Goal: Task Accomplishment & Management: Manage account settings

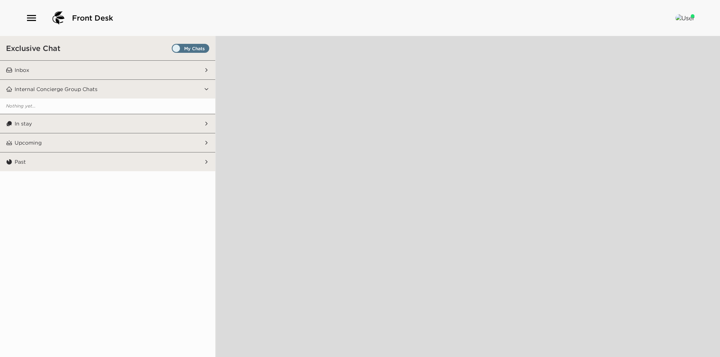
click at [198, 49] on span "Set all destinations" at bounding box center [190, 50] width 37 height 9
click at [173, 50] on input "Set all destinations" at bounding box center [173, 50] width 0 height 0
click at [107, 64] on button "Inbox" at bounding box center [107, 70] width 191 height 19
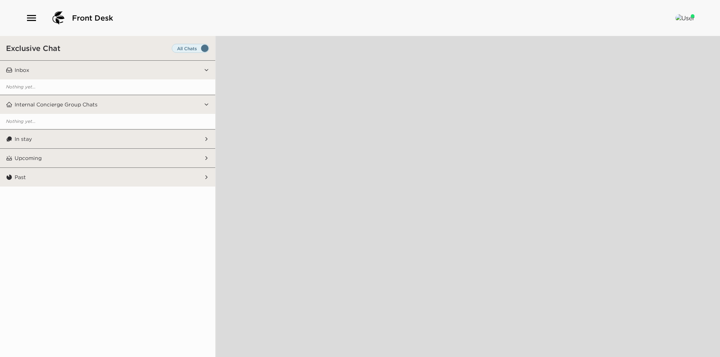
click at [110, 54] on div "Exclusive Chat" at bounding box center [107, 48] width 215 height 24
click at [106, 67] on button "Inbox" at bounding box center [107, 70] width 191 height 19
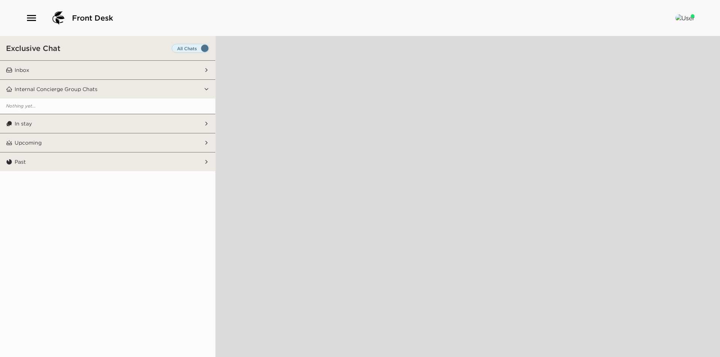
click at [107, 67] on button "Inbox" at bounding box center [107, 70] width 191 height 19
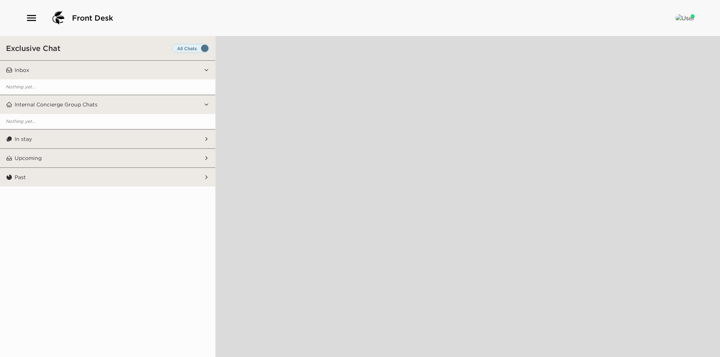
click at [111, 52] on div "Exclusive Chat" at bounding box center [107, 48] width 215 height 24
click at [174, 48] on span "Set all destinations" at bounding box center [190, 50] width 37 height 9
click at [173, 50] on input "Set all destinations" at bounding box center [173, 50] width 0 height 0
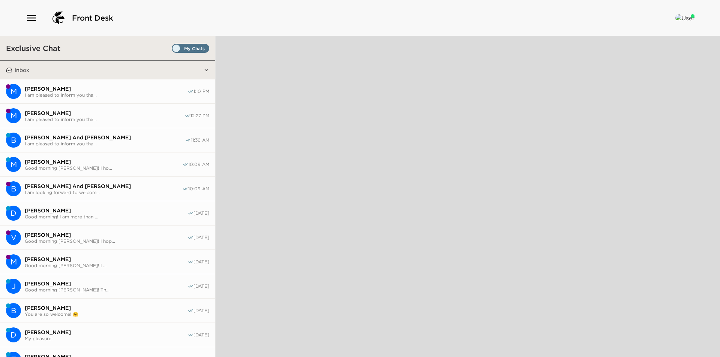
click at [174, 48] on span "Set all destinations" at bounding box center [190, 50] width 37 height 9
click at [173, 50] on input "Set all destinations" at bounding box center [173, 50] width 0 height 0
click at [120, 51] on div "Exclusive Chat" at bounding box center [107, 48] width 215 height 24
click at [91, 119] on span "I am pleased to inform you tha..." at bounding box center [105, 120] width 160 height 6
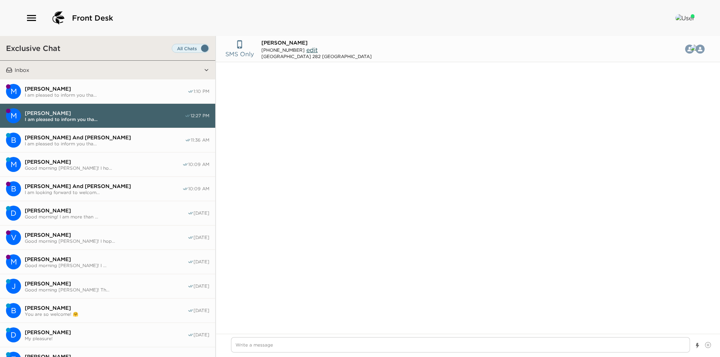
type input "(817) 300-3999"
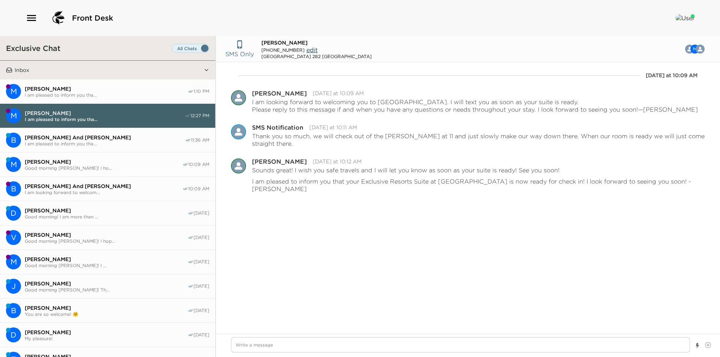
click at [103, 83] on button "M Meredith Crum I am pleased to inform you tha... 1:10 PM" at bounding box center [107, 91] width 215 height 24
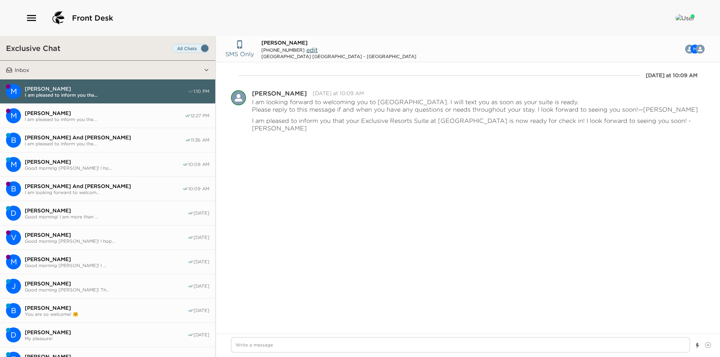
click at [97, 112] on span "Mark McLeland" at bounding box center [105, 113] width 160 height 7
type textarea "x"
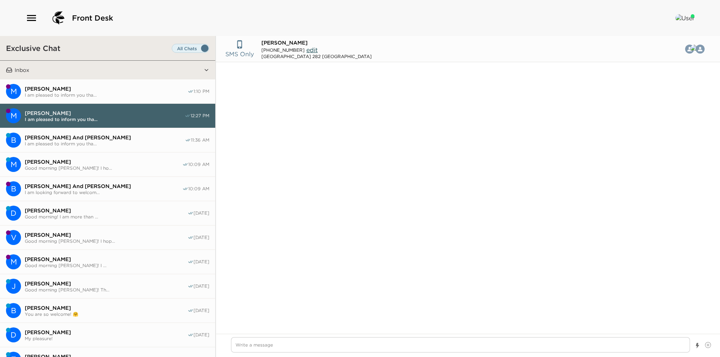
type input "(817) 300-3999"
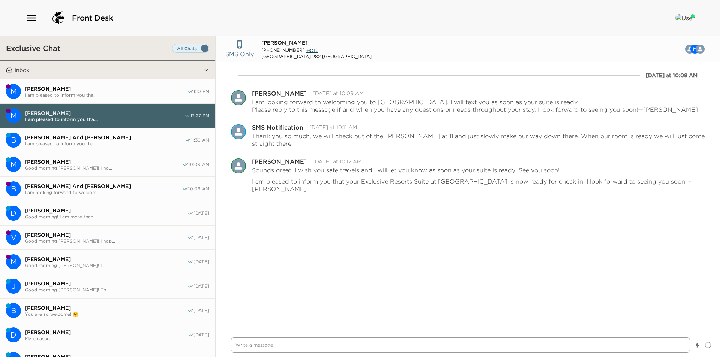
click at [303, 340] on textarea "Write a message" at bounding box center [460, 344] width 459 height 15
click at [275, 348] on textarea "Write a message" at bounding box center [460, 344] width 459 height 15
click at [74, 143] on span "I am pleased to inform you tha..." at bounding box center [105, 144] width 160 height 6
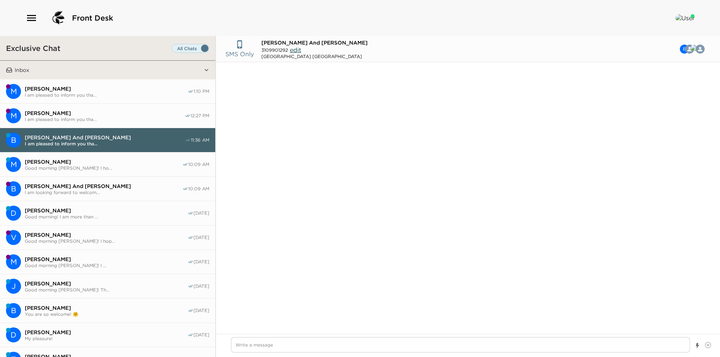
scroll to position [566, 0]
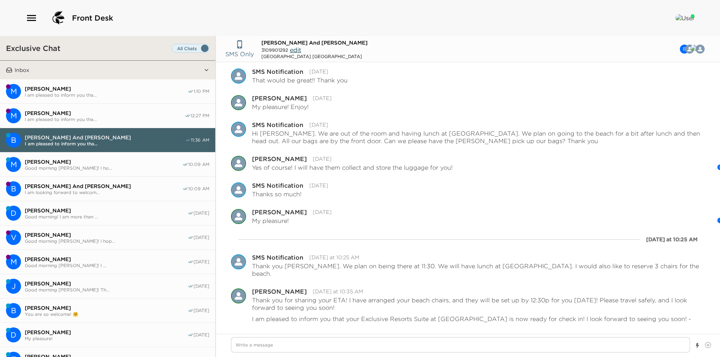
click at [72, 117] on span "I am pleased to inform you tha..." at bounding box center [105, 120] width 160 height 6
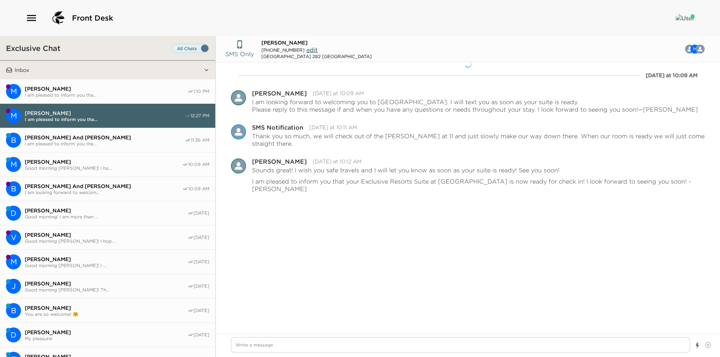
click at [70, 97] on span "I am pleased to inform you tha..." at bounding box center [106, 95] width 163 height 6
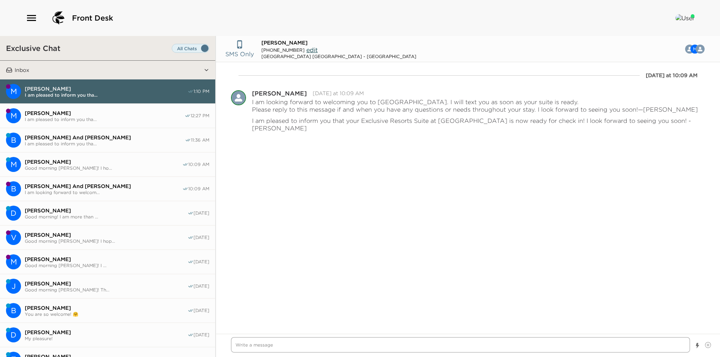
click at [325, 350] on textarea "Write a message" at bounding box center [460, 344] width 459 height 15
click at [80, 142] on span "I am pleased to inform you tha..." at bounding box center [105, 144] width 160 height 6
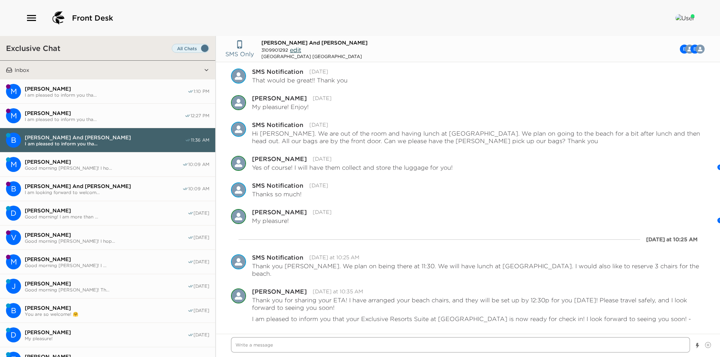
click at [280, 348] on textarea "Write a message" at bounding box center [460, 344] width 459 height 15
click at [339, 345] on textarea "Write a message" at bounding box center [460, 344] width 459 height 15
click at [272, 342] on textarea "Write a message" at bounding box center [460, 344] width 459 height 15
type textarea "x"
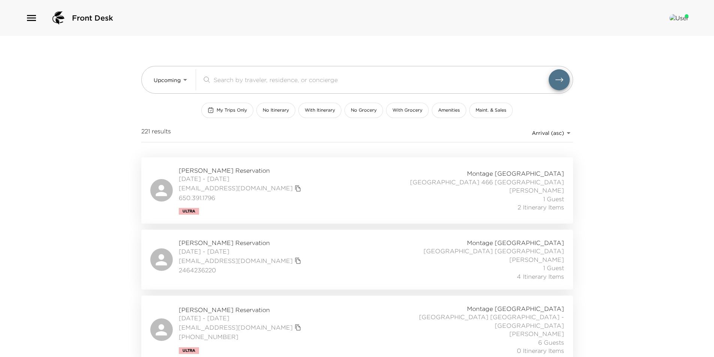
click at [83, 213] on div "Front Desk Upcoming Upcoming ​ My Trips Only No Itinerary With Itinerary No Gro…" at bounding box center [357, 178] width 714 height 357
click at [85, 197] on div "Front Desk Upcoming Upcoming ​ My Trips Only No Itinerary With Itinerary No Gro…" at bounding box center [357, 178] width 714 height 357
click at [91, 185] on div "Front Desk Upcoming Upcoming ​ My Trips Only No Itinerary With Itinerary No Gro…" at bounding box center [357, 178] width 714 height 357
click at [95, 192] on div "Front Desk Upcoming Upcoming ​ My Trips Only No Itinerary With Itinerary No Gro…" at bounding box center [357, 178] width 714 height 357
click at [94, 184] on div "Front Desk Upcoming Upcoming ​ My Trips Only No Itinerary With Itinerary No Gro…" at bounding box center [357, 178] width 714 height 357
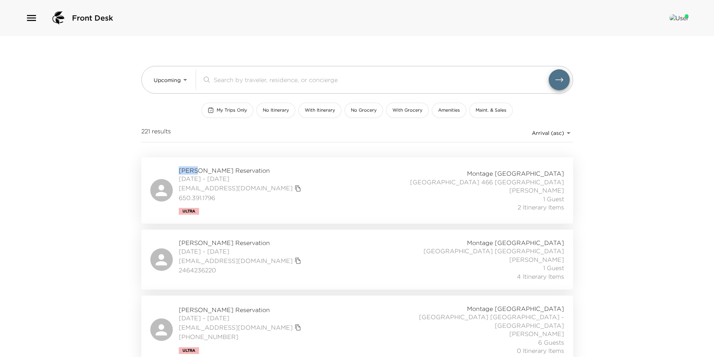
click at [94, 184] on div "Front Desk Upcoming Upcoming ​ My Trips Only No Itinerary With Itinerary No Gro…" at bounding box center [357, 178] width 714 height 357
click at [95, 184] on div "Front Desk Upcoming Upcoming ​ My Trips Only No Itinerary With Itinerary No Gro…" at bounding box center [357, 178] width 714 height 357
click at [328, 281] on div "Rahim Thobani Reservation 10/02/2025 - 10/05/2025 rthobani@gmail.com 2464236220…" at bounding box center [357, 260] width 432 height 60
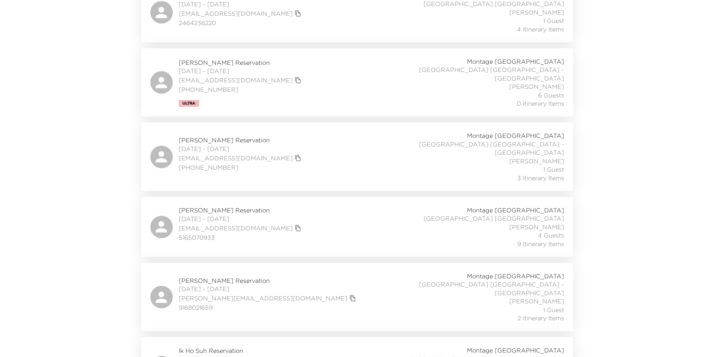
scroll to position [250, 0]
click at [318, 221] on div "Erin Silver Reservation 10/03/2025 - 10/07/2025 esilver@exclusiveresorts.com 51…" at bounding box center [357, 225] width 414 height 42
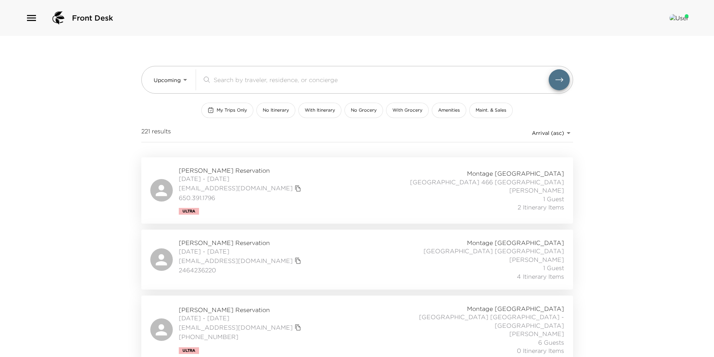
click at [230, 100] on div "Upcoming Upcoming ​ My Trips Only No Itinerary With Itinerary No Grocery With G…" at bounding box center [357, 96] width 432 height 121
click at [231, 105] on button "My Trips Only" at bounding box center [227, 110] width 52 height 15
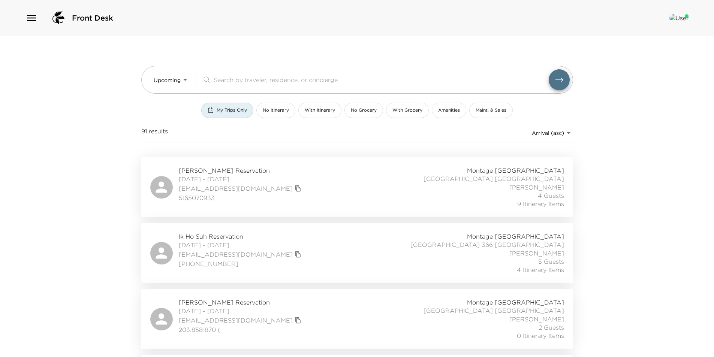
click at [325, 331] on div "John Addeo Reservation 10/04/2025 - 10/06/2025 jaancct@aol.com 203.8581870 ( Mo…" at bounding box center [357, 319] width 414 height 42
click at [303, 256] on div "Ik Ho Suh Reservation 10/03/2025 - 10/08/2025 innsadong@yahoo.com +82 10 7324 0…" at bounding box center [357, 253] width 414 height 42
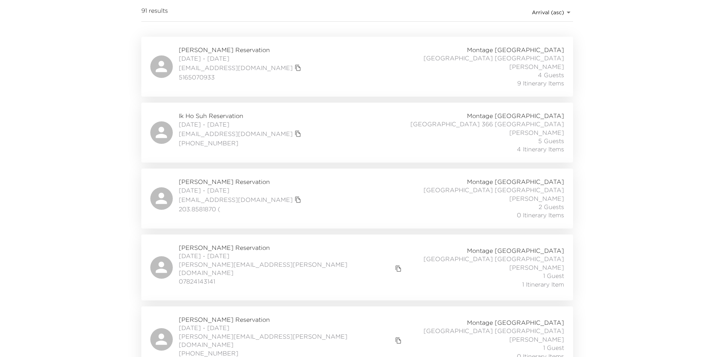
scroll to position [125, 0]
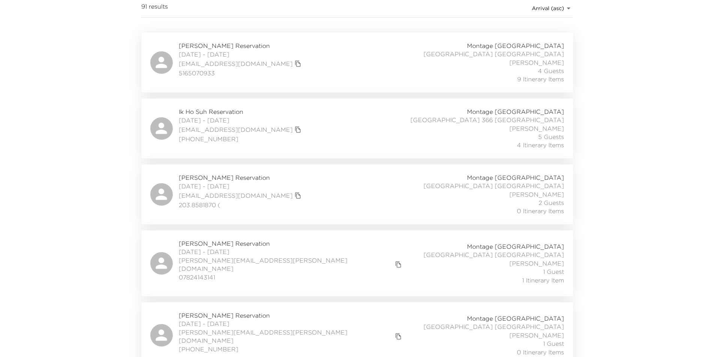
click at [330, 253] on div "Ryan Casserly Reservation 10/08/2025 - 10/11/2025 ryan.casserly@gmail.com 07824…" at bounding box center [357, 264] width 414 height 48
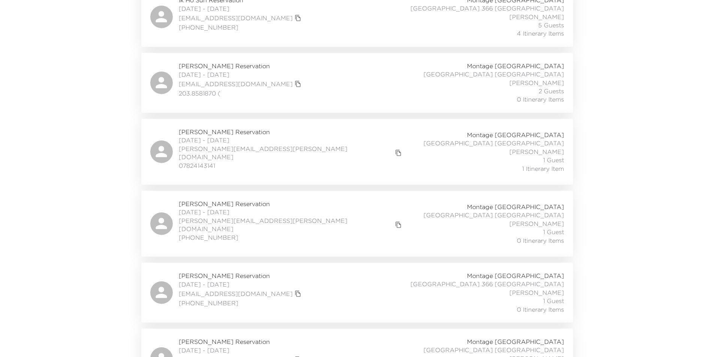
scroll to position [250, 0]
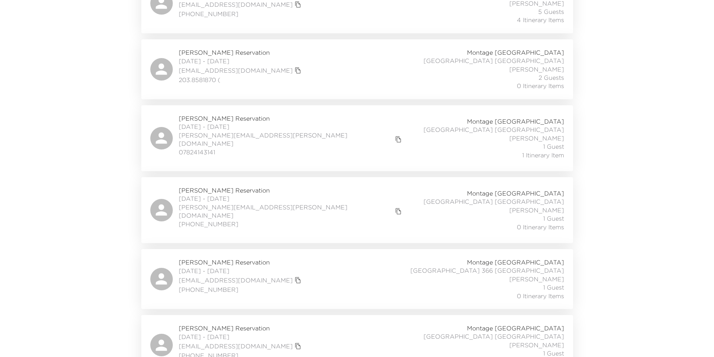
click at [304, 196] on div "Kari DeVries Reservation 10/09/2025 - 10/10/2025 kari.devries@yahoo.com (949) 2…" at bounding box center [357, 210] width 414 height 48
click at [356, 263] on div "Teresa Thompson Reservation 10/09/2025 - 10/12/2025 talonsothompson@hotmail.com…" at bounding box center [357, 279] width 414 height 42
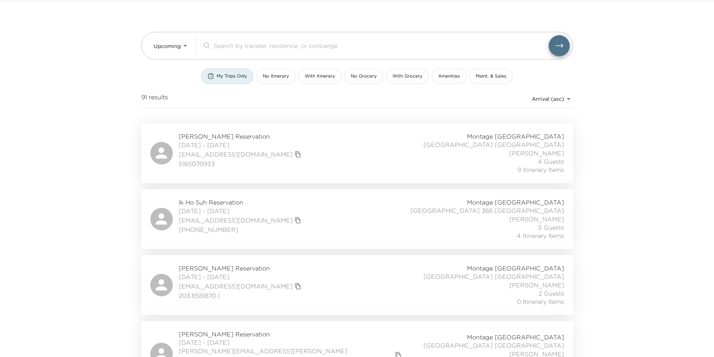
scroll to position [0, 0]
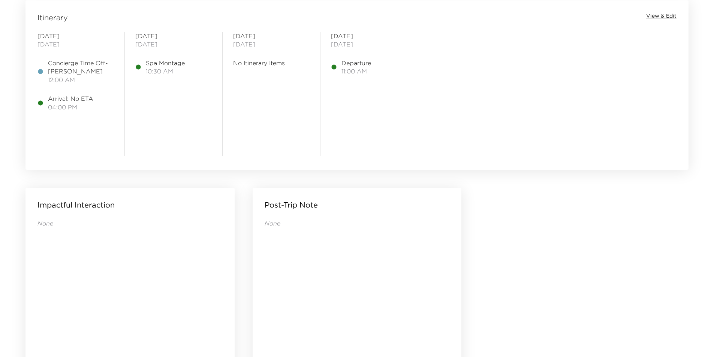
scroll to position [500, 0]
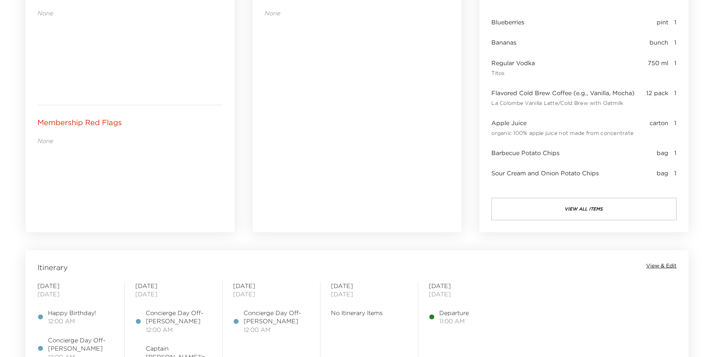
scroll to position [500, 0]
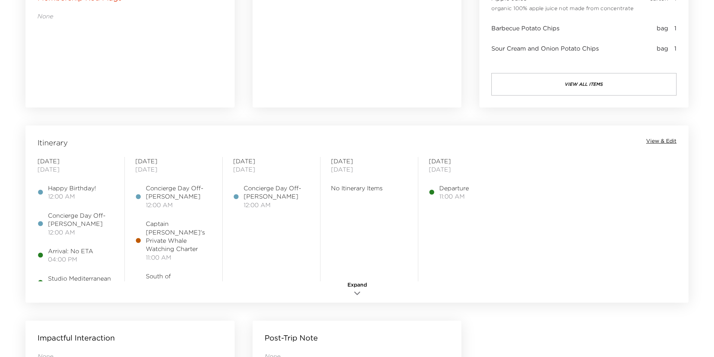
click at [160, 272] on span "South of [PERSON_NAME]'s" at bounding box center [179, 280] width 66 height 17
click at [160, 272] on span "South of Nick's" at bounding box center [179, 280] width 66 height 17
click at [655, 139] on span "View & Edit" at bounding box center [661, 141] width 30 height 7
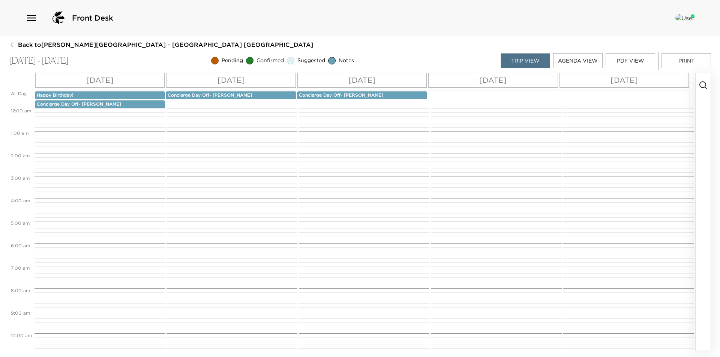
scroll to position [247, 0]
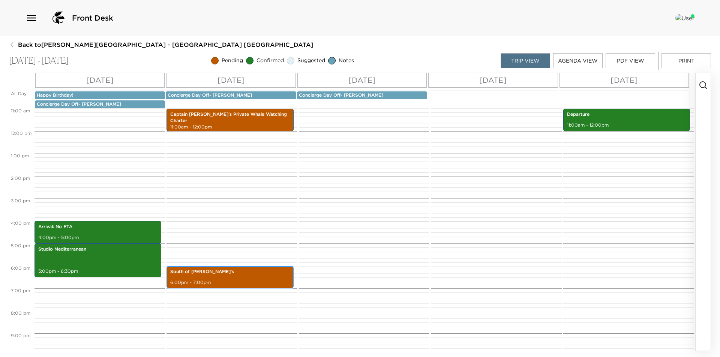
click at [232, 275] on p "South of Nick's" at bounding box center [229, 272] width 119 height 6
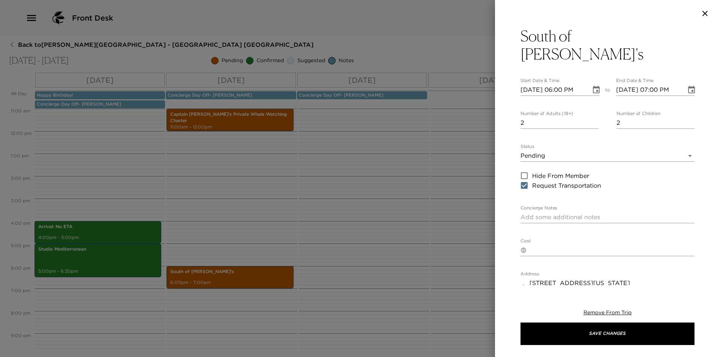
click at [585, 136] on body "Front Desk Back to Erin Silver Reservation - Montage Resort 412 Laguna Beach - …" at bounding box center [360, 178] width 720 height 357
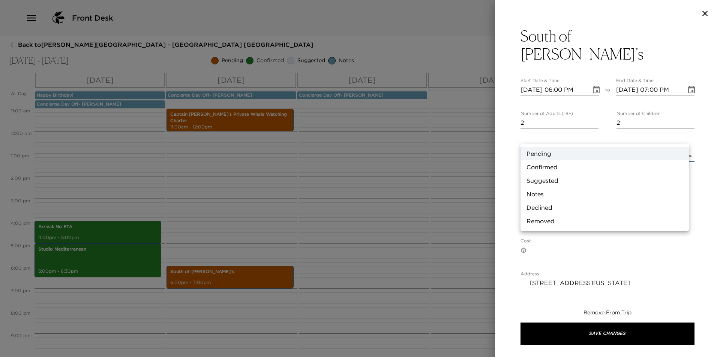
click at [576, 166] on li "Confirmed" at bounding box center [604, 166] width 168 height 13
type input "Confirmed"
type textarea "Your dining reservation at South of Nick's is confirmed!"
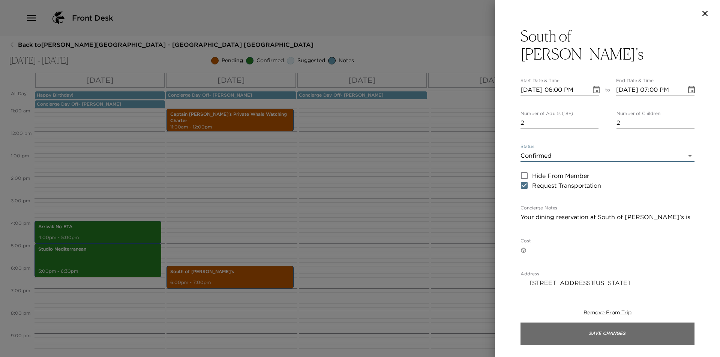
click at [592, 326] on button "Save Changes" at bounding box center [607, 334] width 174 height 22
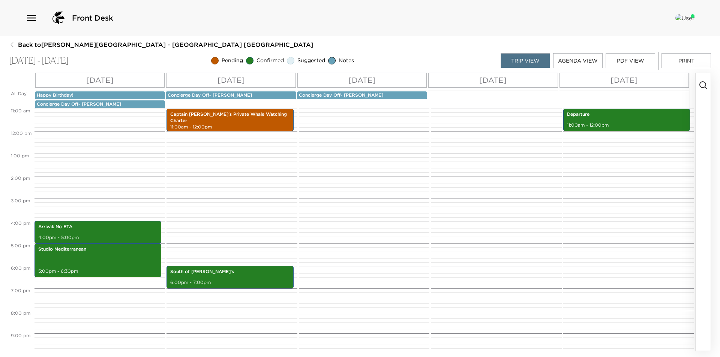
click at [349, 155] on div at bounding box center [363, 131] width 128 height 540
click at [692, 55] on button "Print" at bounding box center [685, 60] width 49 height 15
click at [88, 96] on p "Happy Birthday!" at bounding box center [100, 95] width 126 height 6
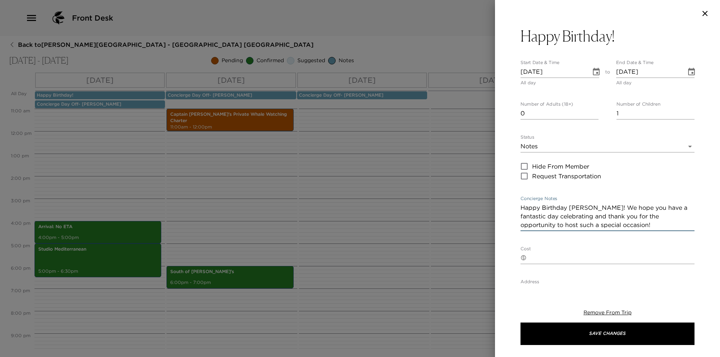
click at [538, 207] on textarea "Happy Birthday Reid! We hope you have a fantastic day celebrating and thank you…" at bounding box center [607, 217] width 174 height 26
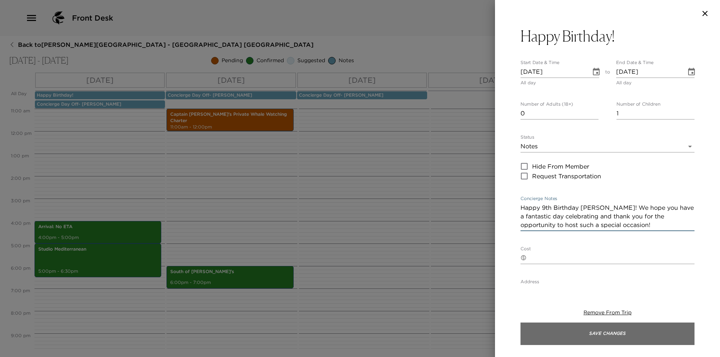
type textarea "Happy 9th Birthday Reid! We hope you have a fantastic day celebrating and thank…"
click at [609, 332] on button "Save Changes" at bounding box center [607, 334] width 174 height 22
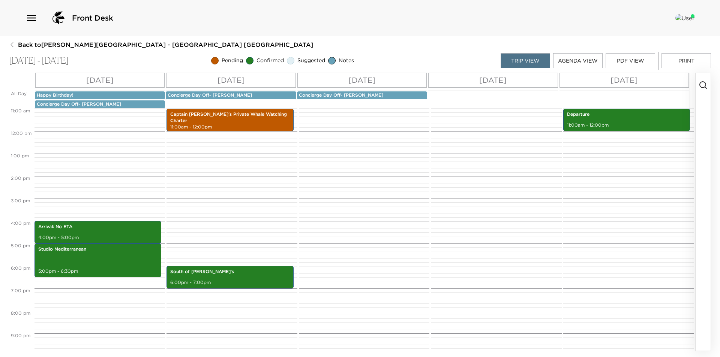
click at [691, 61] on button "Print" at bounding box center [685, 60] width 49 height 15
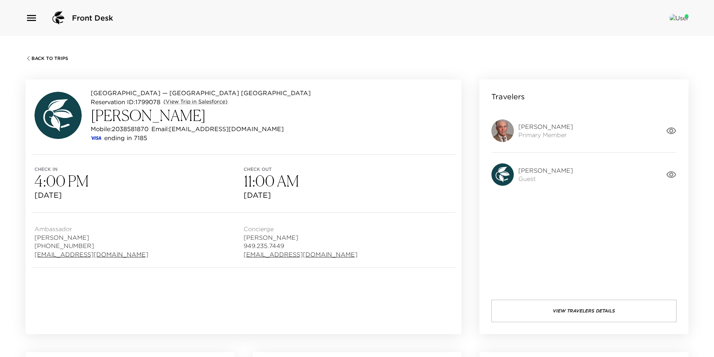
drag, startPoint x: 265, startPoint y: 53, endPoint x: 323, endPoint y: 54, distance: 57.8
click at [277, 54] on div "Back To Trips [GEOGRAPHIC_DATA] — [GEOGRAPHIC_DATA] 312 [GEOGRAPHIC_DATA] - [GE…" at bounding box center [357, 214] width 714 height 357
click at [323, 54] on div "Back To Trips" at bounding box center [356, 57] width 663 height 7
drag, startPoint x: 336, startPoint y: 57, endPoint x: 292, endPoint y: 58, distance: 43.1
click at [312, 58] on div "Back To Trips" at bounding box center [356, 57] width 663 height 7
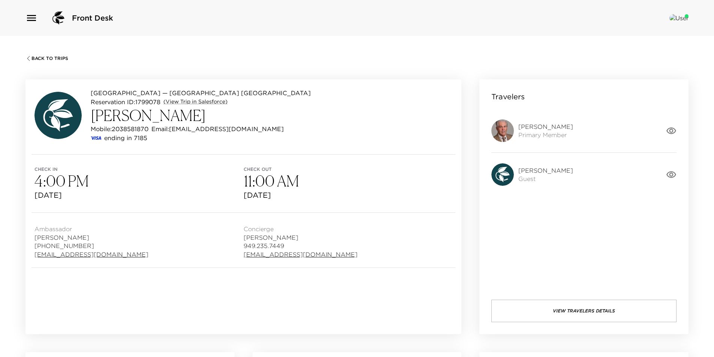
drag, startPoint x: 292, startPoint y: 58, endPoint x: 246, endPoint y: 54, distance: 46.3
click at [291, 58] on div "Back To Trips" at bounding box center [356, 57] width 663 height 7
click at [234, 53] on div "Back To Trips Montage Laguna Beach — Montage Resort 312 Laguna Beach - Montage …" at bounding box center [357, 214] width 714 height 357
drag, startPoint x: 305, startPoint y: 59, endPoint x: 210, endPoint y: 54, distance: 95.0
click at [282, 58] on div "Back To Trips" at bounding box center [356, 57] width 663 height 7
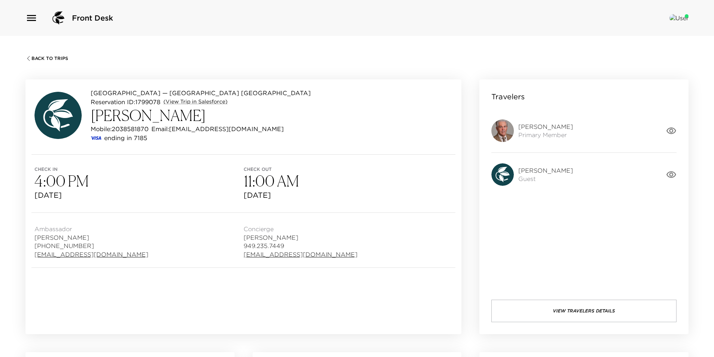
click at [210, 54] on div "Back To Trips" at bounding box center [356, 57] width 663 height 7
click at [222, 16] on div "Front Desk" at bounding box center [356, 18] width 663 height 18
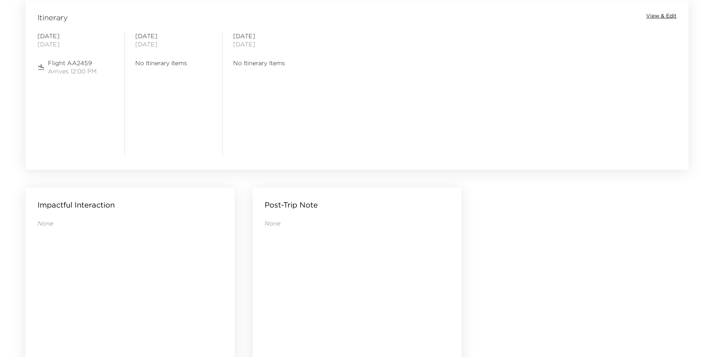
scroll to position [375, 0]
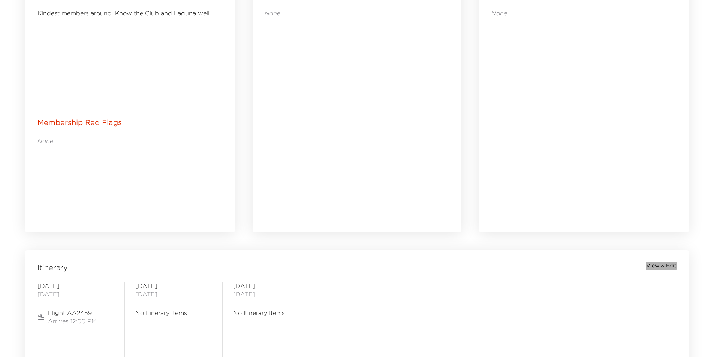
click at [651, 265] on span "View & Edit" at bounding box center [661, 265] width 30 height 7
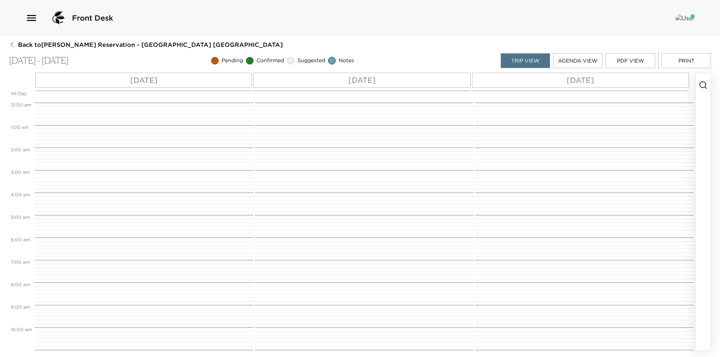
scroll to position [270, 0]
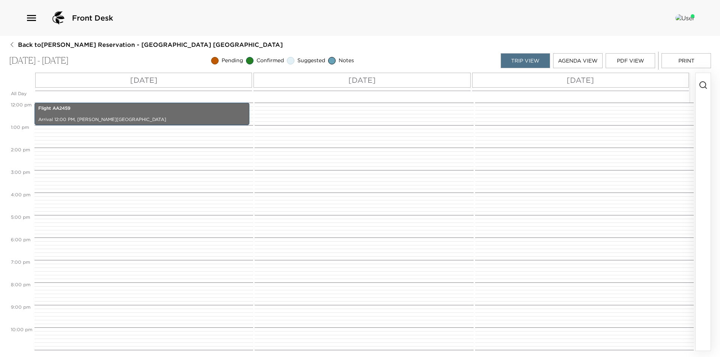
click at [133, 77] on p "Sat 10/04" at bounding box center [143, 80] width 27 height 11
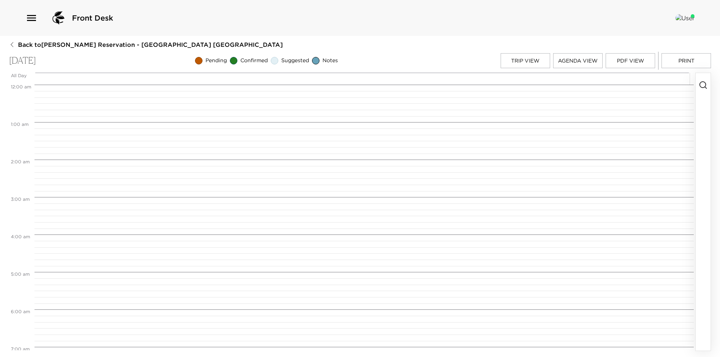
scroll to position [450, 0]
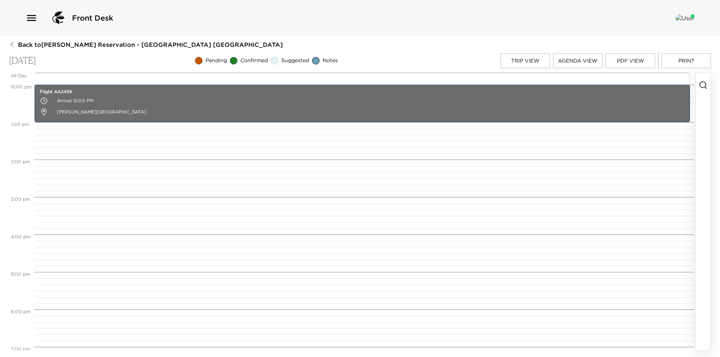
click at [704, 85] on icon "button" at bounding box center [703, 85] width 9 height 9
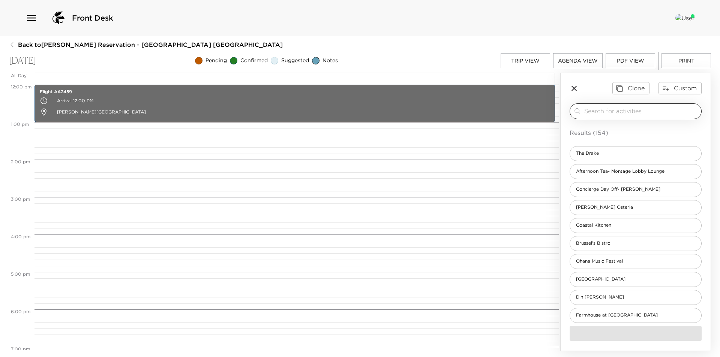
click at [674, 112] on input "search" at bounding box center [641, 111] width 114 height 9
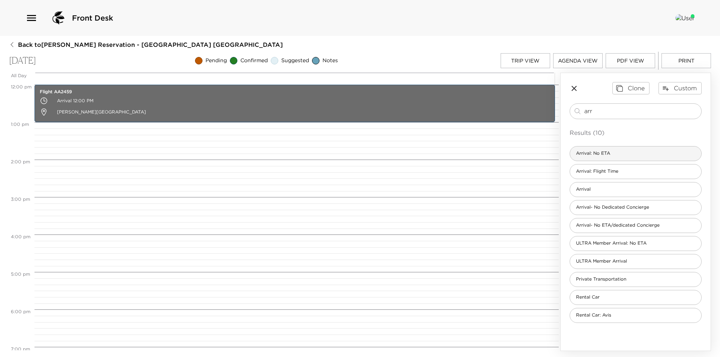
type input "arr"
click at [629, 157] on div "Arrival: No ETA" at bounding box center [636, 153] width 132 height 15
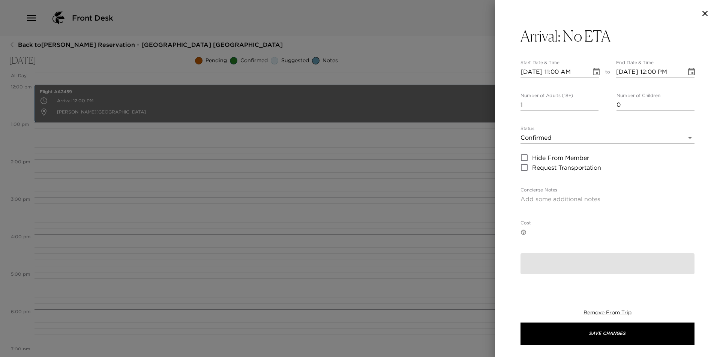
type textarea "Arrival to Montage, Laguna Beach I am expecting your visit, but have not receiv…"
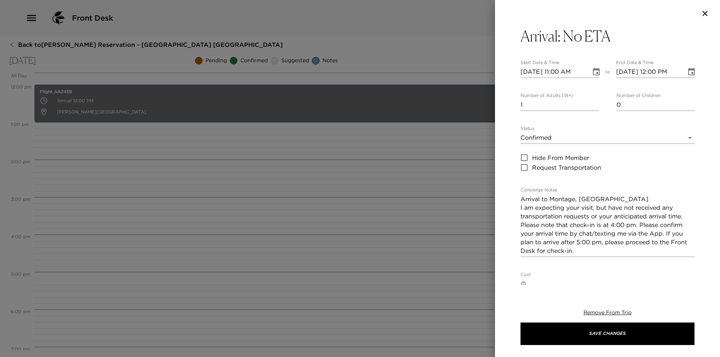
type input "2"
click at [593, 103] on input "2" at bounding box center [559, 105] width 78 height 12
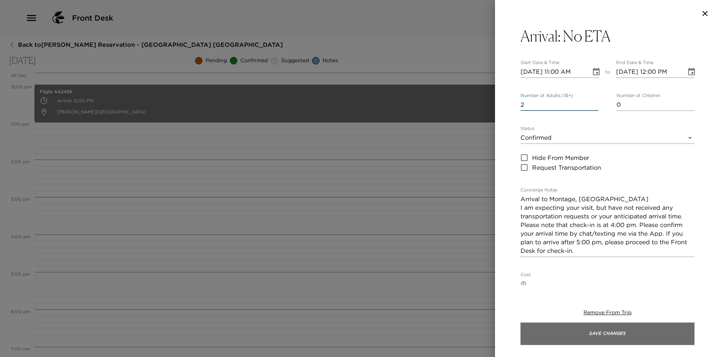
click at [603, 340] on button "Save Changes" at bounding box center [607, 334] width 174 height 22
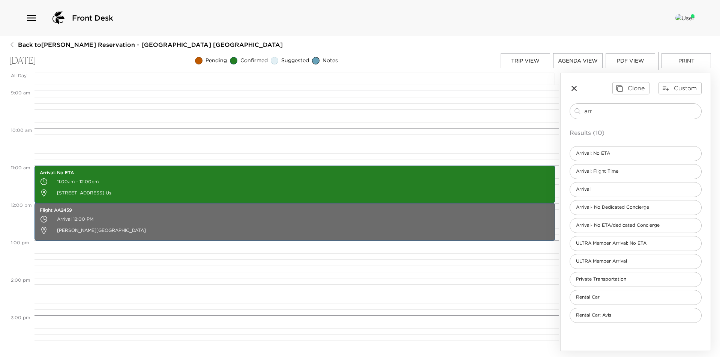
scroll to position [325, 0]
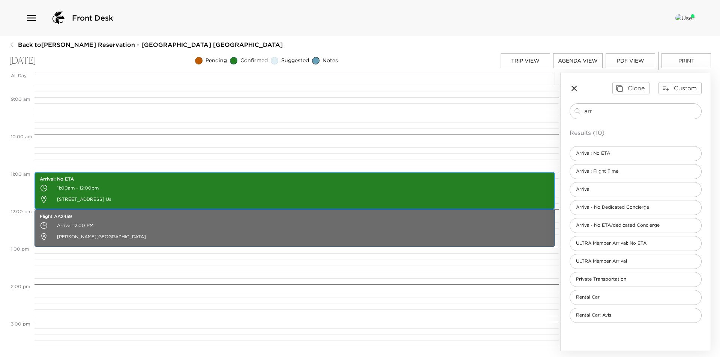
click at [347, 190] on p "11:00am - 12:00pm" at bounding box center [295, 188] width 510 height 11
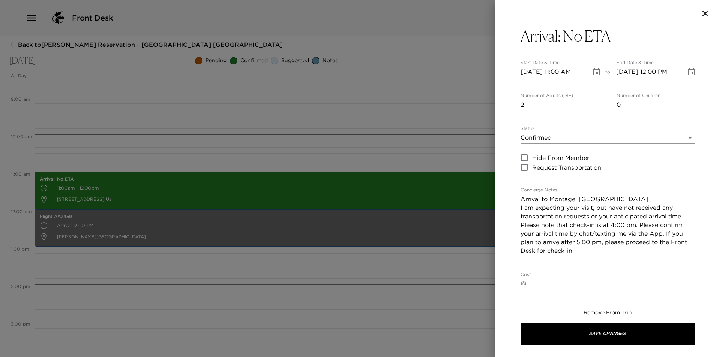
click at [593, 69] on icon "Choose date, selected date is Oct 4, 2025" at bounding box center [596, 71] width 7 height 7
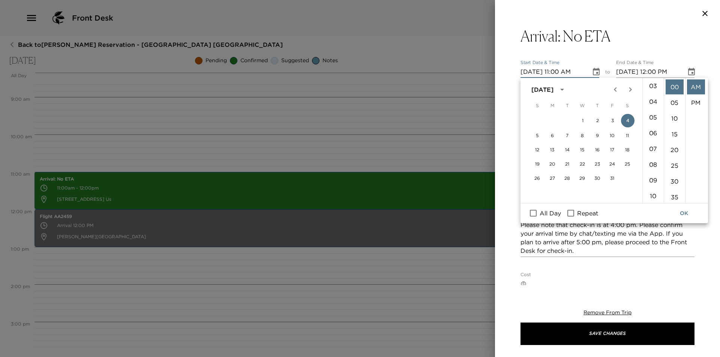
click at [650, 100] on li "04" at bounding box center [653, 101] width 18 height 15
click at [693, 102] on li "PM" at bounding box center [696, 102] width 18 height 15
type input "10/04/2025 04:00 PM"
type input "10/04/2025 05:00 PM"
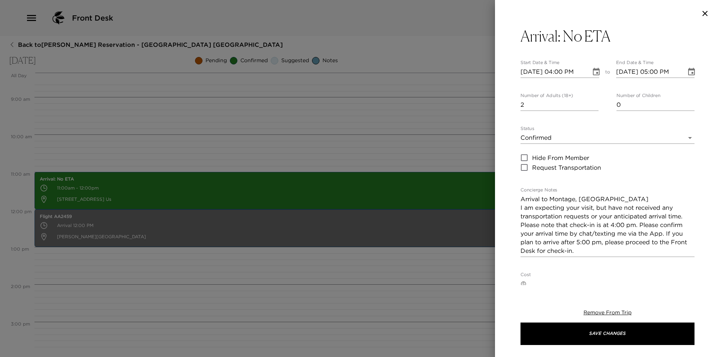
scroll to position [16, 0]
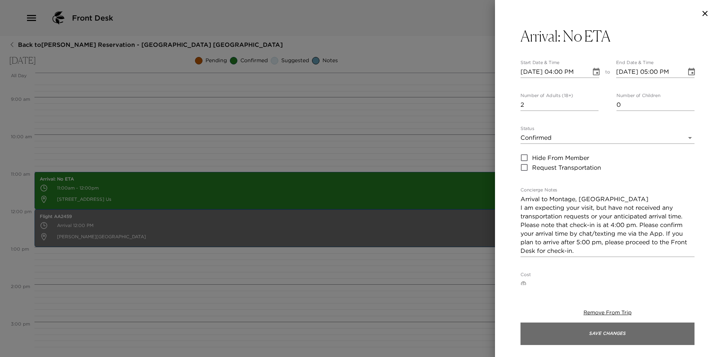
click at [617, 336] on button "Save Changes" at bounding box center [607, 334] width 174 height 22
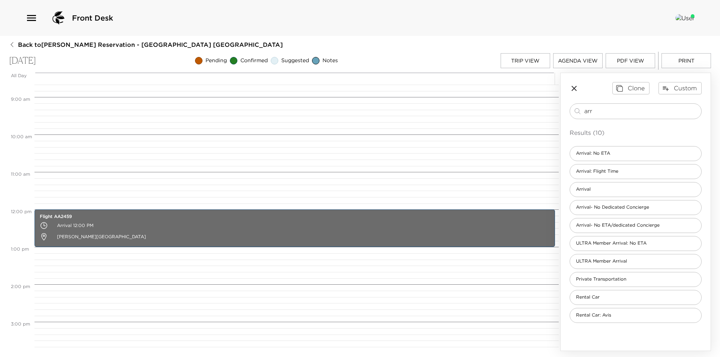
click at [533, 63] on button "Trip View" at bounding box center [525, 60] width 49 height 15
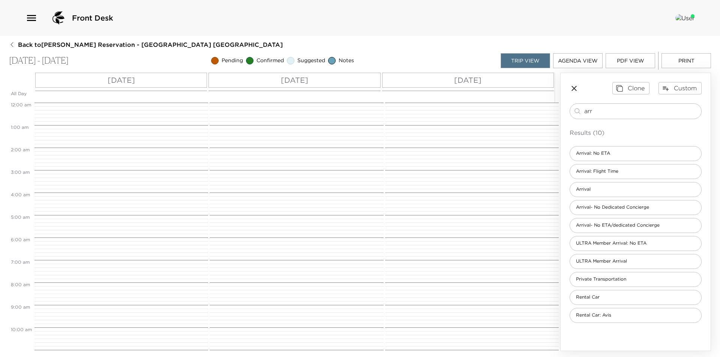
scroll to position [270, 0]
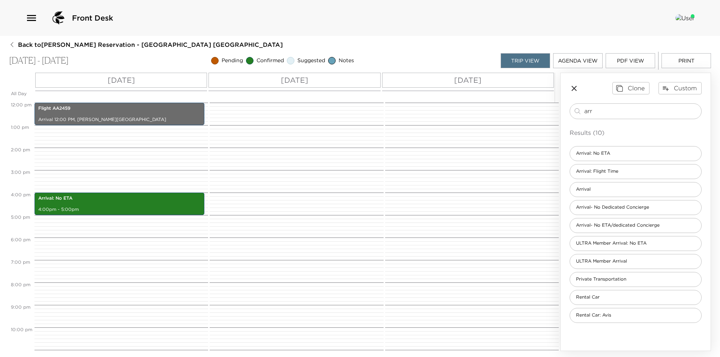
click at [512, 79] on div "[DATE]" at bounding box center [468, 80] width 172 height 15
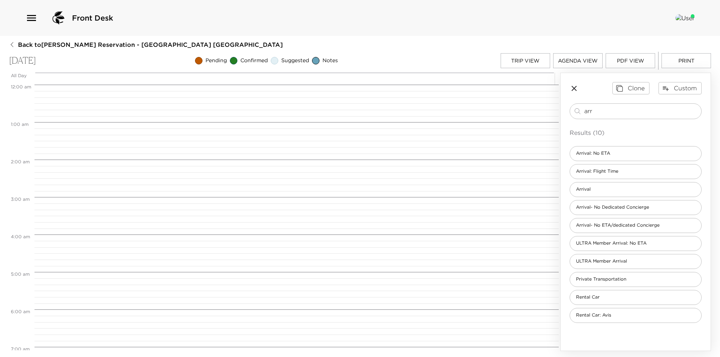
scroll to position [300, 0]
drag, startPoint x: 590, startPoint y: 107, endPoint x: 538, endPoint y: 112, distance: 52.0
click at [538, 112] on div "All Day Mon 10/06 12:00 AM 1:00 AM 2:00 AM 3:00 AM 4:00 AM 5:00 AM 6:00 AM 7:00…" at bounding box center [360, 212] width 702 height 279
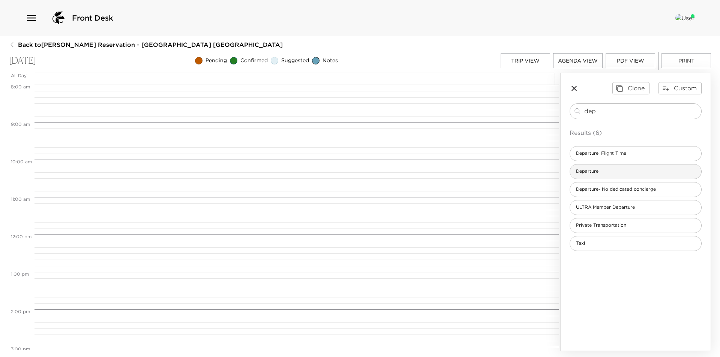
type input "dep"
click at [623, 175] on div "Departure" at bounding box center [636, 171] width 132 height 15
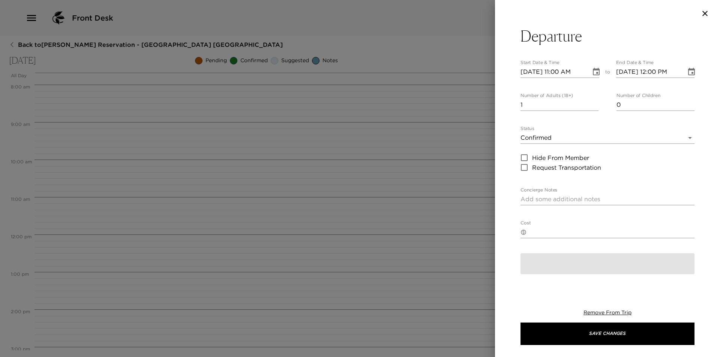
type textarea "Check-out and Departure I will be contacting you in your suite prior to Exclusi…"
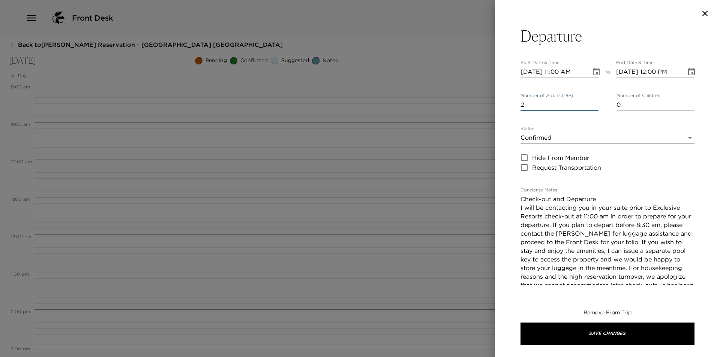
type input "2"
click at [593, 104] on input "2" at bounding box center [559, 105] width 78 height 12
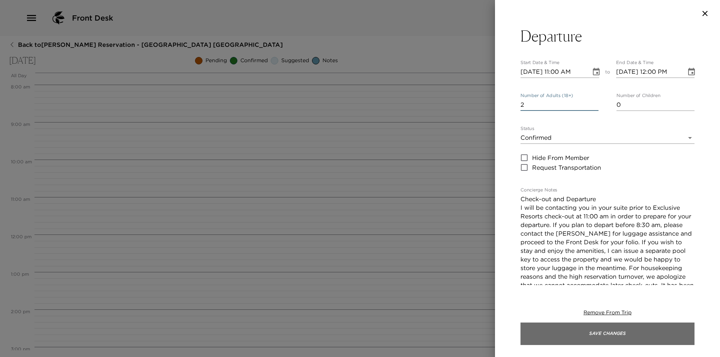
click at [589, 329] on button "Save Changes" at bounding box center [607, 334] width 174 height 22
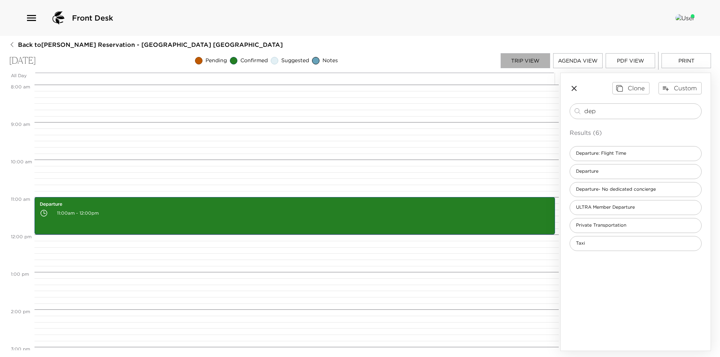
click at [536, 58] on button "Trip View" at bounding box center [525, 60] width 49 height 15
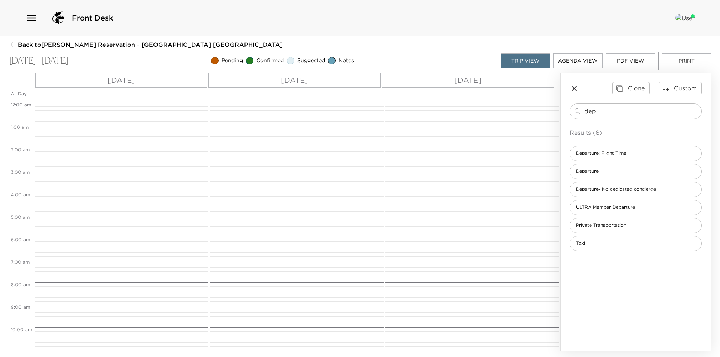
scroll to position [270, 0]
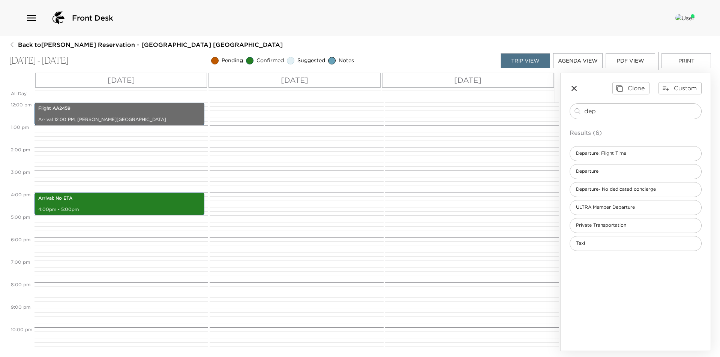
click at [154, 77] on div "[DATE]" at bounding box center [121, 80] width 172 height 15
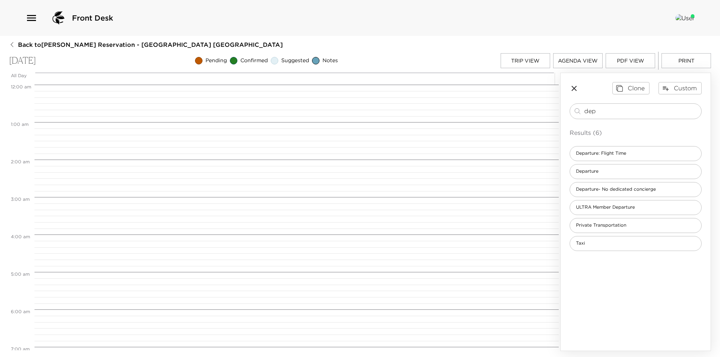
scroll to position [450, 0]
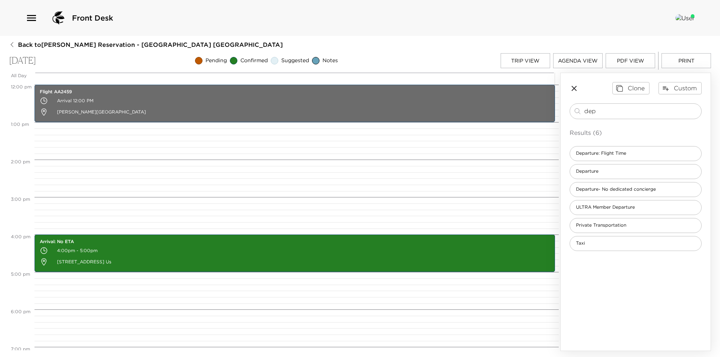
drag, startPoint x: 617, startPoint y: 112, endPoint x: 518, endPoint y: 117, distance: 98.7
click at [518, 117] on div "All Day Sat 10/04 12:00 AM 1:00 AM 2:00 AM 3:00 AM 4:00 AM 5:00 AM 6:00 AM 7:00…" at bounding box center [360, 212] width 702 height 279
type input "conc"
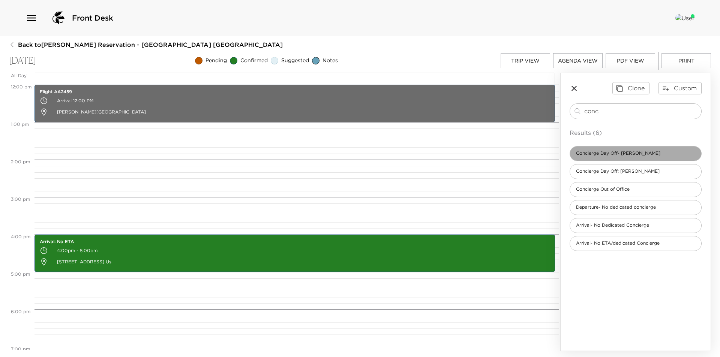
click at [630, 155] on span "Concierge Day Off- [PERSON_NAME]" at bounding box center [618, 153] width 96 height 6
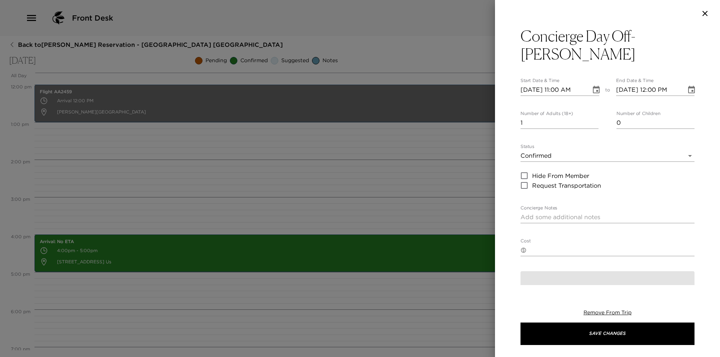
type textarea "Concierge Out of Office I plan to be off-duty on this day. In anticipation of m…"
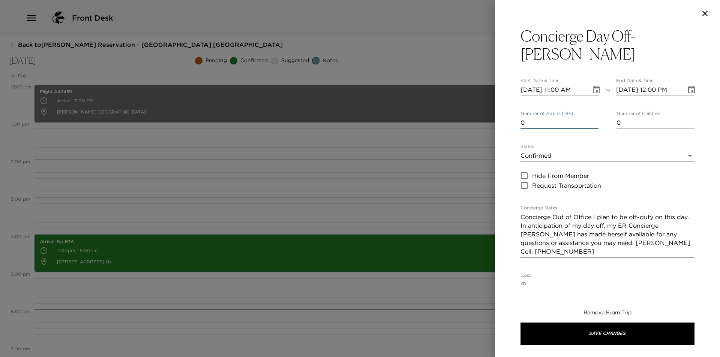
type input "0"
click at [593, 117] on input "0" at bounding box center [559, 123] width 78 height 12
click at [598, 136] on body "Front Desk Back to John Addeo Reservation - Montage Resort 312 Laguna Beach - M…" at bounding box center [360, 178] width 720 height 357
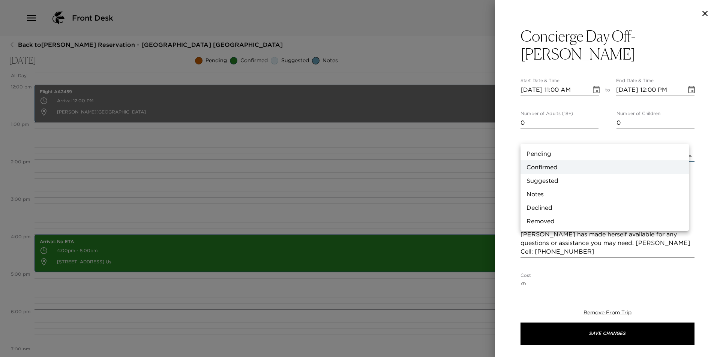
click at [596, 193] on li "Notes" at bounding box center [604, 193] width 168 height 13
type input "Concierge Note"
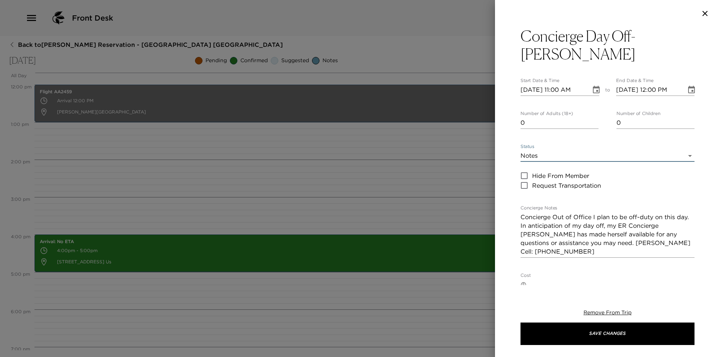
click at [592, 85] on icon "Choose date, selected date is Oct 4, 2025" at bounding box center [596, 89] width 9 height 9
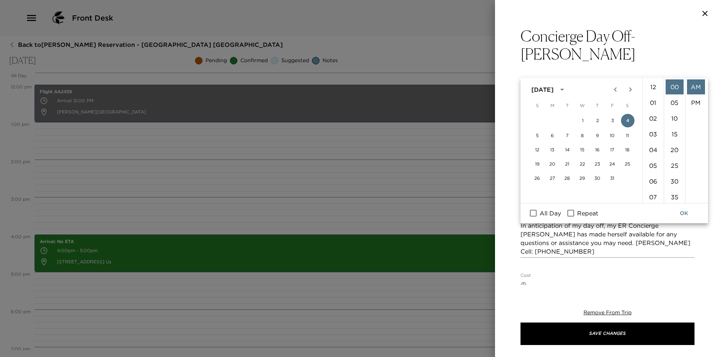
scroll to position [173, 0]
click at [544, 211] on span "All Day" at bounding box center [550, 213] width 21 height 9
click at [541, 211] on input "All Day" at bounding box center [533, 213] width 16 height 10
checkbox input "true"
type input "[DATE]"
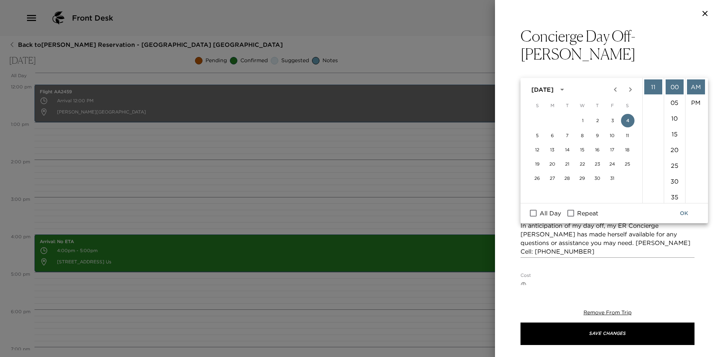
type input "[DATE]"
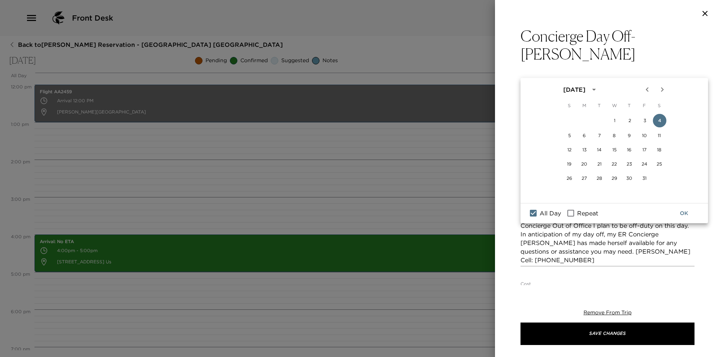
click at [592, 210] on span "Repeat" at bounding box center [587, 213] width 21 height 9
click at [579, 210] on input "Repeat" at bounding box center [571, 213] width 16 height 10
checkbox input "true"
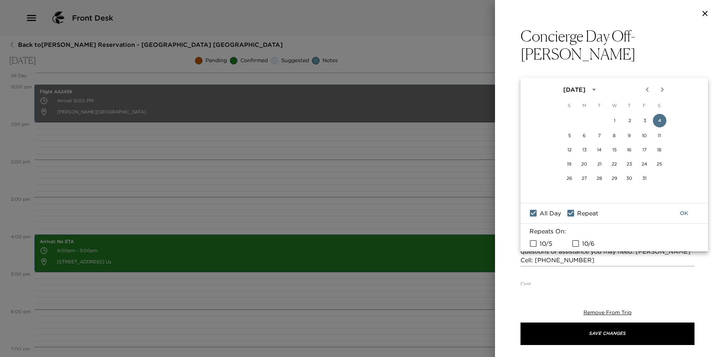
click at [549, 241] on span "10/5" at bounding box center [546, 243] width 13 height 9
click at [541, 241] on input "10/5" at bounding box center [533, 244] width 16 height 10
checkbox input "true"
click at [687, 213] on button "OK" at bounding box center [684, 214] width 24 height 14
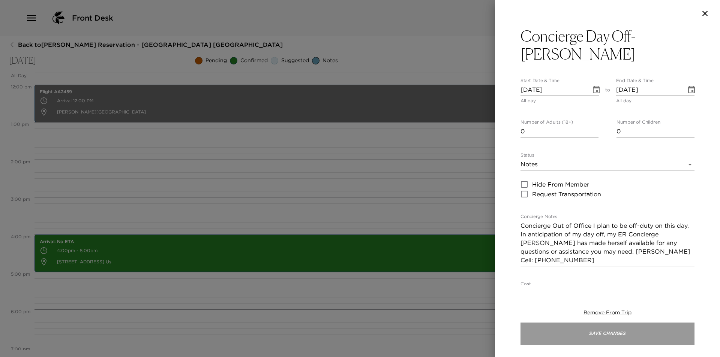
click at [650, 343] on button "Save Changes" at bounding box center [607, 334] width 174 height 22
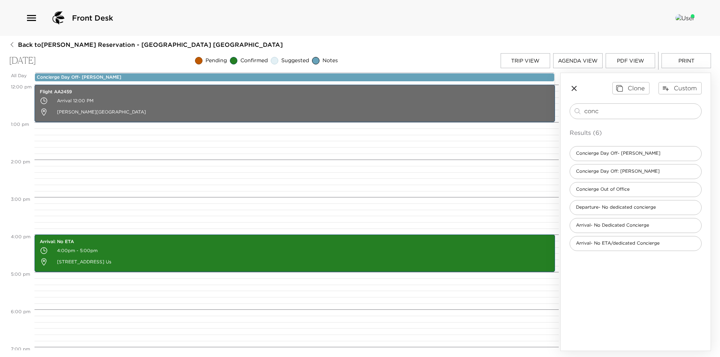
click at [521, 60] on button "Trip View" at bounding box center [525, 60] width 49 height 15
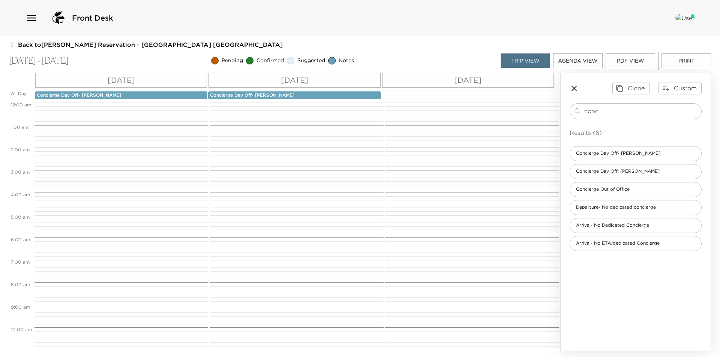
scroll to position [270, 0]
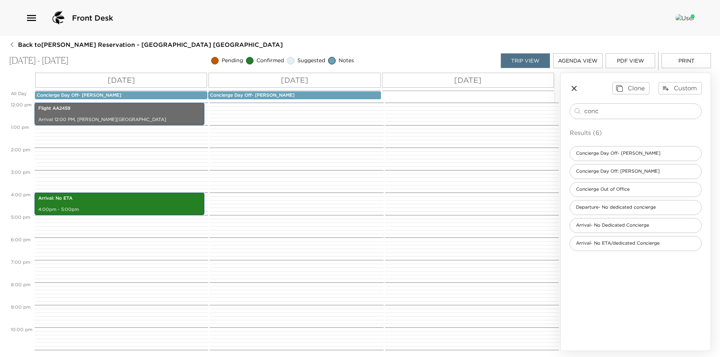
click at [511, 82] on div "[DATE]" at bounding box center [468, 80] width 172 height 15
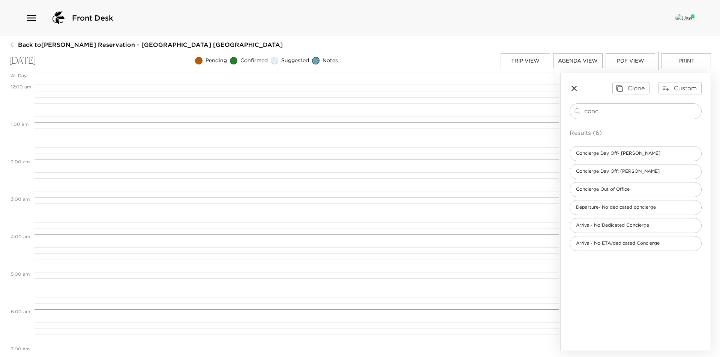
scroll to position [300, 0]
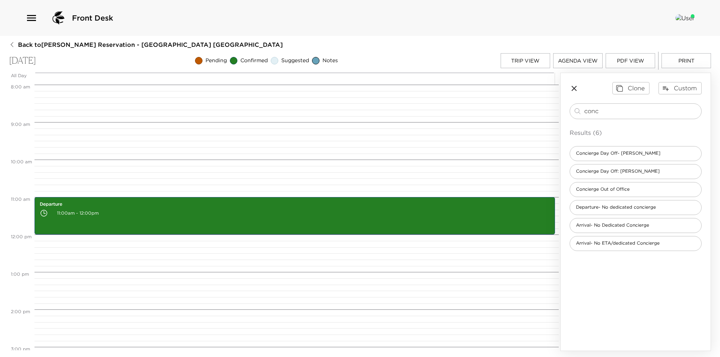
drag, startPoint x: 627, startPoint y: 109, endPoint x: 486, endPoint y: 112, distance: 141.0
click at [486, 112] on div "All Day Mon 10/06 12:00 AM 1:00 AM 2:00 AM 3:00 AM 4:00 AM 5:00 AM 6:00 AM 7:00…" at bounding box center [360, 212] width 702 height 279
click at [465, 116] on div "Departure 11:00am - 12:00pm" at bounding box center [295, 235] width 522 height 900
click at [525, 63] on button "Trip View" at bounding box center [525, 60] width 49 height 15
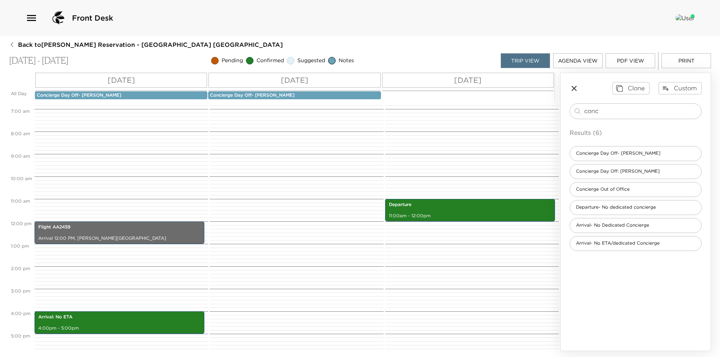
scroll to position [145, 0]
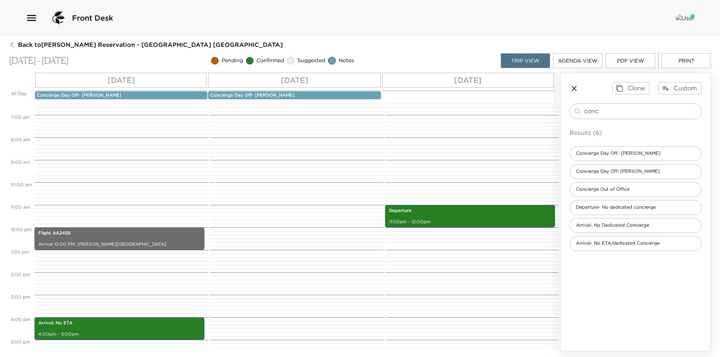
click at [678, 70] on div "Back to John Addeo Reservation - Montage Resort 312 Laguna Beach - Montage Reso…" at bounding box center [360, 195] width 702 height 311
click at [678, 63] on button "Print" at bounding box center [685, 60] width 49 height 15
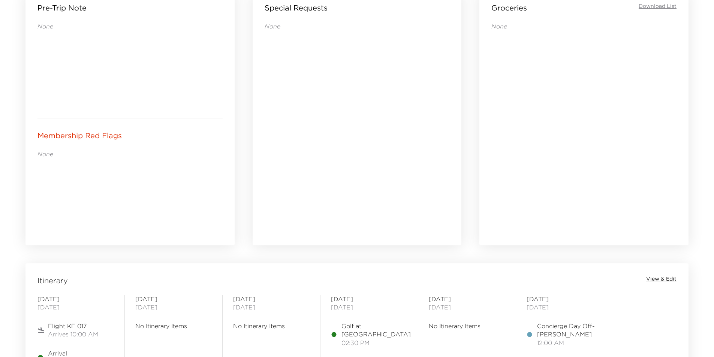
scroll to position [500, 0]
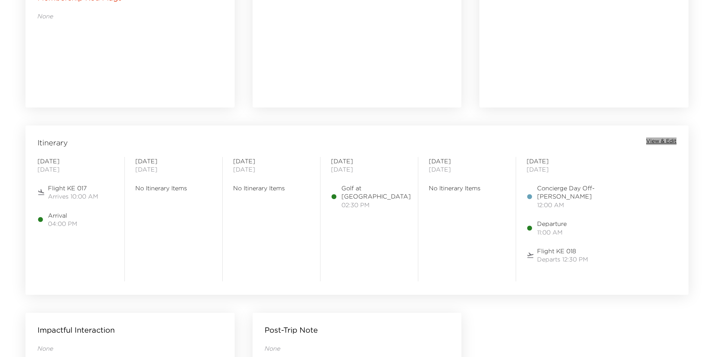
click at [661, 143] on span "View & Edit" at bounding box center [661, 141] width 30 height 7
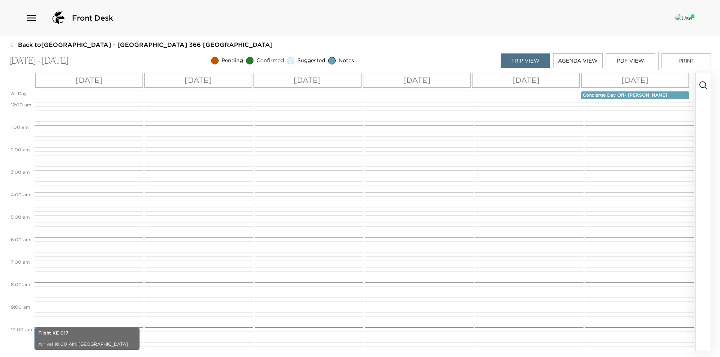
scroll to position [225, 0]
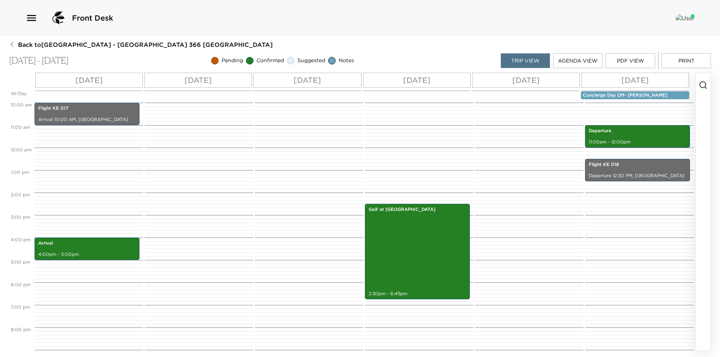
click at [113, 76] on div "[DATE]" at bounding box center [89, 80] width 108 height 15
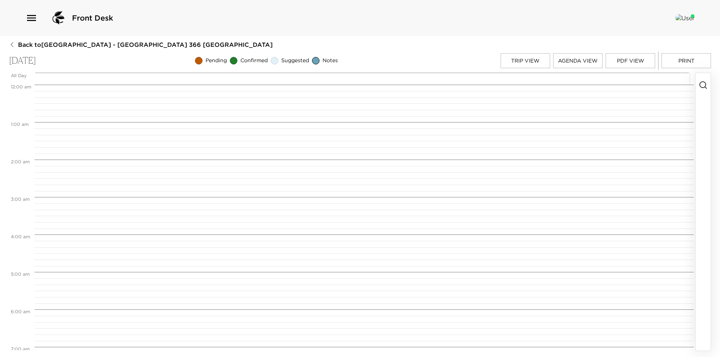
scroll to position [375, 0]
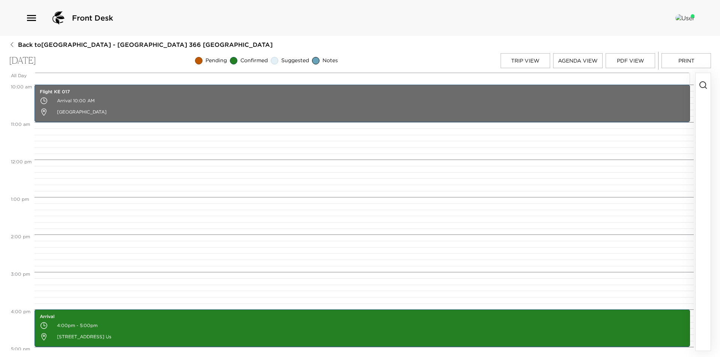
click at [704, 87] on icon "button" at bounding box center [703, 85] width 9 height 9
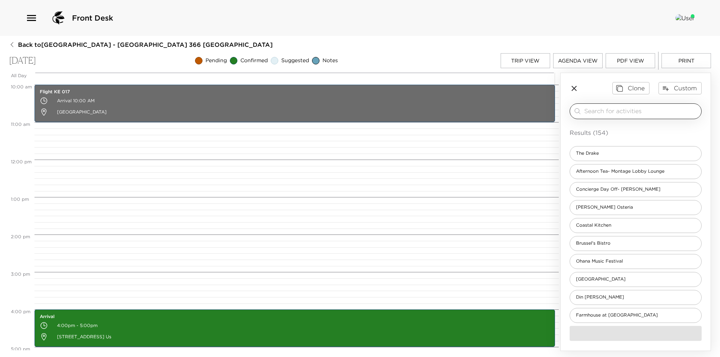
click at [650, 112] on input "search" at bounding box center [641, 111] width 114 height 9
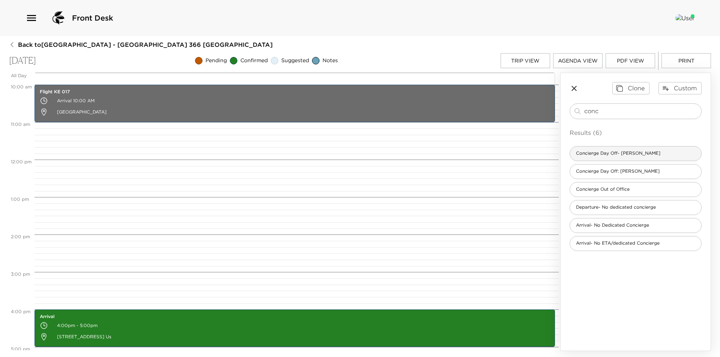
type input "conc"
click at [646, 154] on div "Concierge Day Off- [PERSON_NAME]" at bounding box center [636, 153] width 132 height 15
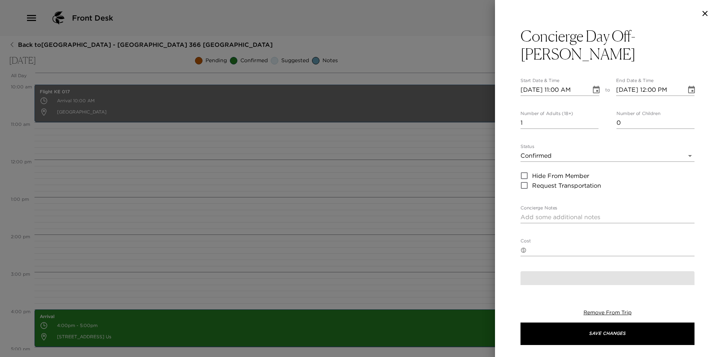
type textarea "Concierge Out of Office I plan to be off-duty on this day. In anticipation of m…"
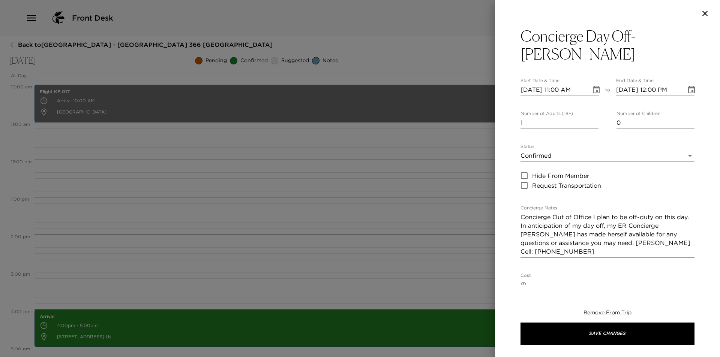
type input "0"
click at [592, 117] on input "0" at bounding box center [559, 123] width 78 height 12
click at [592, 85] on icon "Choose date, selected date is Oct 3, 2025" at bounding box center [596, 89] width 9 height 9
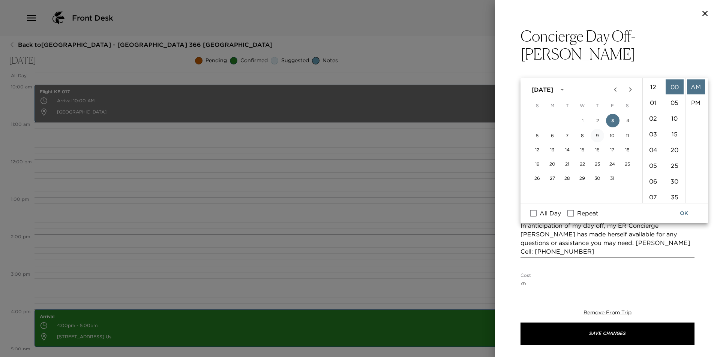
scroll to position [173, 0]
click at [543, 215] on span "All Day" at bounding box center [550, 213] width 21 height 9
click at [541, 215] on input "All Day" at bounding box center [533, 213] width 16 height 10
checkbox input "true"
type input "10/03/2025"
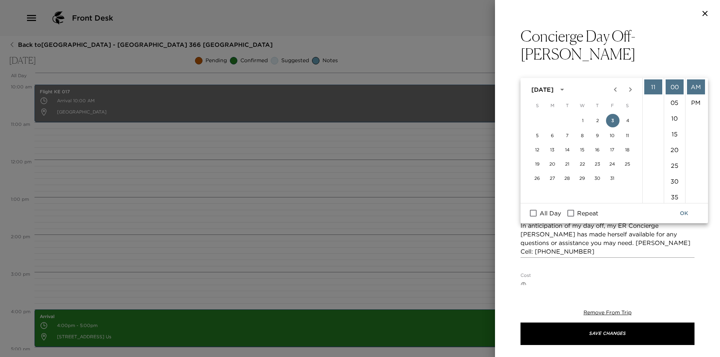
type input "10/03/2025"
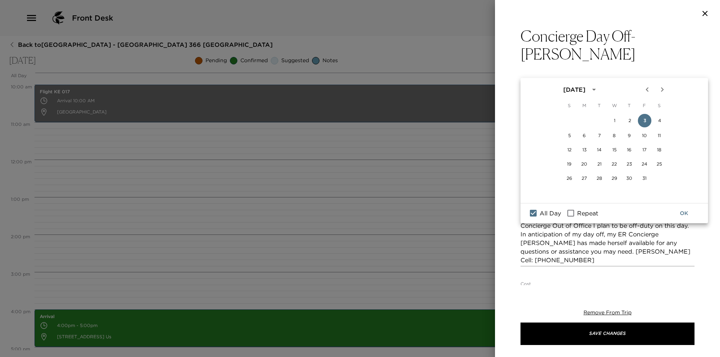
click at [579, 212] on span "Repeat" at bounding box center [587, 213] width 21 height 9
click at [579, 212] on input "Repeat" at bounding box center [571, 213] width 16 height 10
checkbox input "true"
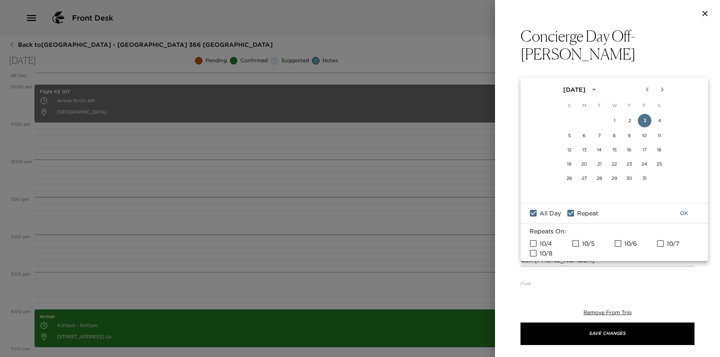
click at [543, 245] on span "10/4" at bounding box center [546, 243] width 12 height 9
click at [541, 245] on input "10/4" at bounding box center [533, 244] width 16 height 10
checkbox input "true"
click at [584, 245] on span "10/5" at bounding box center [588, 243] width 13 height 9
click at [583, 245] on input "10/5" at bounding box center [576, 244] width 16 height 10
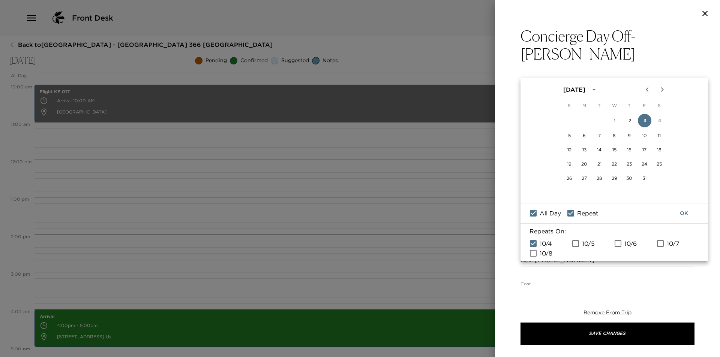
checkbox input "true"
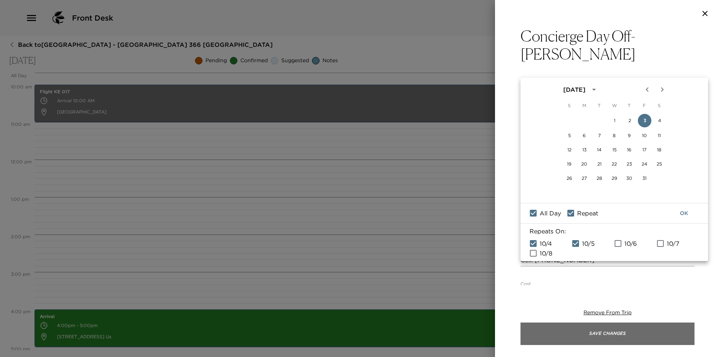
click at [617, 334] on button "Save Changes" at bounding box center [607, 334] width 174 height 22
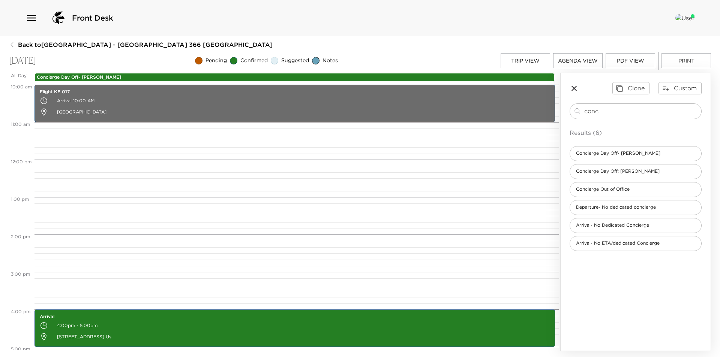
click at [531, 53] on div "Trip View Agenda View PDF View Print" at bounding box center [606, 61] width 210 height 18
click at [529, 62] on button "Trip View" at bounding box center [525, 60] width 49 height 15
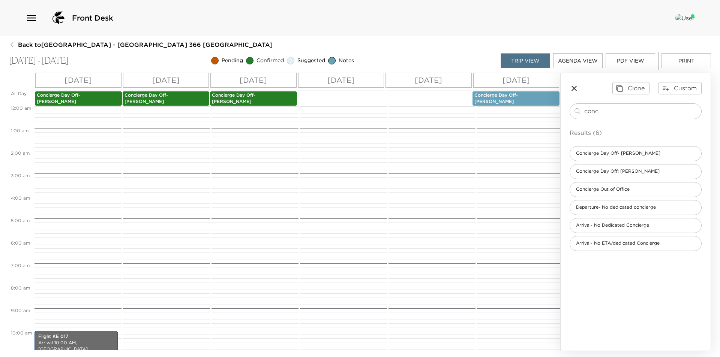
scroll to position [225, 0]
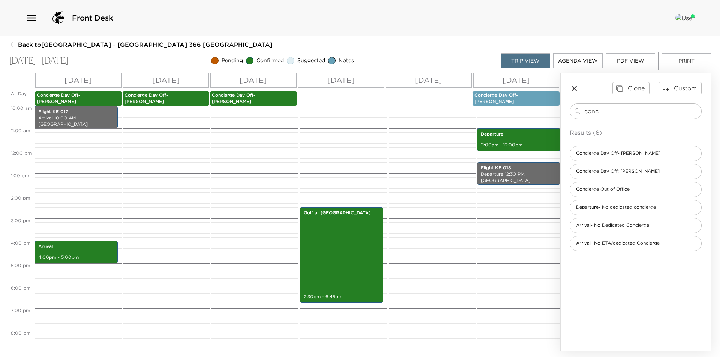
click at [93, 93] on p "Concierge Day Off- [PERSON_NAME]" at bounding box center [78, 98] width 83 height 13
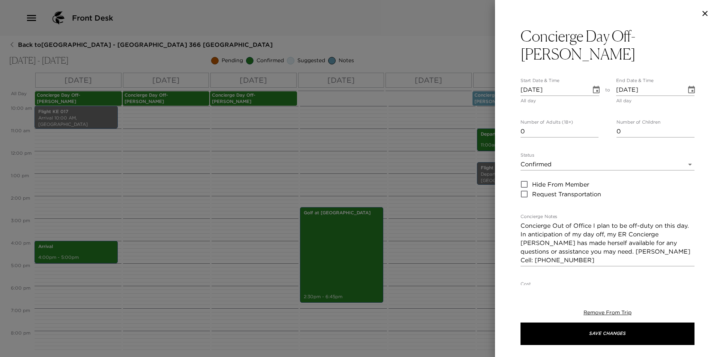
click at [606, 144] on body "Front Desk Back to Ik Ho Suh Reservation - Montage Resort 366 Laguna Beach - Mo…" at bounding box center [360, 178] width 720 height 357
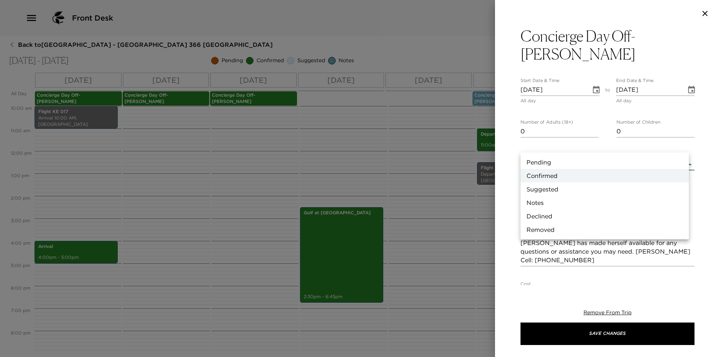
click at [591, 203] on li "Notes" at bounding box center [604, 202] width 168 height 13
type input "Concierge Note"
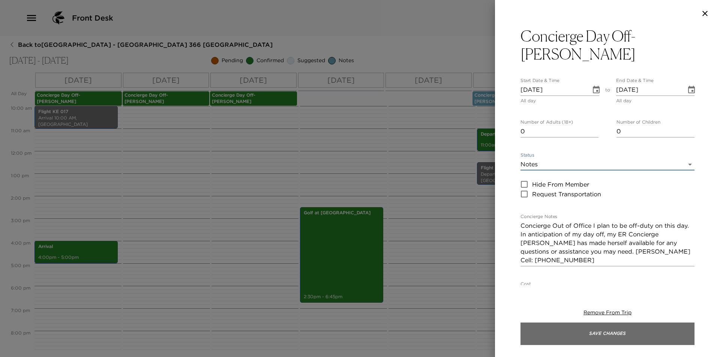
click at [595, 337] on button "Save Changes" at bounding box center [607, 334] width 174 height 22
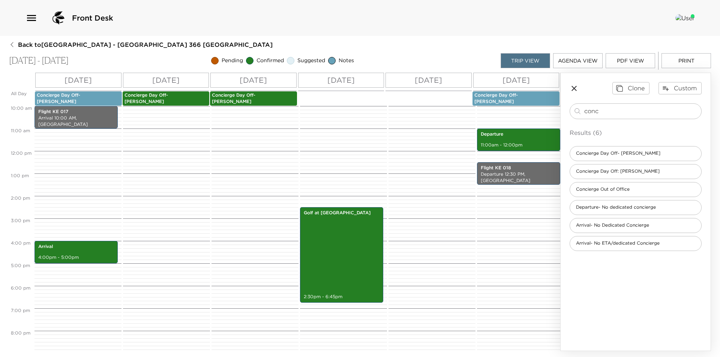
click at [188, 96] on p "Concierge Day Off- [PERSON_NAME]" at bounding box center [165, 98] width 83 height 13
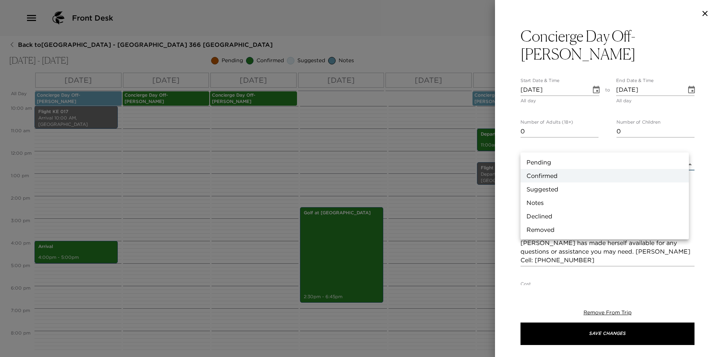
click at [537, 145] on body "Front Desk Back to Ik Ho Suh Reservation - Montage Resort 366 Laguna Beach - Mo…" at bounding box center [360, 178] width 720 height 357
click at [551, 201] on li "Notes" at bounding box center [604, 202] width 168 height 13
type input "Concierge Note"
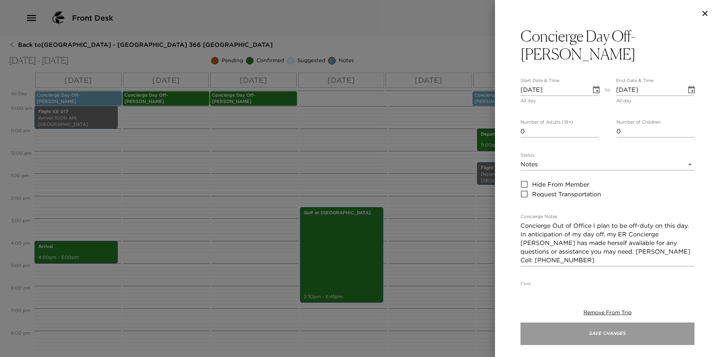
click at [589, 332] on button "Save Changes" at bounding box center [607, 334] width 174 height 22
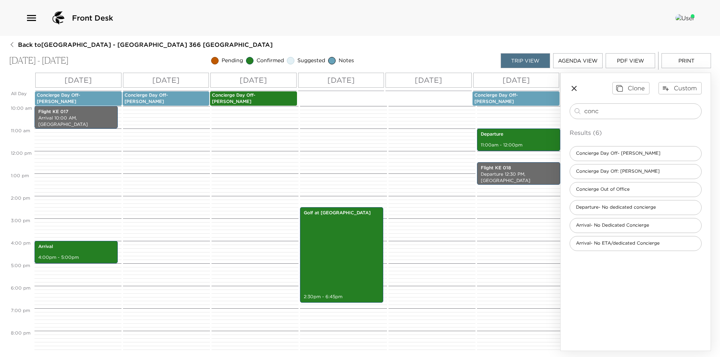
click at [270, 97] on p "Concierge Day Off- [PERSON_NAME]" at bounding box center [253, 98] width 83 height 13
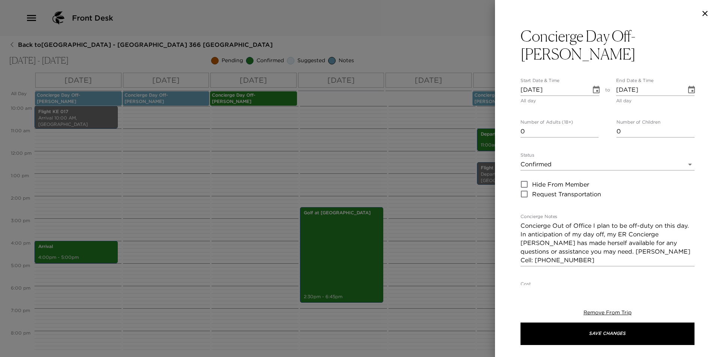
click at [542, 142] on body "Front Desk Back to Ik Ho Suh Reservation - Montage Resort 366 Laguna Beach - Mo…" at bounding box center [360, 178] width 720 height 357
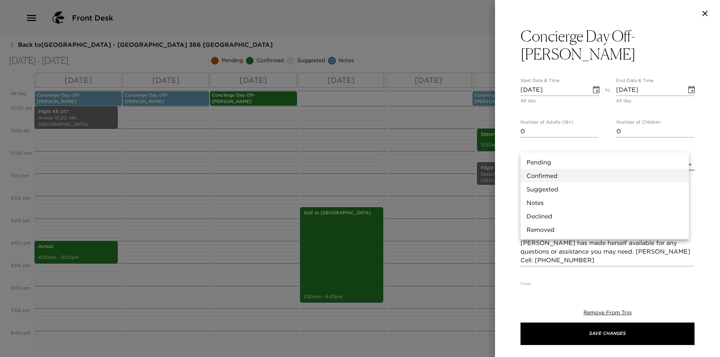
click at [558, 208] on li "Notes" at bounding box center [604, 202] width 168 height 13
type input "Concierge Note"
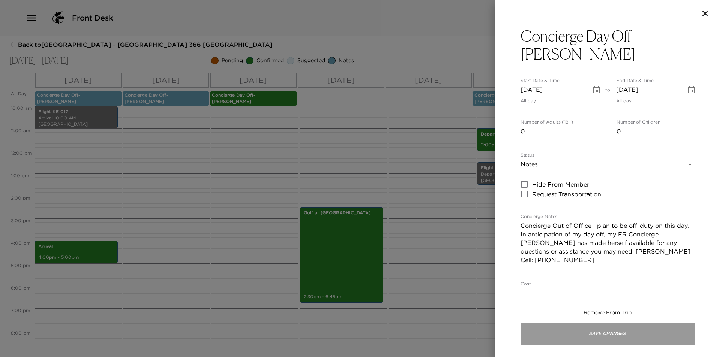
click at [587, 327] on button "Save Changes" at bounding box center [607, 334] width 174 height 22
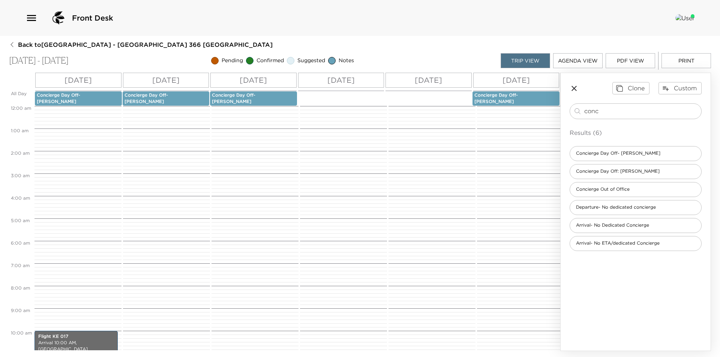
scroll to position [0, 11]
drag, startPoint x: 505, startPoint y: 350, endPoint x: 514, endPoint y: 349, distance: 9.8
click at [513, 350] on div "All Day Fri 10/03 Sat 10/04 Sun 10/05 Mon 10/06 Tue 10/07 Wed 10/08 Concierge D…" at bounding box center [284, 212] width 551 height 278
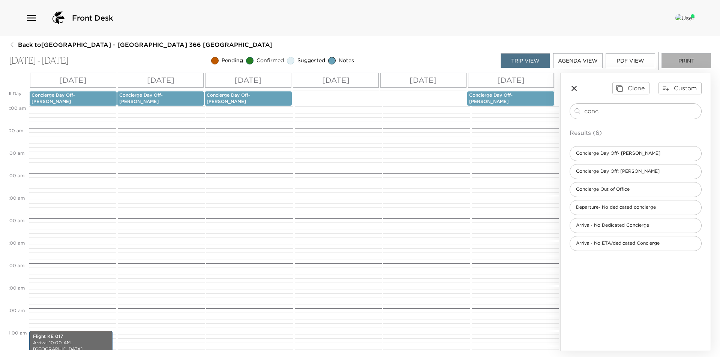
click at [693, 64] on button "Print" at bounding box center [685, 60] width 49 height 15
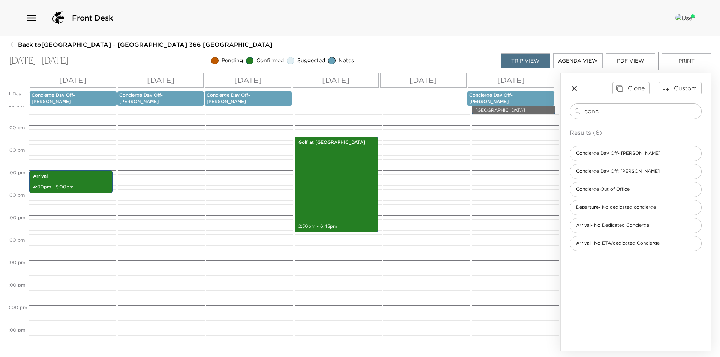
scroll to position [0, 0]
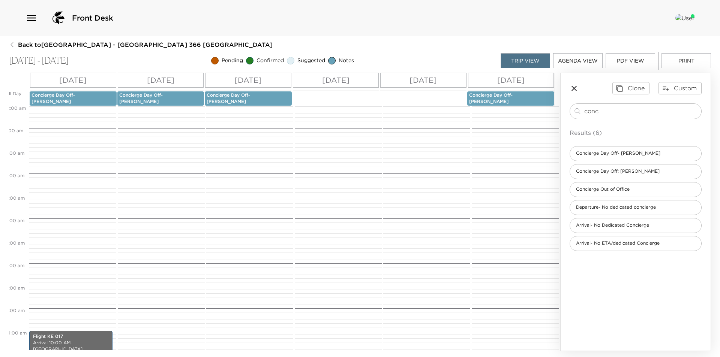
click at [325, 16] on div "Front Desk" at bounding box center [359, 18] width 669 height 18
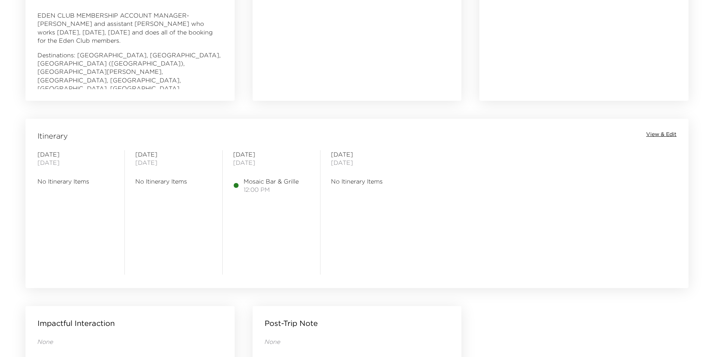
scroll to position [500, 0]
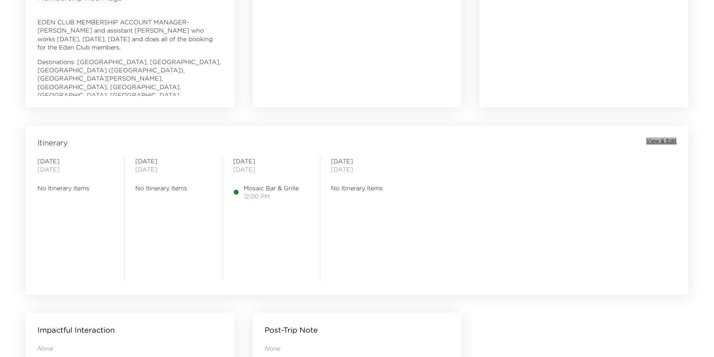
click at [661, 138] on span "View & Edit" at bounding box center [661, 141] width 30 height 7
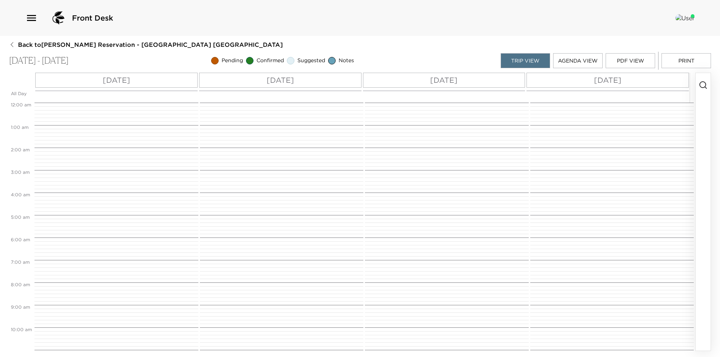
scroll to position [270, 0]
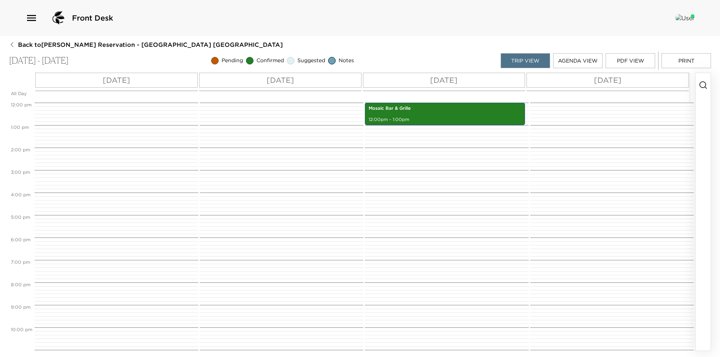
click at [142, 77] on div "[DATE]" at bounding box center [116, 80] width 162 height 15
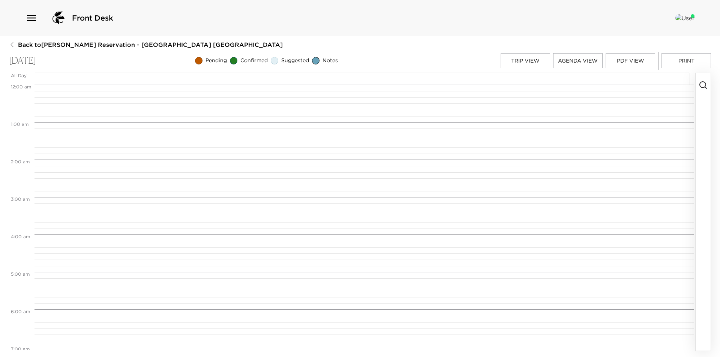
scroll to position [300, 0]
click at [700, 85] on icon "button" at bounding box center [703, 85] width 9 height 9
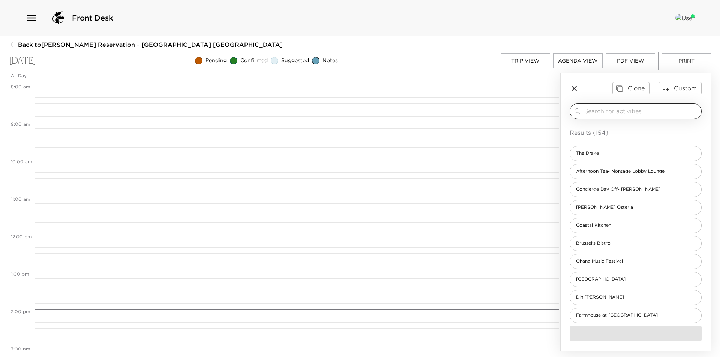
click at [658, 108] on input "search" at bounding box center [641, 111] width 114 height 9
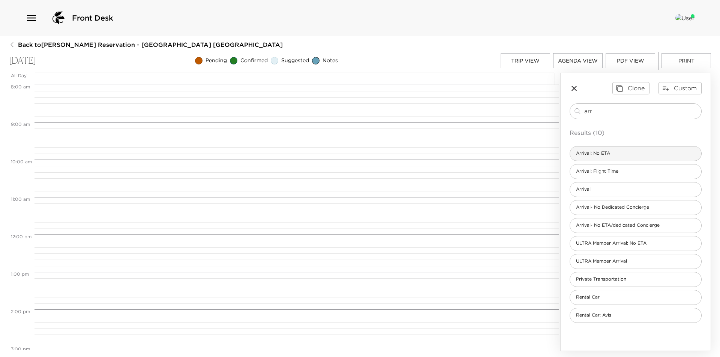
type input "arr"
click at [620, 154] on div "Arrival: No ETA" at bounding box center [636, 153] width 132 height 15
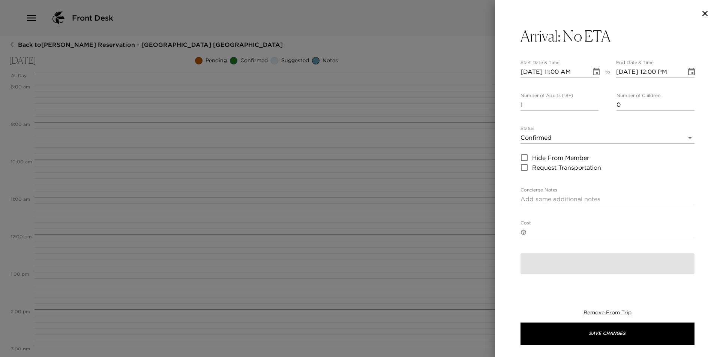
type textarea "Arrival to Montage, [GEOGRAPHIC_DATA] I am expecting your visit, but have not r…"
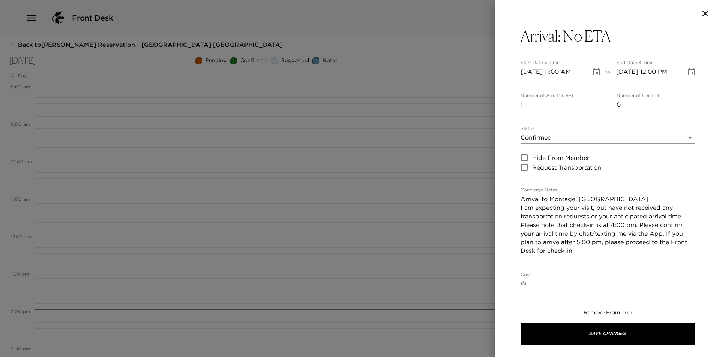
click at [593, 71] on icon "Choose date, selected date is Oct 8, 2025" at bounding box center [596, 71] width 9 height 9
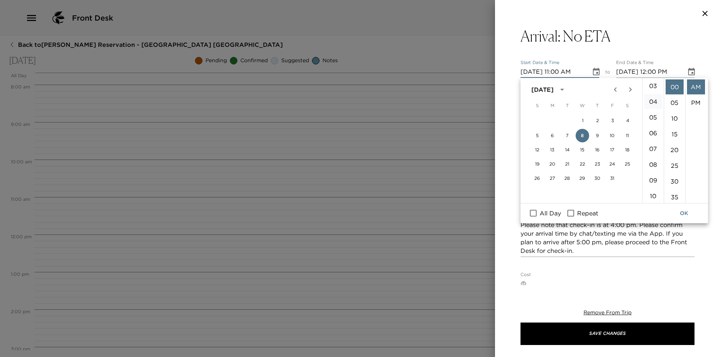
click at [652, 100] on li "04" at bounding box center [653, 101] width 18 height 15
click at [695, 105] on li "PM" at bounding box center [696, 102] width 18 height 15
type input "[DATE] 04:00 PM"
type input "[DATE] 05:00 PM"
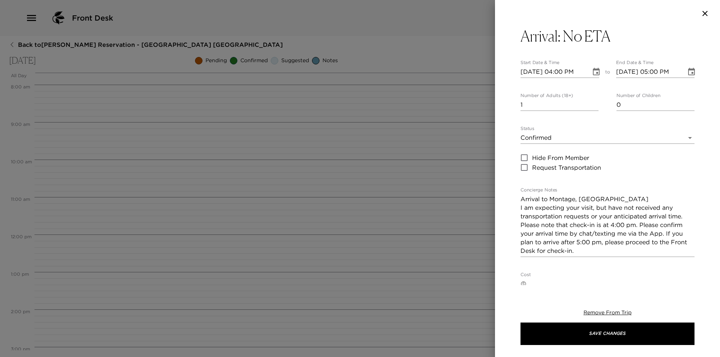
scroll to position [16, 0]
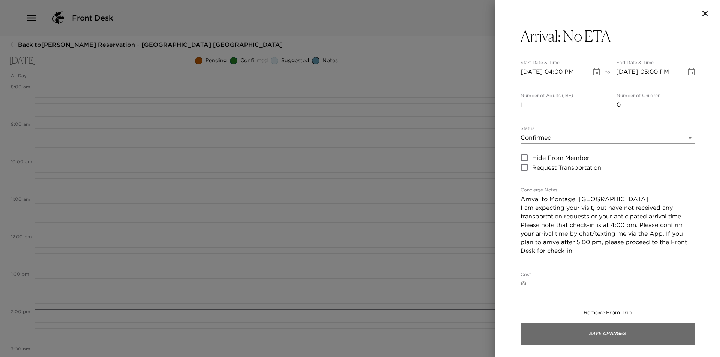
click at [592, 331] on button "Save Changes" at bounding box center [607, 334] width 174 height 22
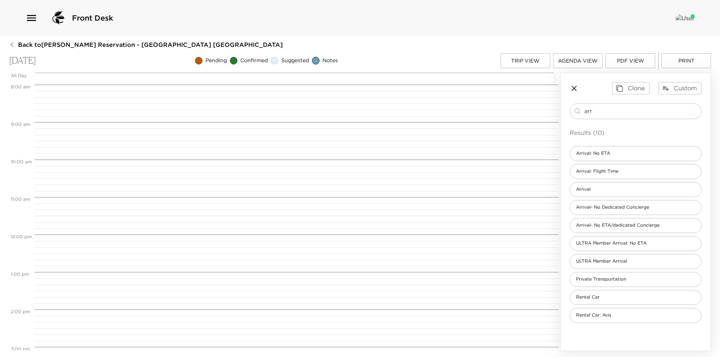
click at [538, 63] on button "Trip View" at bounding box center [525, 60] width 49 height 15
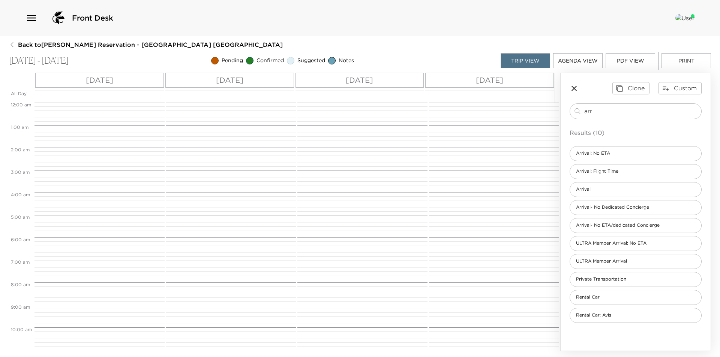
scroll to position [270, 0]
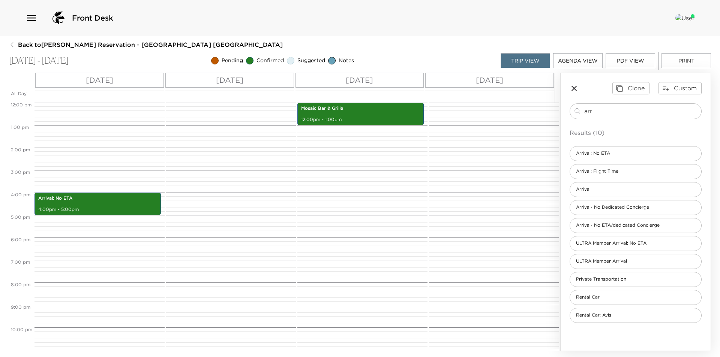
click at [537, 85] on div "[DATE]" at bounding box center [489, 80] width 129 height 15
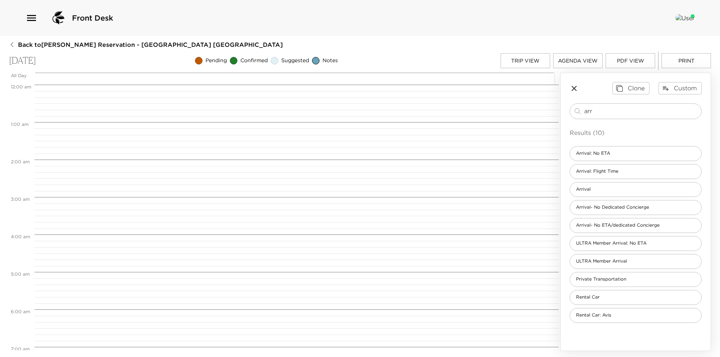
scroll to position [300, 0]
drag, startPoint x: 621, startPoint y: 106, endPoint x: 524, endPoint y: 106, distance: 97.1
click at [524, 106] on div "All Day [DATE] 12:00 AM 1:00 AM 2:00 AM 3:00 AM 4:00 AM 5:00 AM 6:00 AM 7:00 AM…" at bounding box center [360, 212] width 702 height 279
drag, startPoint x: 611, startPoint y: 115, endPoint x: 541, endPoint y: 114, distance: 70.5
click at [541, 114] on div "All Day [DATE] 12:00 AM 1:00 AM 2:00 AM 3:00 AM 4:00 AM 5:00 AM 6:00 AM 7:00 AM…" at bounding box center [360, 212] width 702 height 279
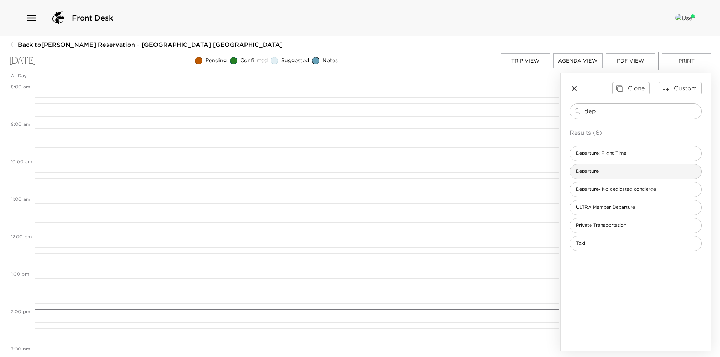
type input "dep"
click at [621, 167] on div "Departure" at bounding box center [636, 171] width 132 height 15
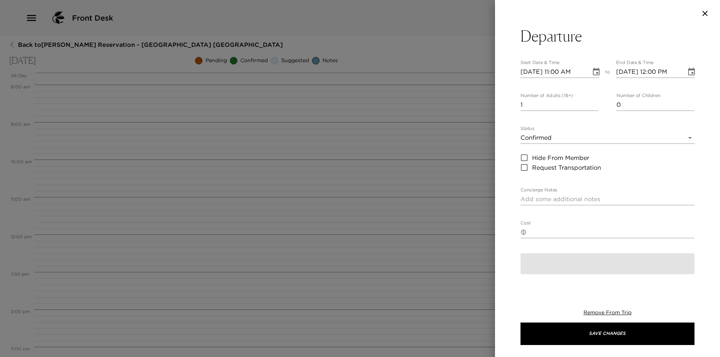
type textarea "Check-out and Departure I will be contacting you in your suite prior to Exclusi…"
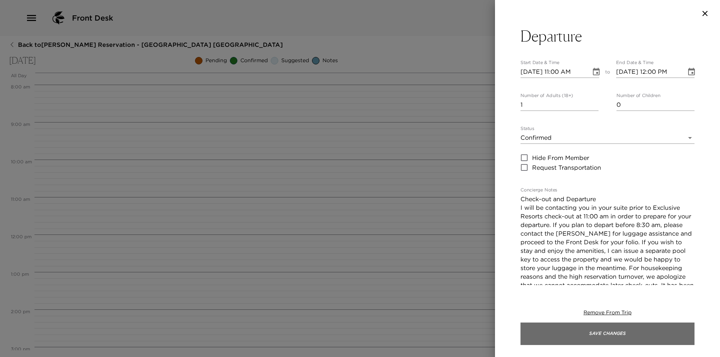
click at [579, 333] on button "Save Changes" at bounding box center [607, 334] width 174 height 22
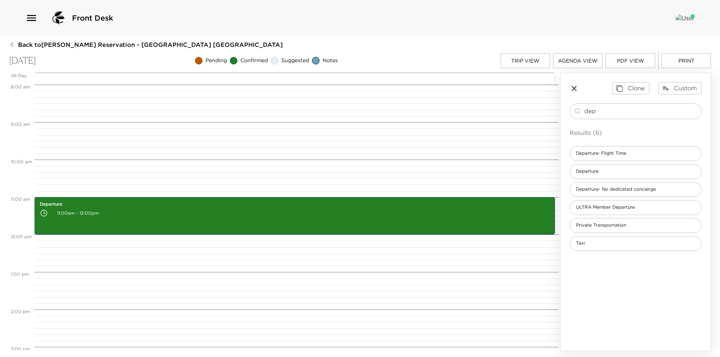
click at [520, 53] on div "Trip View Agenda View PDF View Print" at bounding box center [606, 61] width 210 height 18
click at [520, 57] on button "Trip View" at bounding box center [525, 60] width 49 height 15
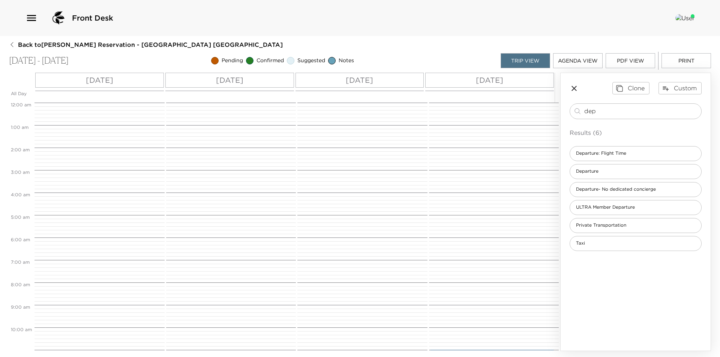
scroll to position [270, 0]
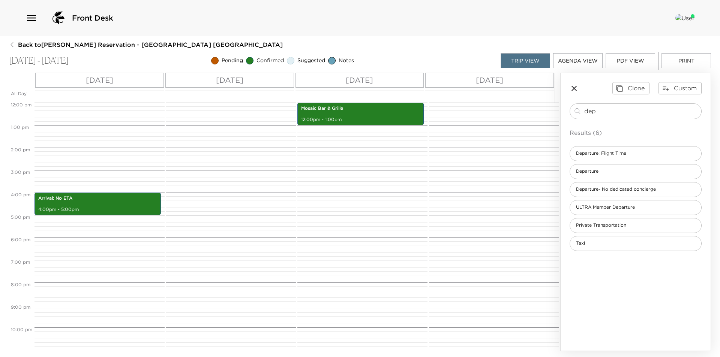
click at [107, 81] on p "[DATE]" at bounding box center [99, 80] width 27 height 11
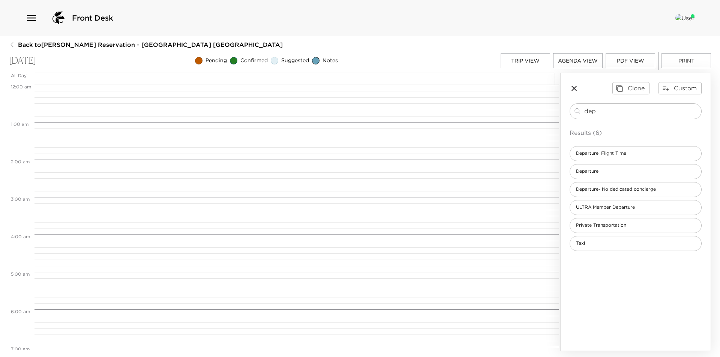
scroll to position [600, 0]
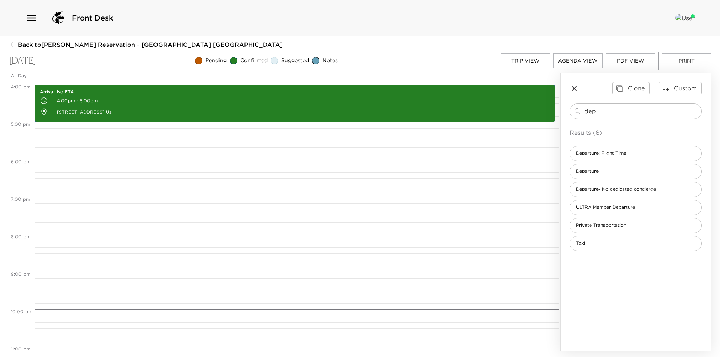
drag, startPoint x: 581, startPoint y: 110, endPoint x: 446, endPoint y: 107, distance: 135.0
click at [446, 107] on div "All Day [DATE] 12:00 AM 1:00 AM 2:00 AM 3:00 AM 4:00 AM 5:00 AM 6:00 AM 7:00 AM…" at bounding box center [360, 212] width 702 height 279
type input "conc"
click at [630, 152] on span "Concierge Day Off- [PERSON_NAME]" at bounding box center [618, 153] width 96 height 6
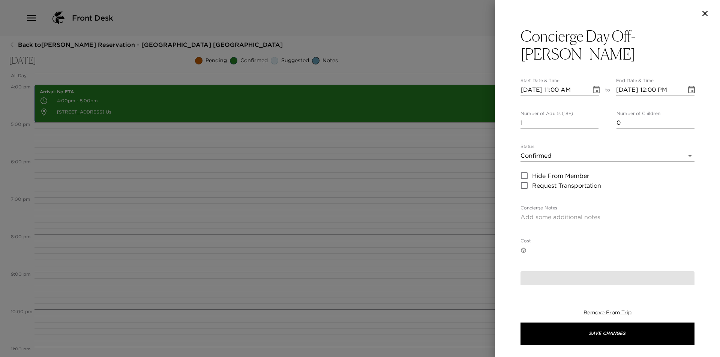
type textarea "Concierge Out of Office I plan to be off-duty on this day. In anticipation of m…"
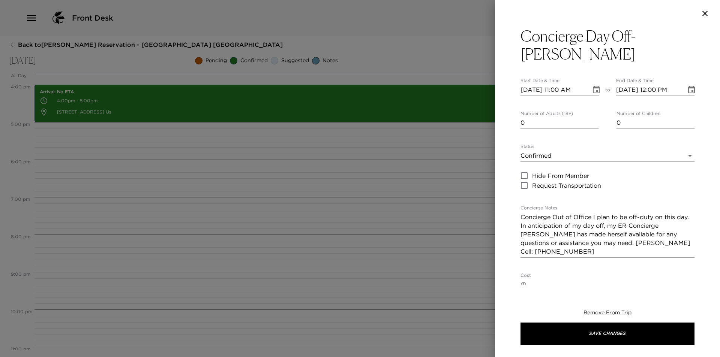
type input "0"
click at [592, 117] on input "0" at bounding box center [559, 123] width 78 height 12
click at [584, 134] on body "Front Desk Back to [PERSON_NAME] Reservation - [GEOGRAPHIC_DATA] 312 [GEOGRAPHI…" at bounding box center [360, 178] width 720 height 357
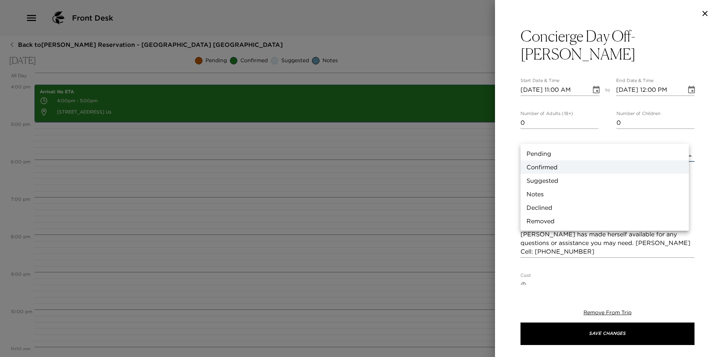
click at [569, 195] on li "Notes" at bounding box center [604, 193] width 168 height 13
type input "Concierge Note"
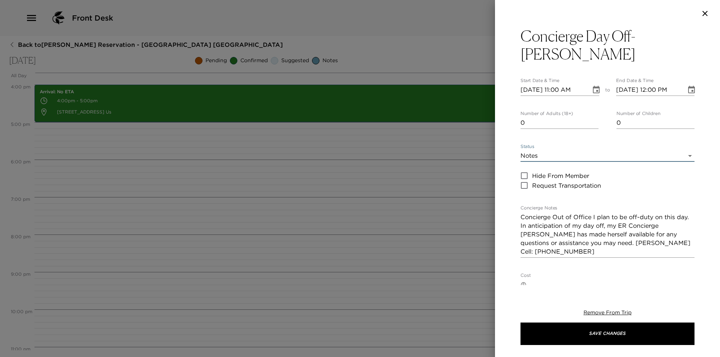
click at [593, 86] on icon "Choose date, selected date is Oct 8, 2025" at bounding box center [596, 89] width 7 height 7
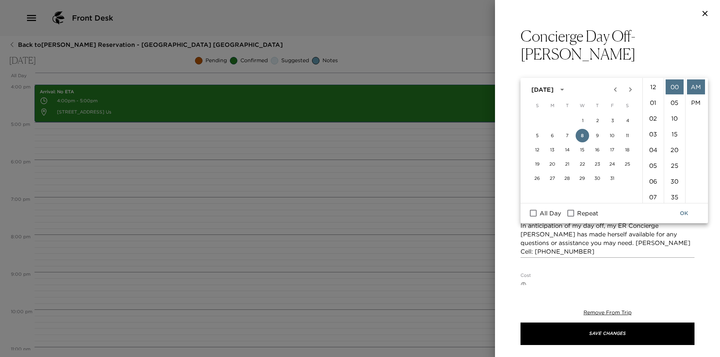
scroll to position [173, 0]
click at [543, 214] on span "All Day" at bounding box center [550, 213] width 21 height 9
click at [541, 214] on input "All Day" at bounding box center [533, 213] width 16 height 10
checkbox input "true"
type input "[DATE]"
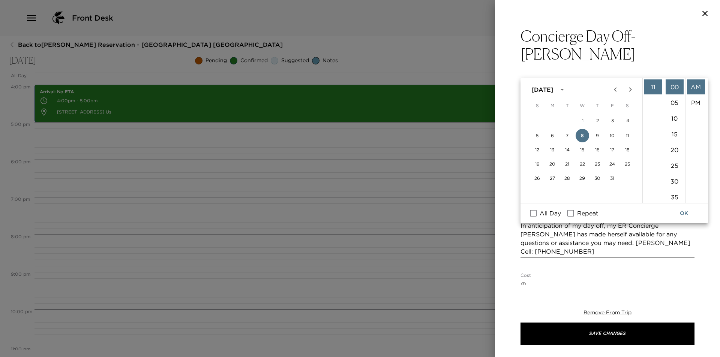
type input "[DATE]"
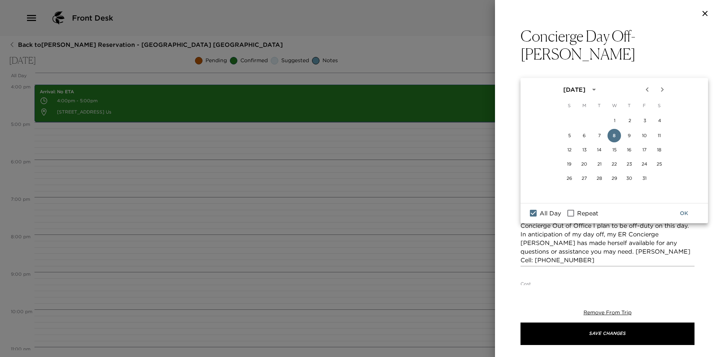
click at [579, 214] on span "Repeat" at bounding box center [587, 213] width 21 height 9
click at [579, 214] on input "Repeat" at bounding box center [571, 213] width 16 height 10
checkbox input "true"
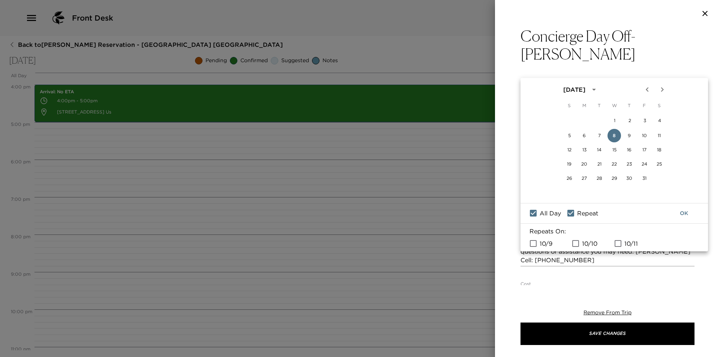
click at [544, 241] on span "10/9" at bounding box center [546, 243] width 13 height 9
click at [541, 241] on input "10/9" at bounding box center [533, 244] width 16 height 10
checkbox input "true"
click at [681, 211] on button "OK" at bounding box center [684, 214] width 24 height 14
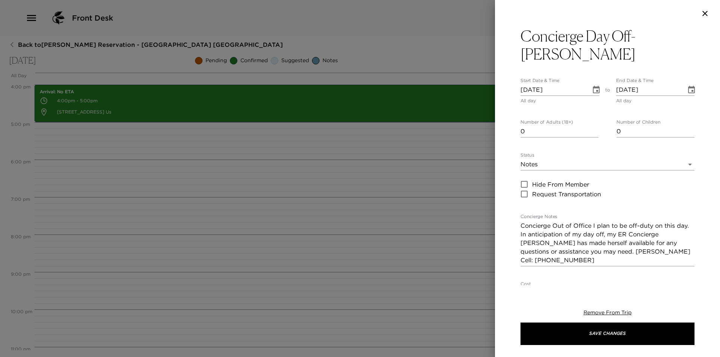
click at [584, 348] on div "Remove From Trip Save Changes" at bounding box center [607, 327] width 174 height 60
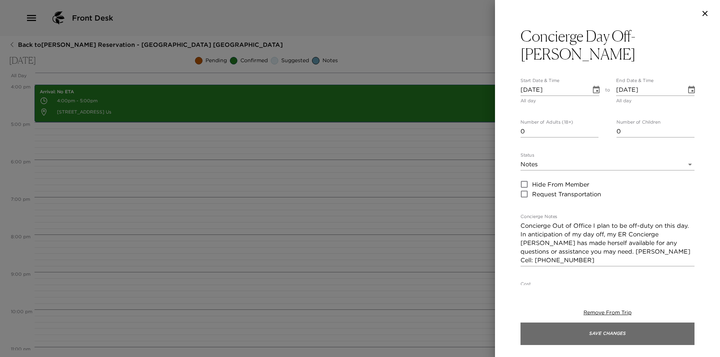
click at [585, 338] on button "Save Changes" at bounding box center [607, 334] width 174 height 22
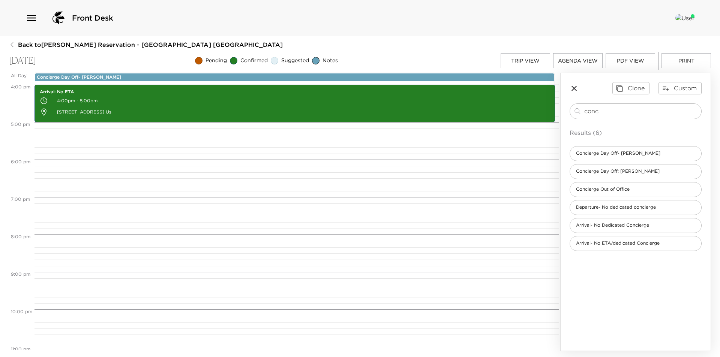
click at [537, 57] on button "Trip View" at bounding box center [525, 60] width 49 height 15
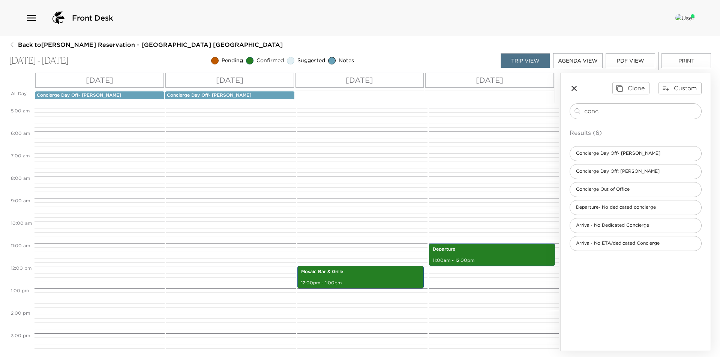
scroll to position [125, 0]
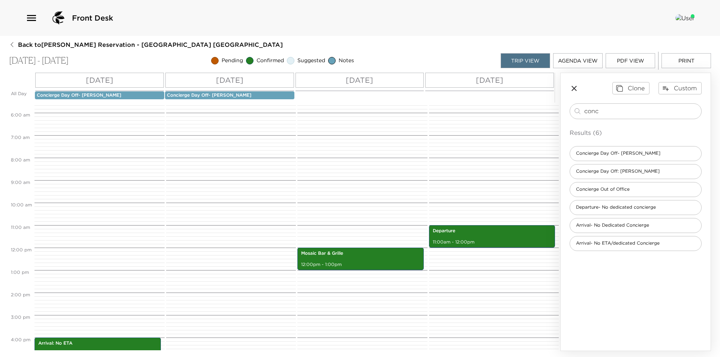
click at [537, 62] on button "Trip View" at bounding box center [525, 60] width 49 height 15
click at [573, 91] on icon "button" at bounding box center [574, 88] width 9 height 9
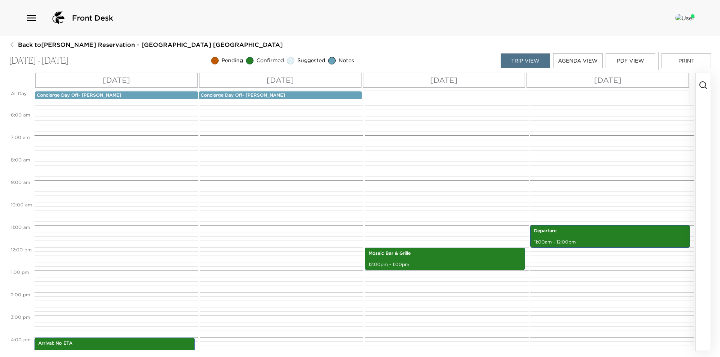
scroll to position [250, 0]
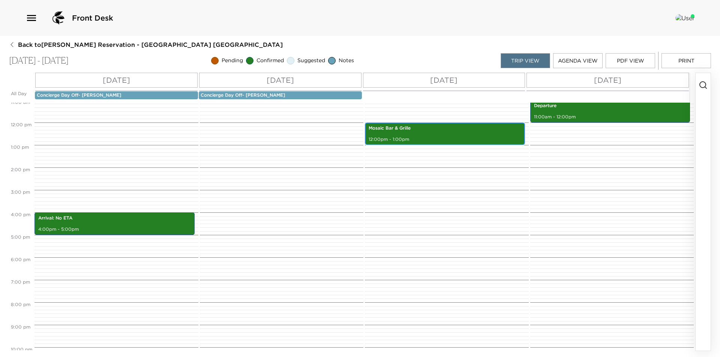
click at [442, 136] on p "12:00pm - 1:00pm" at bounding box center [445, 139] width 153 height 6
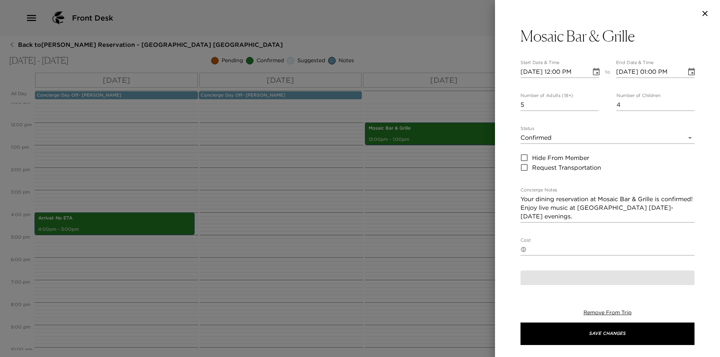
click at [442, 136] on div at bounding box center [360, 178] width 720 height 357
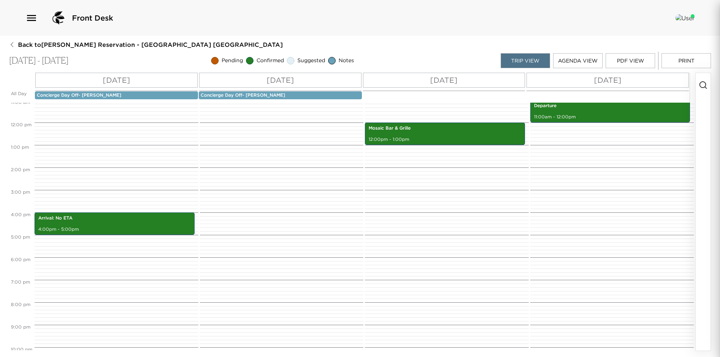
click at [442, 136] on div at bounding box center [360, 178] width 720 height 357
click at [409, 196] on div "Mosaic Bar & Grille 12:00pm - 1:00pm" at bounding box center [446, 123] width 162 height 540
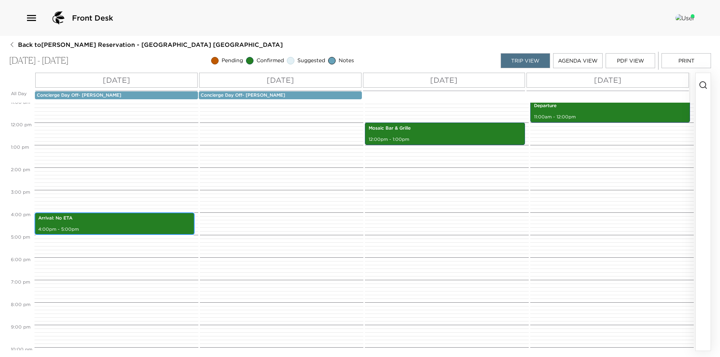
click at [125, 231] on p "4:00pm - 5:00pm" at bounding box center [114, 229] width 153 height 6
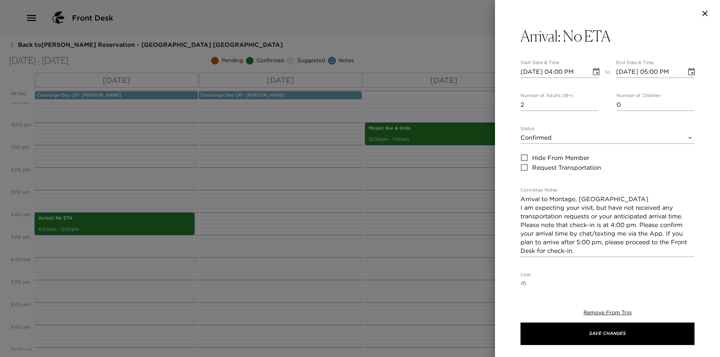
click at [593, 103] on input "2" at bounding box center [559, 105] width 78 height 12
click at [593, 103] on input "3" at bounding box center [559, 105] width 78 height 12
click at [593, 103] on input "4" at bounding box center [559, 105] width 78 height 12
type input "5"
click at [593, 103] on input "5" at bounding box center [559, 105] width 78 height 12
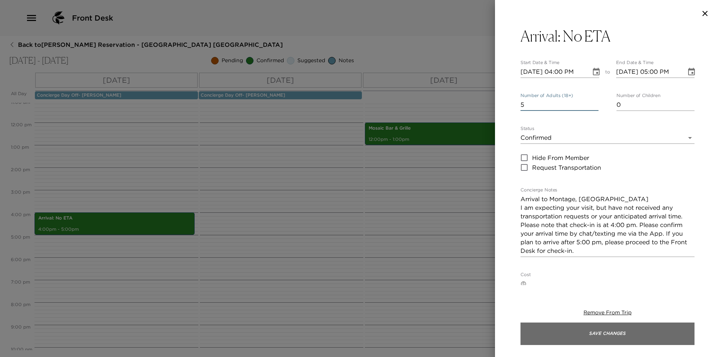
click at [579, 337] on button "Save Changes" at bounding box center [607, 334] width 174 height 22
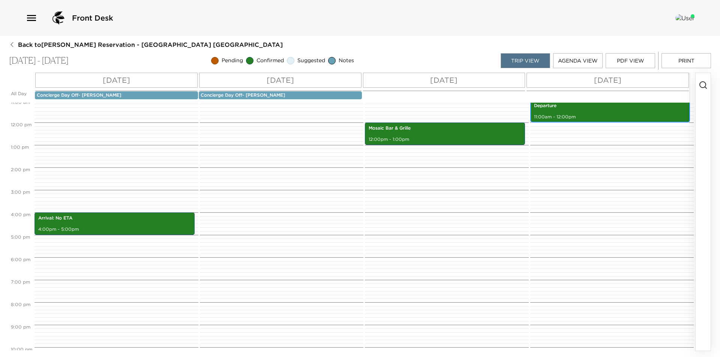
click at [577, 115] on p "11:00am - 12:00pm" at bounding box center [610, 117] width 153 height 6
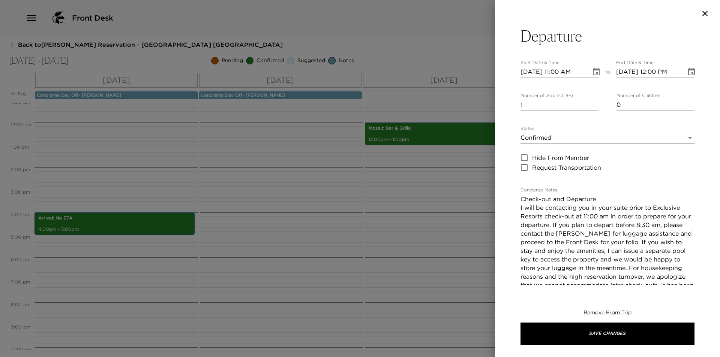
click at [596, 102] on div "Number of Adults (18+) 1 Number of Children 0" at bounding box center [607, 102] width 174 height 18
click at [591, 103] on input "2" at bounding box center [559, 105] width 78 height 12
click at [591, 103] on input "3" at bounding box center [559, 105] width 78 height 12
click at [591, 103] on input "4" at bounding box center [559, 105] width 78 height 12
type input "5"
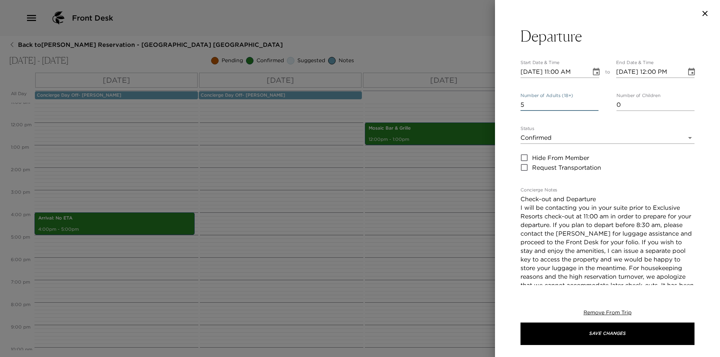
click at [591, 103] on input "5" at bounding box center [559, 105] width 78 height 12
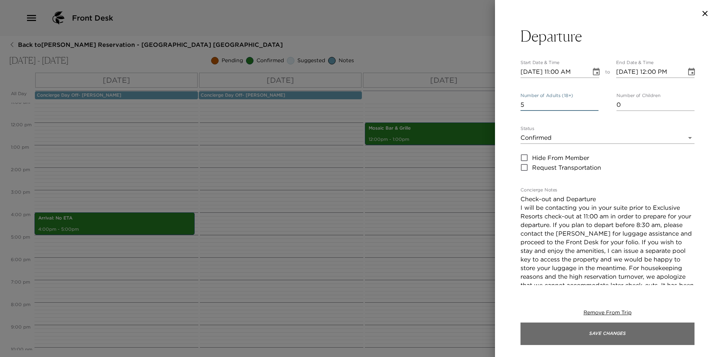
click at [577, 333] on button "Save Changes" at bounding box center [607, 334] width 174 height 22
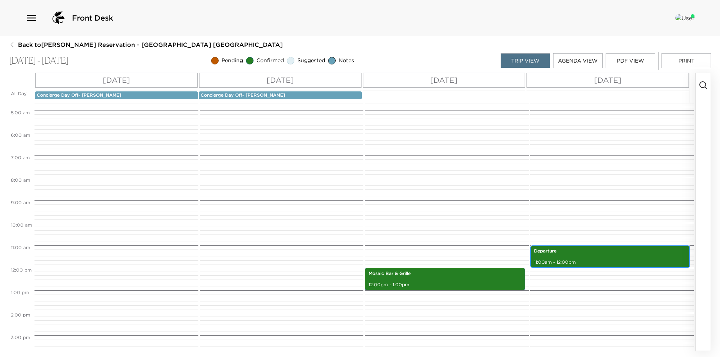
scroll to position [125, 0]
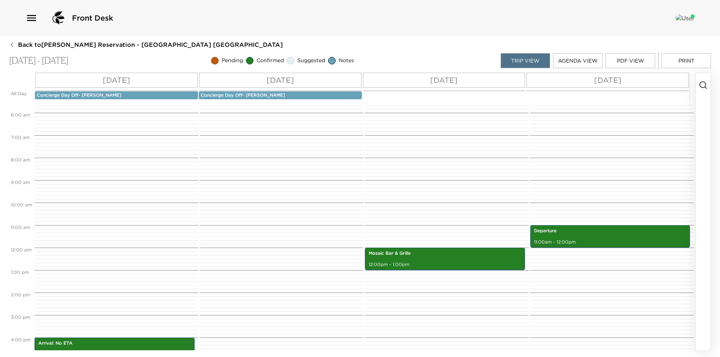
click at [693, 66] on button "Print" at bounding box center [685, 60] width 49 height 15
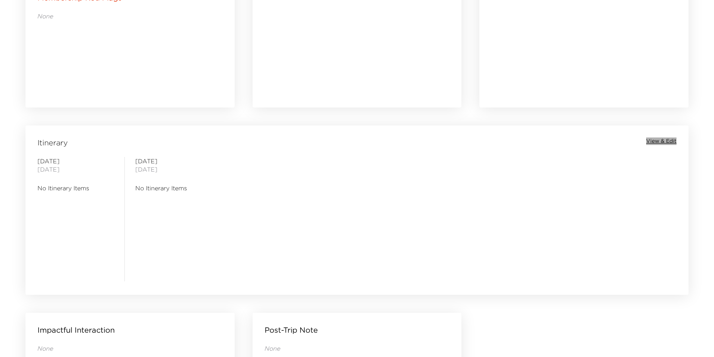
click at [667, 142] on span "View & Edit" at bounding box center [661, 141] width 30 height 7
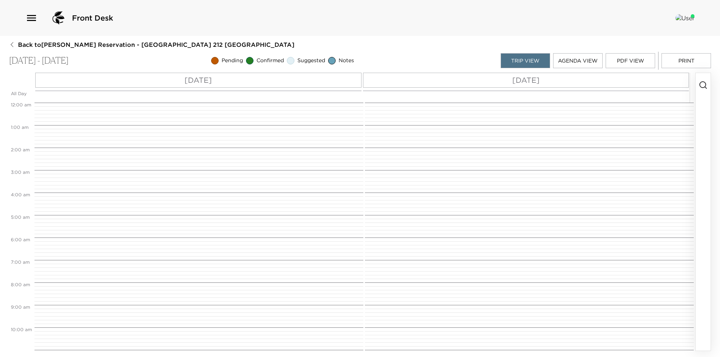
scroll to position [180, 0]
click at [699, 86] on icon "button" at bounding box center [703, 85] width 9 height 9
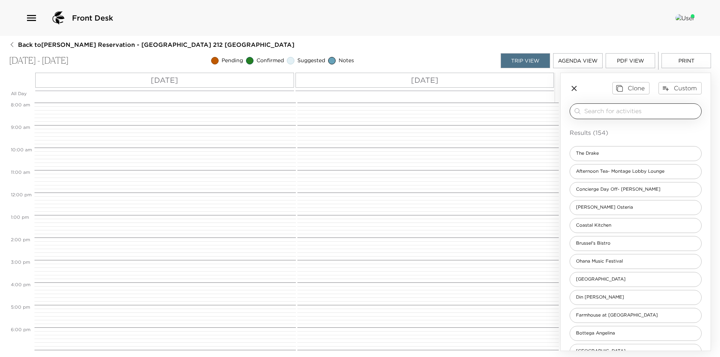
click at [664, 109] on input "search" at bounding box center [641, 111] width 114 height 9
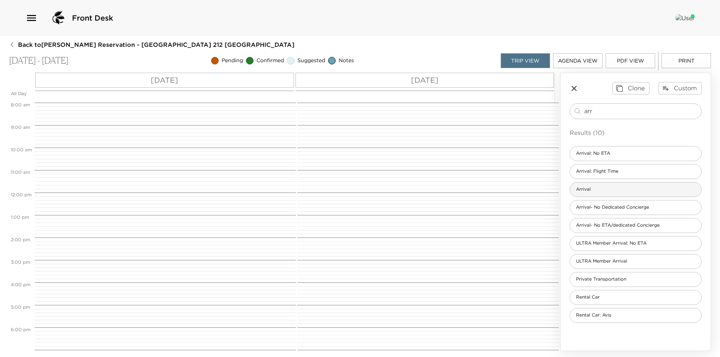
type input "arr"
click at [647, 183] on div "Arrival" at bounding box center [636, 189] width 132 height 15
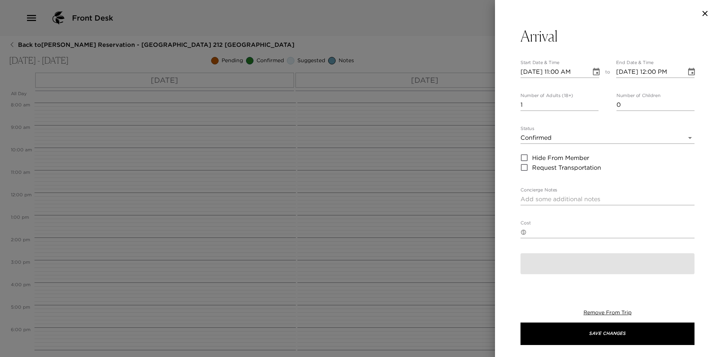
type textarea "Welcome to Montage! I will personally greet you at The Front Desk and give you …"
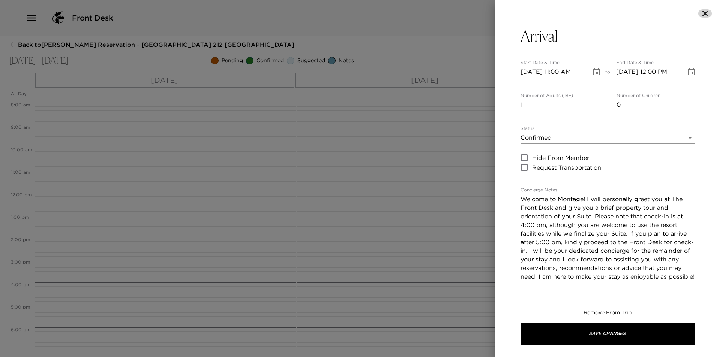
click at [705, 12] on icon "button" at bounding box center [704, 13] width 9 height 9
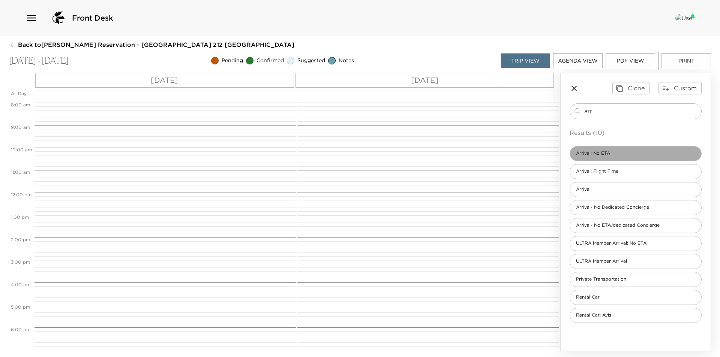
click at [590, 161] on div "Arrival: No ETA" at bounding box center [636, 153] width 132 height 15
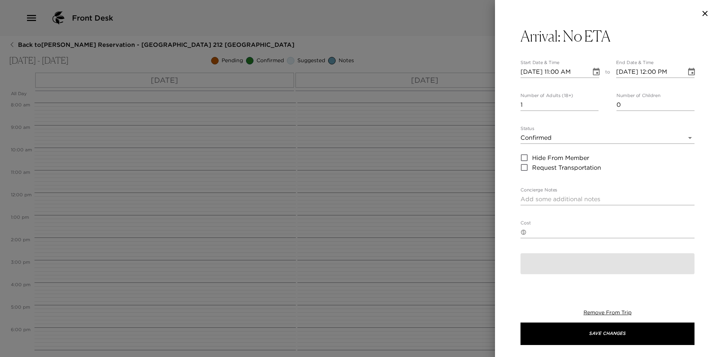
type textarea "Arrival to Montage, [GEOGRAPHIC_DATA] I am expecting your visit, but have not r…"
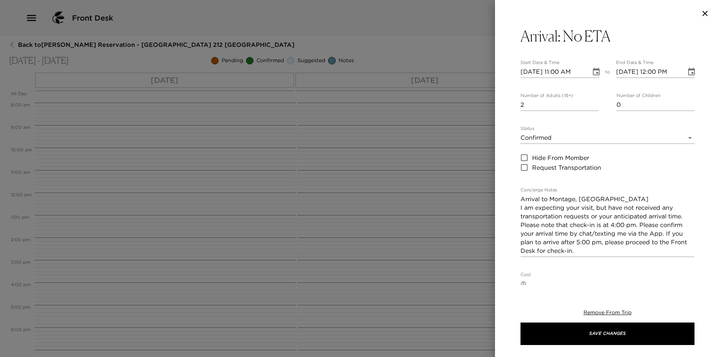
type input "2"
click at [591, 103] on input "2" at bounding box center [559, 105] width 78 height 12
click at [591, 60] on div "Arrival: No ETA Start Date & Time [DATE] 11:00 AM to End Date & Time [DATE] 12:…" at bounding box center [607, 282] width 174 height 511
drag, startPoint x: 591, startPoint y: 72, endPoint x: 590, endPoint y: 77, distance: 5.3
click at [593, 72] on icon "Choose date, selected date is Oct 9, 2025" at bounding box center [596, 71] width 7 height 7
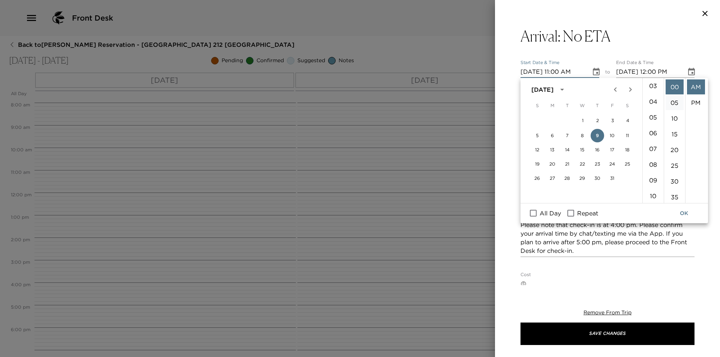
click at [652, 103] on li "04" at bounding box center [653, 101] width 18 height 15
click at [696, 102] on li "PM" at bounding box center [696, 102] width 18 height 15
type input "10/09/2025 04:00 PM"
type input "10/09/2025 05:00 PM"
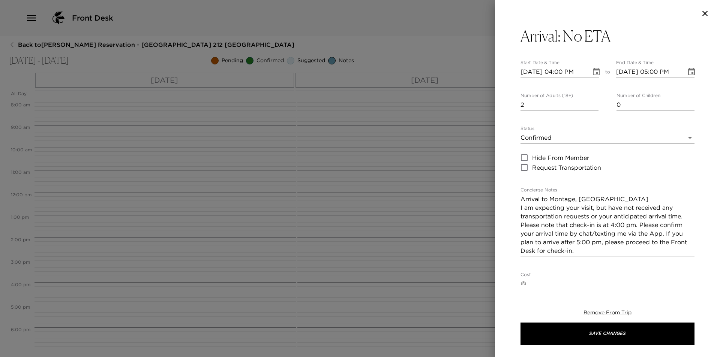
scroll to position [16, 0]
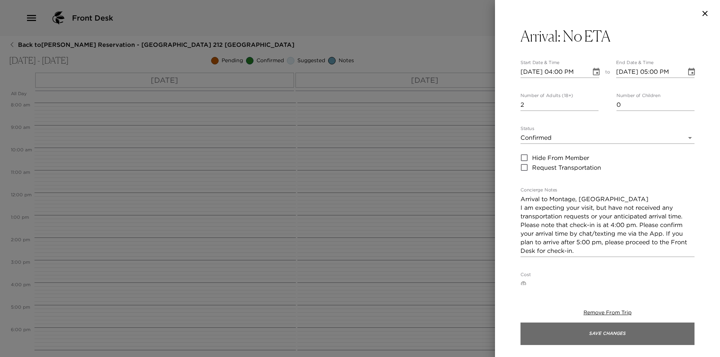
click at [605, 330] on button "Save Changes" at bounding box center [607, 334] width 174 height 22
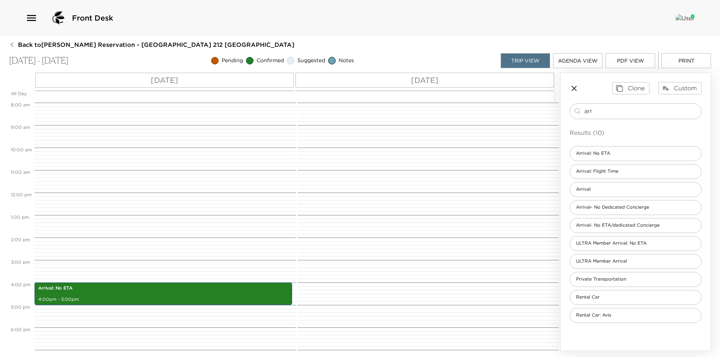
click at [544, 81] on div "Fri 10/10" at bounding box center [424, 80] width 259 height 15
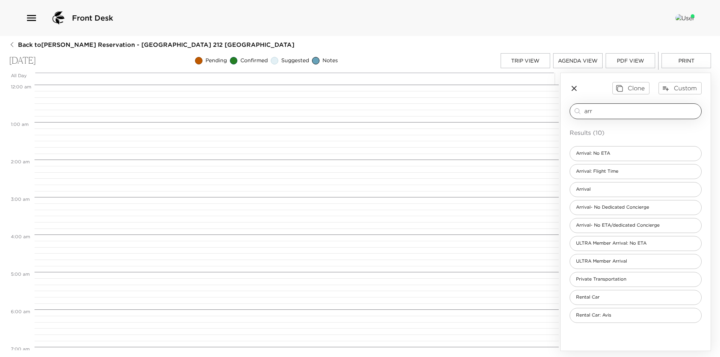
scroll to position [300, 0]
drag, startPoint x: 583, startPoint y: 111, endPoint x: 549, endPoint y: 111, distance: 34.9
click at [549, 111] on div "All Day Fri 10/10 12:00 AM 1:00 AM 2:00 AM 3:00 AM 4:00 AM 5:00 AM 6:00 AM 7:00…" at bounding box center [360, 212] width 702 height 279
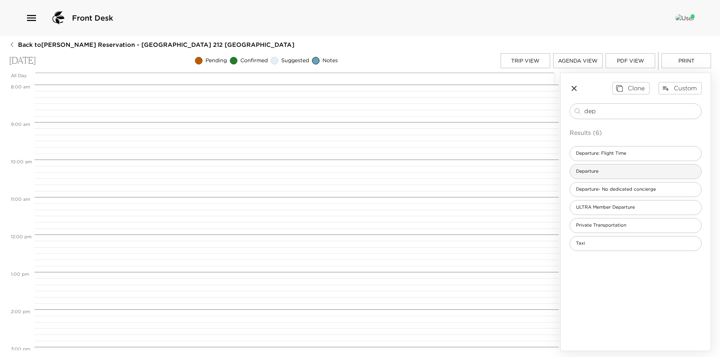
type input "dep"
click at [609, 170] on div "Departure" at bounding box center [636, 171] width 132 height 15
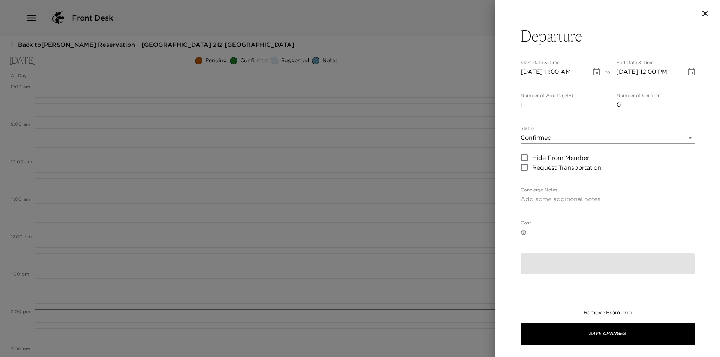
type textarea "Check-out and Departure I will be contacting you in your suite prior to Exclusi…"
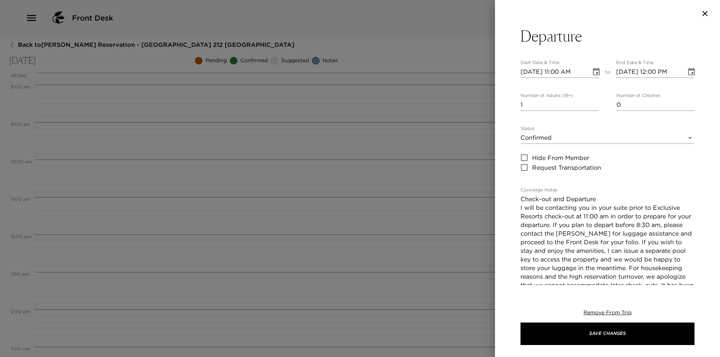
type input "2"
click at [592, 102] on input "2" at bounding box center [559, 105] width 78 height 12
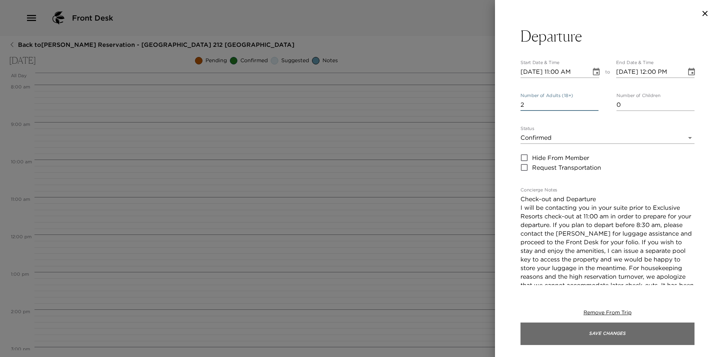
click at [609, 335] on button "Save Changes" at bounding box center [607, 334] width 174 height 22
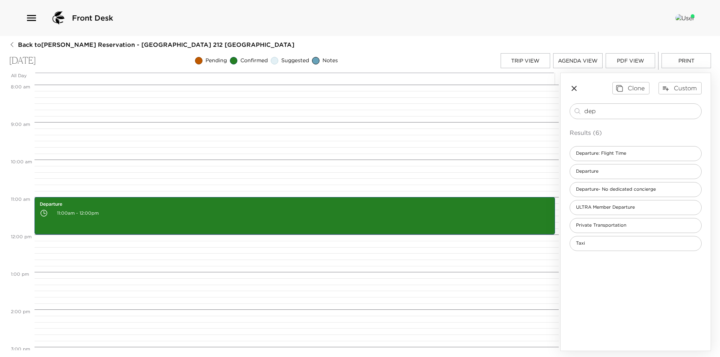
click at [512, 64] on button "Trip View" at bounding box center [525, 60] width 49 height 15
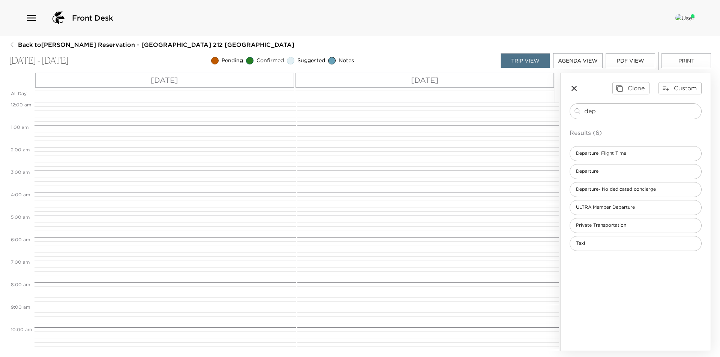
scroll to position [292, 0]
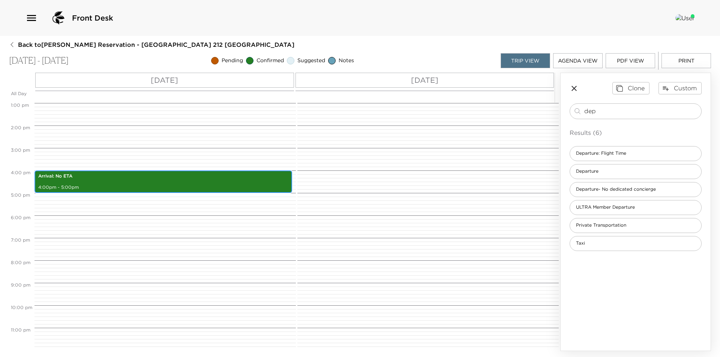
click at [142, 183] on div "Arrival: No ETA 4:00pm - 5:00pm" at bounding box center [163, 182] width 253 height 20
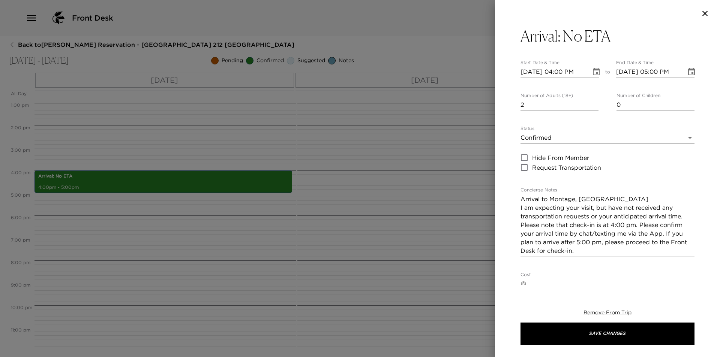
click at [142, 183] on div at bounding box center [360, 178] width 720 height 357
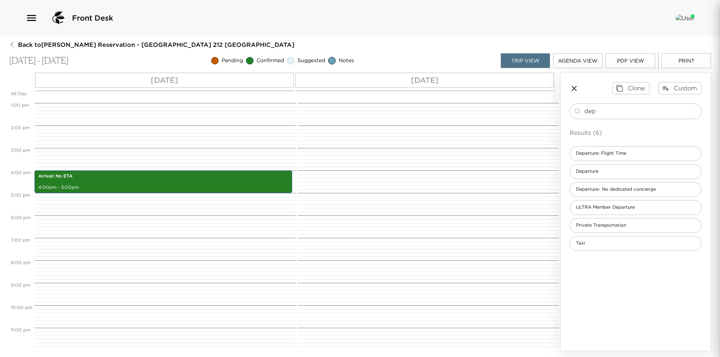
click at [142, 183] on div at bounding box center [360, 178] width 720 height 357
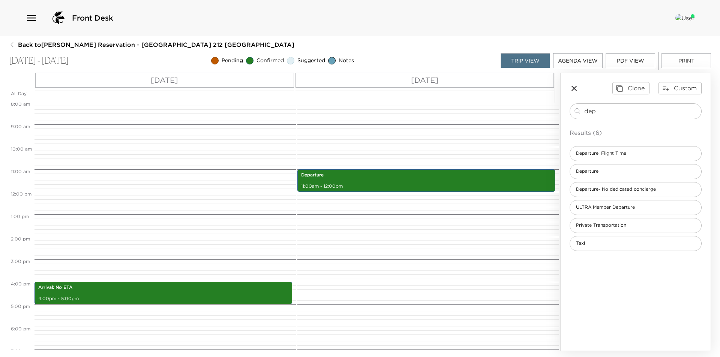
scroll to position [167, 0]
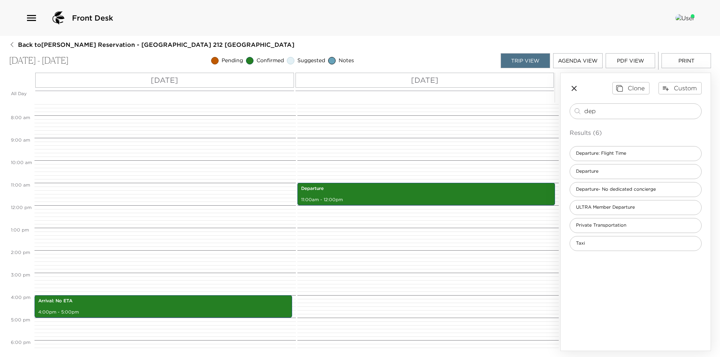
click at [267, 79] on div "Thu 10/09" at bounding box center [164, 80] width 259 height 15
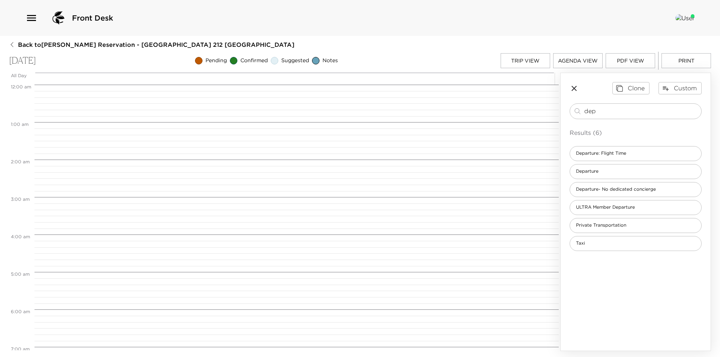
scroll to position [600, 0]
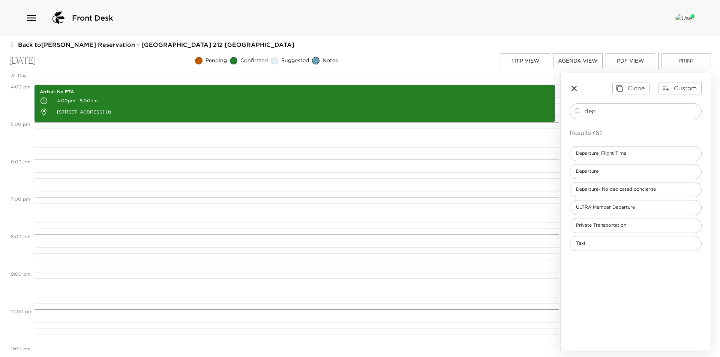
drag, startPoint x: 617, startPoint y: 113, endPoint x: 464, endPoint y: 117, distance: 152.7
click at [464, 117] on div "All Day Thu 10/09 12:00 AM 1:00 AM 2:00 AM 3:00 AM 4:00 AM 5:00 AM 6:00 AM 7:00…" at bounding box center [360, 212] width 702 height 279
type input "conc"
click at [627, 151] on span "Concierge Day Off- Kyle" at bounding box center [618, 153] width 96 height 6
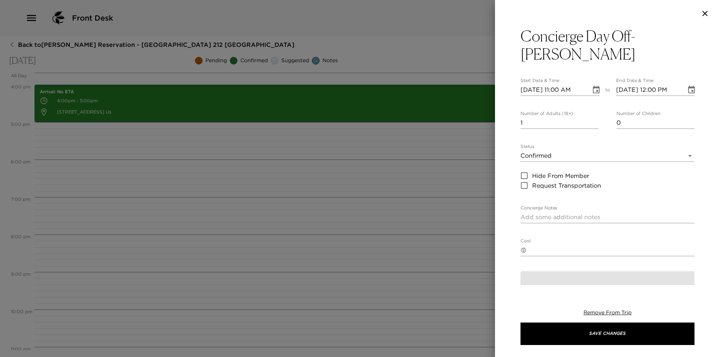
type textarea "Concierge Out of Office I plan to be off-duty on this day. In anticipation of m…"
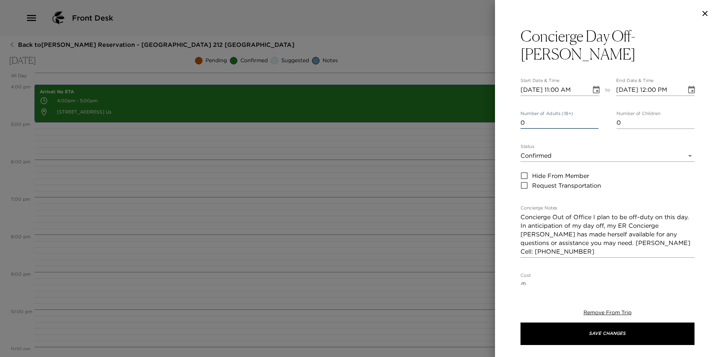
type input "0"
click at [591, 117] on input "0" at bounding box center [559, 123] width 78 height 12
click at [571, 136] on body "Front Desk Back to Kari DeVries Reservation - Montage Resort 212 Laguna Beach -…" at bounding box center [360, 178] width 720 height 357
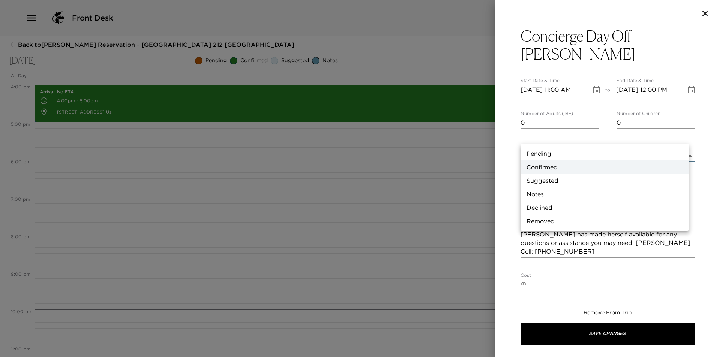
click at [556, 192] on li "Notes" at bounding box center [604, 193] width 168 height 13
type input "Concierge Note"
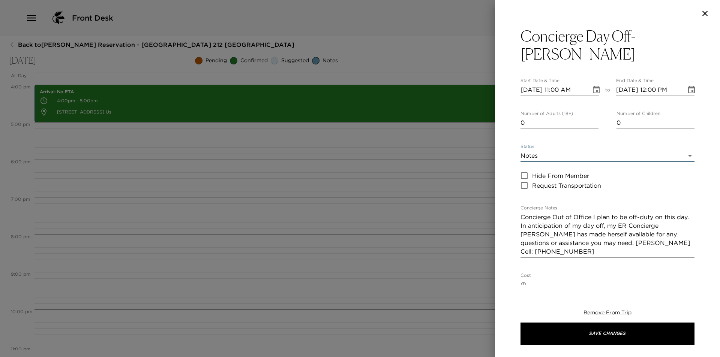
click at [597, 86] on icon "Choose date, selected date is Oct 9, 2025" at bounding box center [596, 89] width 7 height 7
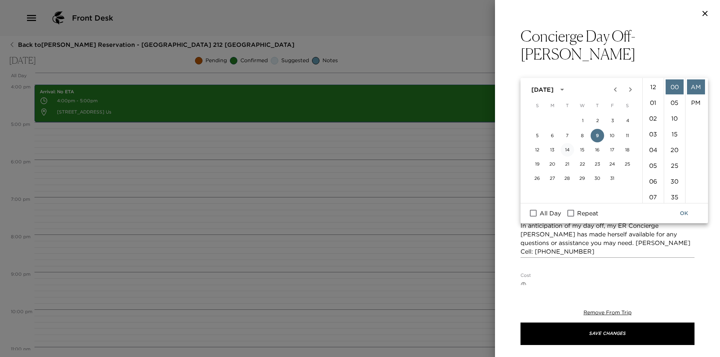
scroll to position [173, 0]
click at [531, 207] on label "All Day" at bounding box center [543, 214] width 36 height 20
click at [531, 208] on input "All Day" at bounding box center [533, 213] width 16 height 10
checkbox input "true"
type input "10/09/2025"
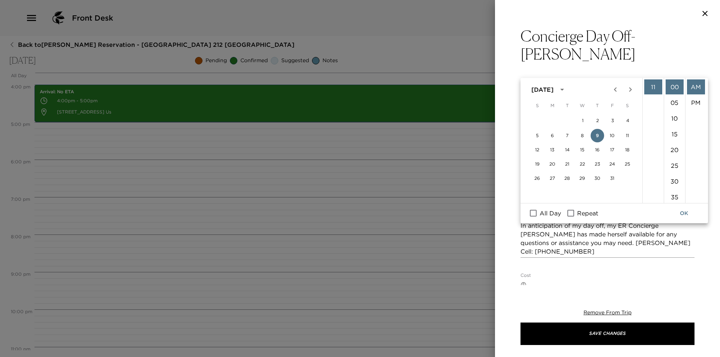
type input "10/09/2025"
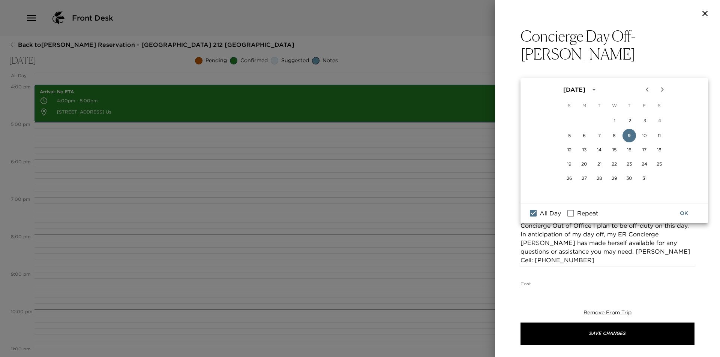
click at [678, 212] on button "OK" at bounding box center [684, 214] width 24 height 14
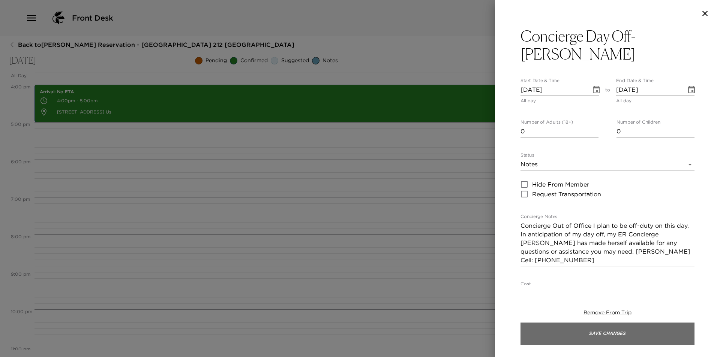
click at [597, 343] on button "Save Changes" at bounding box center [607, 334] width 174 height 22
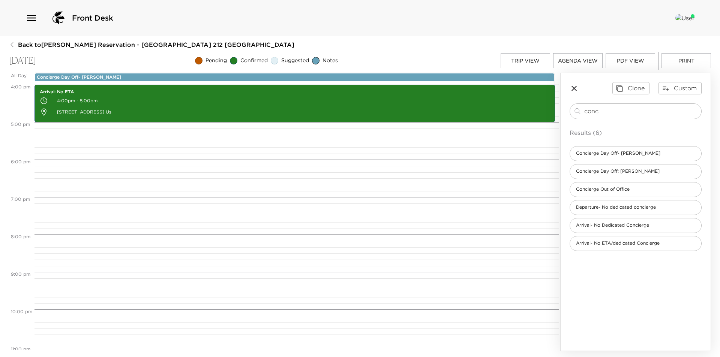
click at [527, 55] on button "Trip View" at bounding box center [525, 60] width 49 height 15
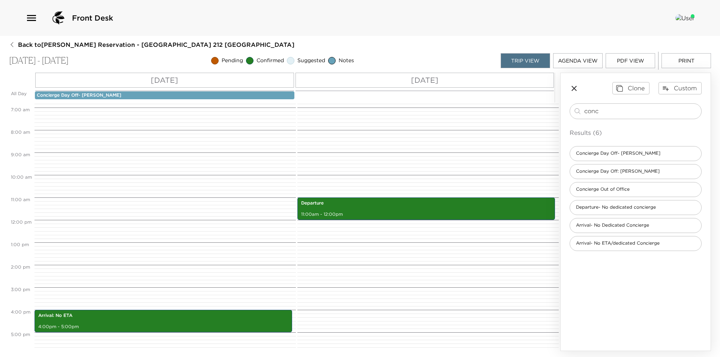
scroll to position [167, 0]
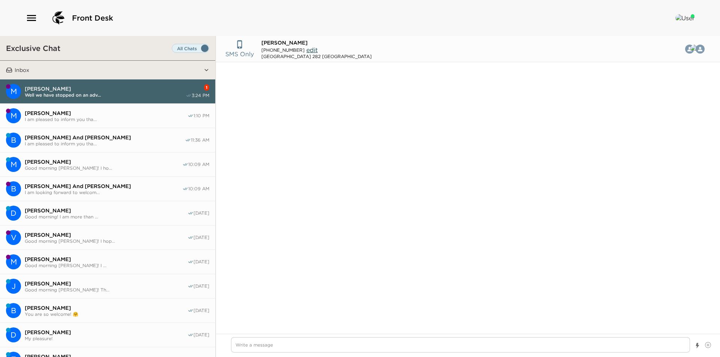
type input "[PHONE_NUMBER]"
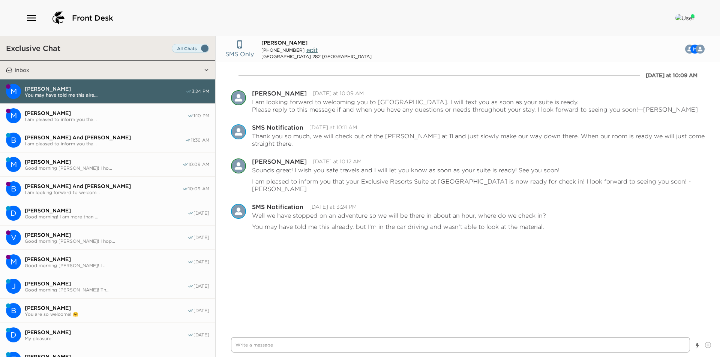
click at [349, 345] on textarea "Write a message" at bounding box center [460, 344] width 459 height 15
click at [363, 345] on textarea "Write a message" at bounding box center [460, 344] width 459 height 15
click at [367, 345] on textarea "Write a message" at bounding box center [460, 344] width 459 height 15
click at [366, 345] on textarea "Write a message" at bounding box center [460, 344] width 459 height 15
type textarea "x"
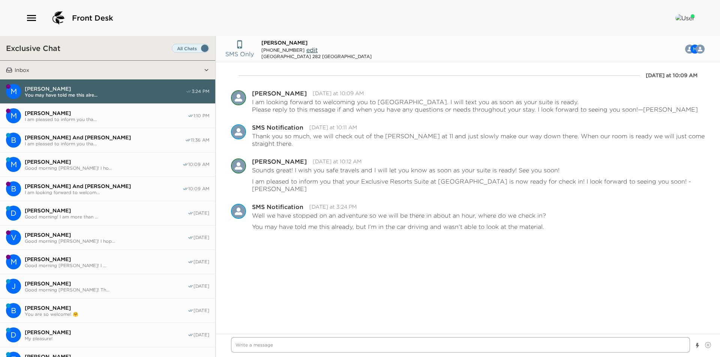
type textarea "E"
type textarea "x"
type textarea "Ex"
type textarea "x"
type textarea "Exc"
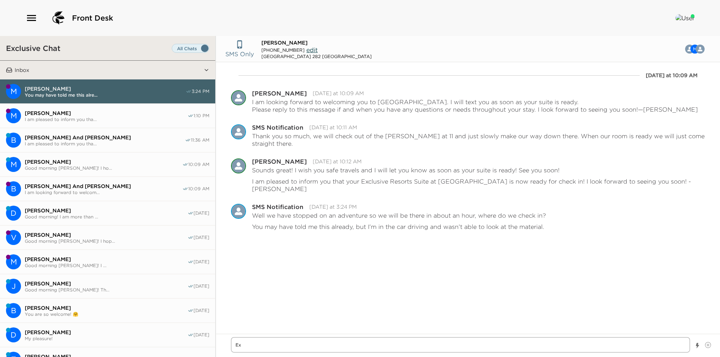
type textarea "x"
type textarea "Exce"
type textarea "x"
type textarea "Excel"
type textarea "x"
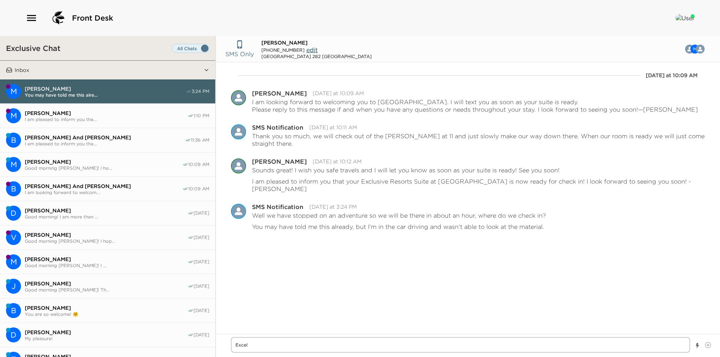
type textarea "Excell"
type textarea "x"
type textarea "Excelle"
type textarea "x"
type textarea "Excellen"
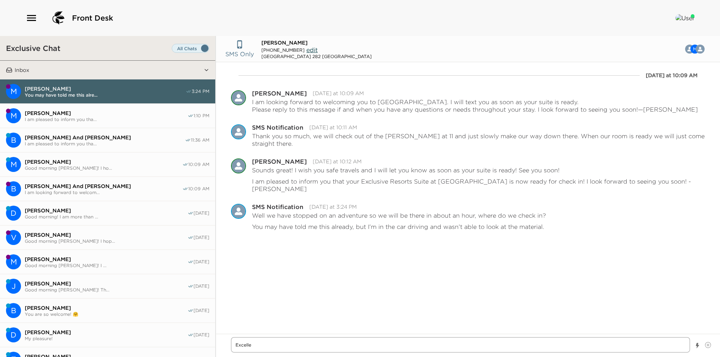
type textarea "x"
type textarea "Excellent"
type textarea "x"
type textarea "Excellent!"
type textarea "x"
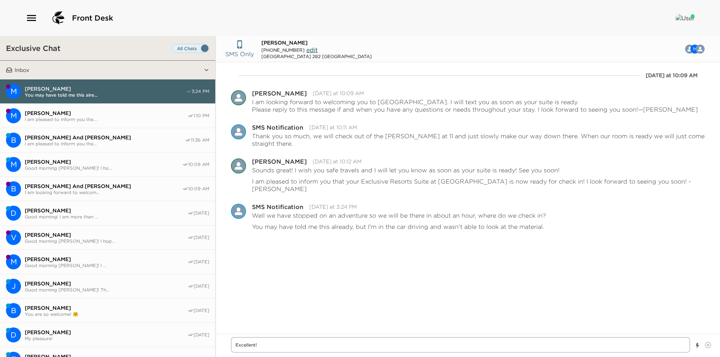
type textarea "Excellent!"
type textarea "x"
type textarea "Excellent!"
type textarea "x"
type textarea "Excellent! P"
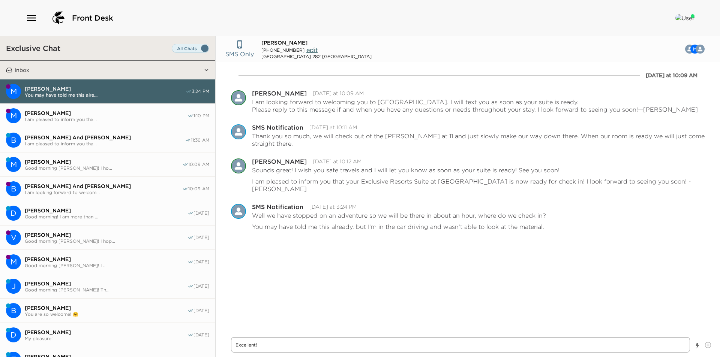
type textarea "x"
type textarea "Excellent! Pl"
type textarea "x"
type textarea "Excellent! Ple"
type textarea "x"
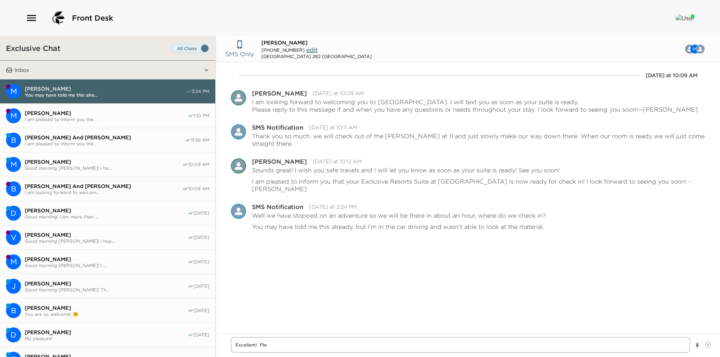
type textarea "Excellent! [GEOGRAPHIC_DATA]"
type textarea "x"
type textarea "Excellent! Pleas"
type textarea "x"
type textarea "Excellent! Please"
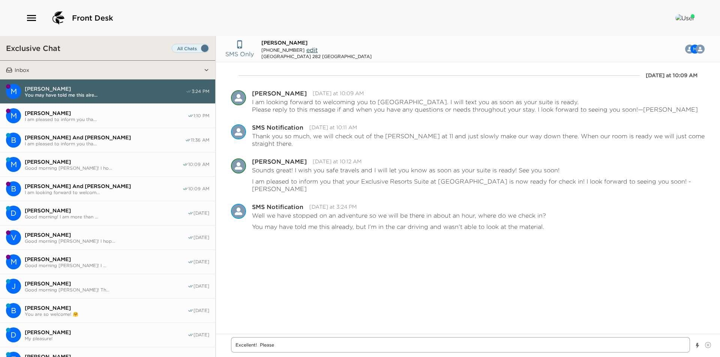
type textarea "x"
type textarea "Excellent! Please"
type textarea "x"
type textarea "Excellent! Please l"
type textarea "x"
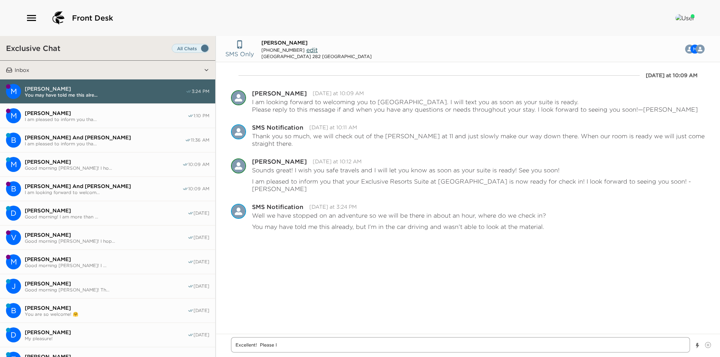
type textarea "Excellent! Please le"
type textarea "x"
type textarea "Excellent! Please let"
type textarea "x"
type textarea "Excellent! Please let"
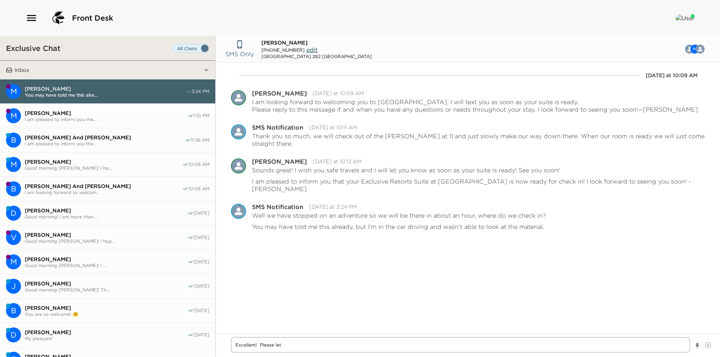
type textarea "x"
type textarea "Excellent! Please let m"
type textarea "x"
type textarea "Excellent! Please let me"
type textarea "x"
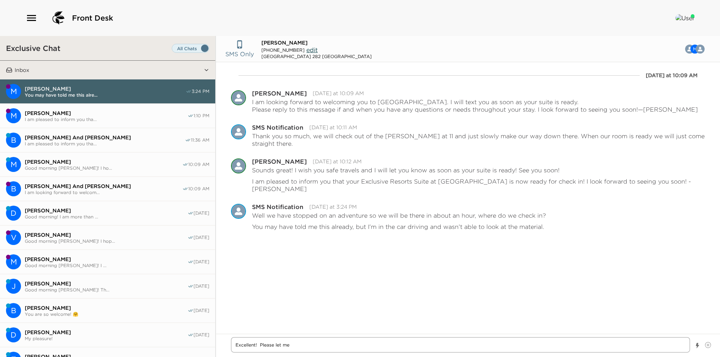
type textarea "Excellent! Please let me"
type textarea "x"
type textarea "Excellent! Please let me k"
type textarea "x"
type textarea "Excellent! Please let me kn"
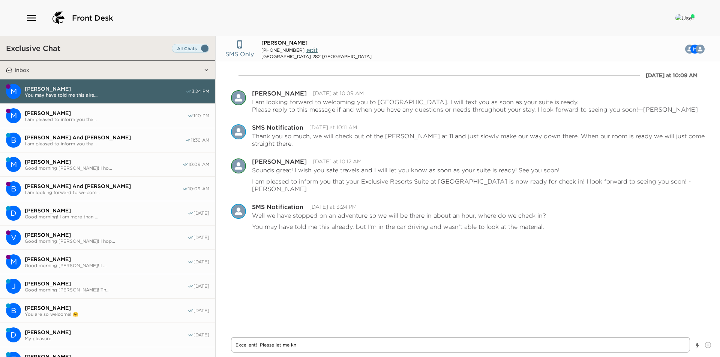
type textarea "x"
type textarea "Excellent! Please let me kno"
type textarea "x"
type textarea "Excellent! Please let me know"
type textarea "x"
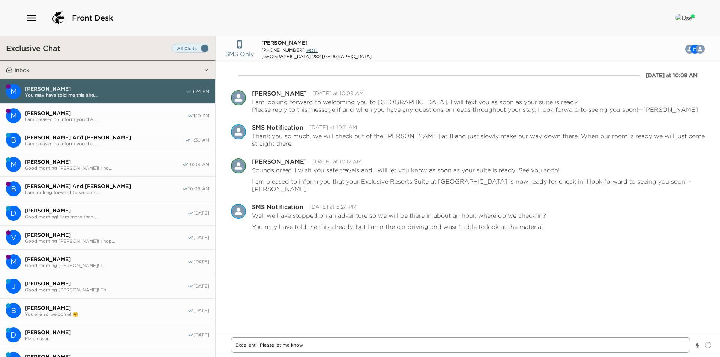
type textarea "Excellent! Please let me know"
type textarea "x"
type textarea "Excellent! Please let me know w"
type textarea "x"
type textarea "Excellent! Please let me know wh"
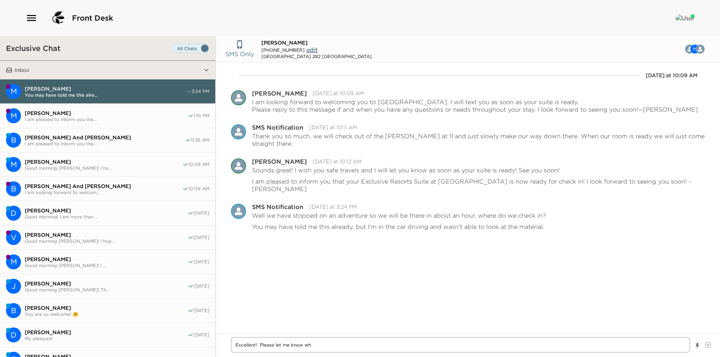
type textarea "x"
type textarea "Excellent! Please let me know whe"
type textarea "x"
type textarea "Excellent! Please let me know when"
type textarea "x"
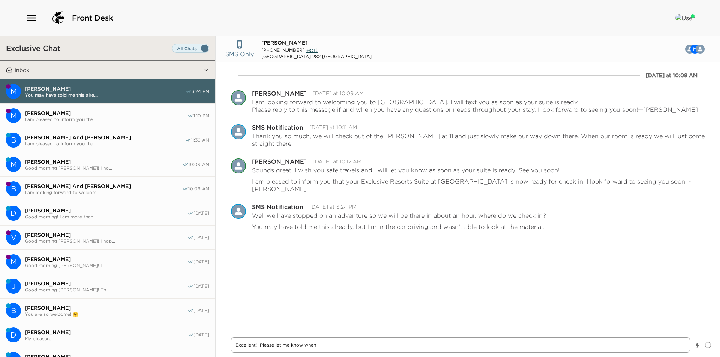
type textarea "Excellent! Please let me know when"
type textarea "x"
type textarea "Excellent! Please let me know when y"
type textarea "x"
type textarea "Excellent! Please let me know when yo"
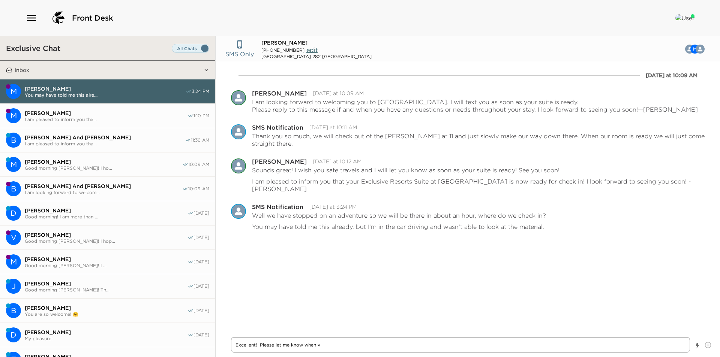
type textarea "x"
type textarea "Excellent! Please let me know when you"
type textarea "x"
type textarea "Excellent! Please let me know when you"
type textarea "x"
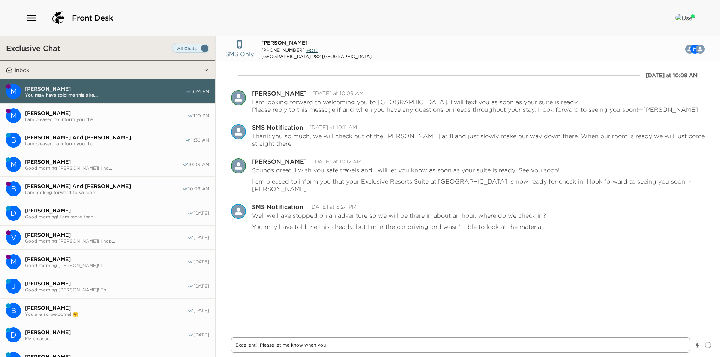
type textarea "Excellent! Please let me know when you a"
type textarea "x"
type textarea "Excellent! Please let me know when you ar"
type textarea "x"
type textarea "Excellent! Please let me know when you are"
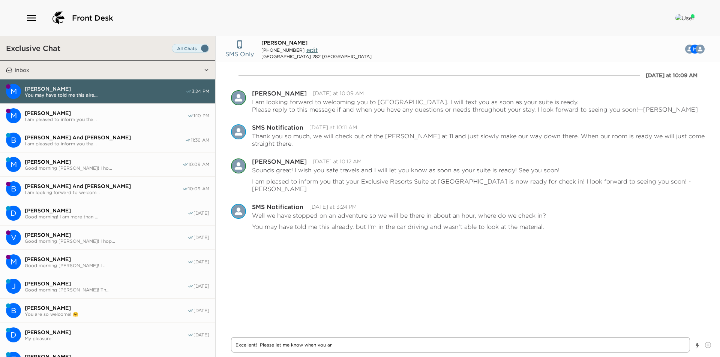
type textarea "x"
type textarea "Excellent! Please let me know when you are"
type textarea "x"
type textarea "Excellent! Please let me know when you are g"
type textarea "x"
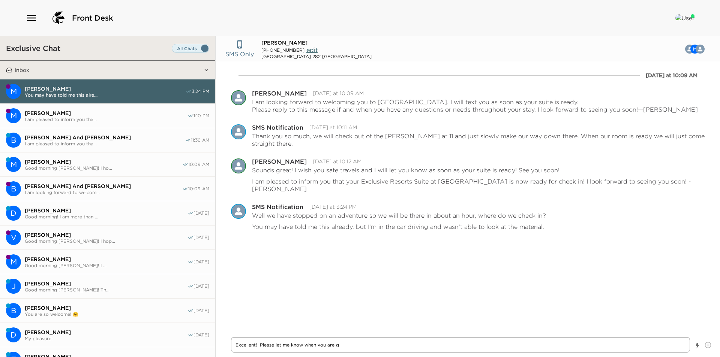
type textarea "Excellent! Please let me know when you are ge"
type textarea "x"
type textarea "Excellent! Please let me know when you are get"
type textarea "x"
type textarea "Excellent! Please let me know when you are gett"
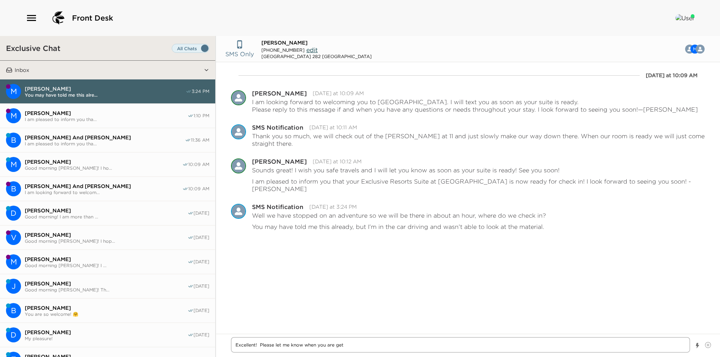
type textarea "x"
type textarea "Excellent! Please let me know when you are getti"
type textarea "x"
type textarea "Excellent! Please let me know when you are gettin"
type textarea "x"
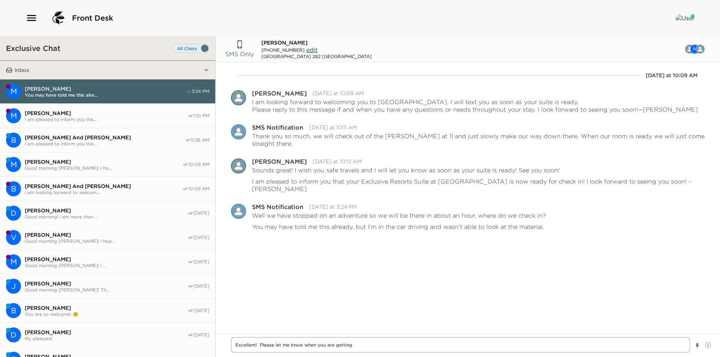
type textarea "Excellent! Please let me know when you are getting"
type textarea "x"
type textarea "Excellent! Please let me know when you are getting c"
type textarea "x"
type textarea "Excellent! Please let me know when you are getting cl"
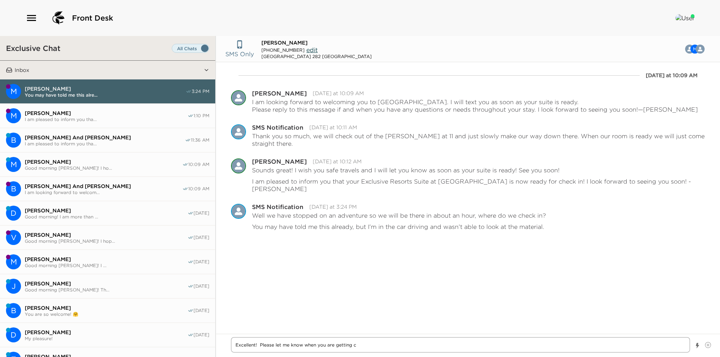
type textarea "x"
type textarea "Excellent! Please let me know when you are getting clo"
type textarea "x"
type textarea "Excellent! Please let me know when you are getting clos"
type textarea "x"
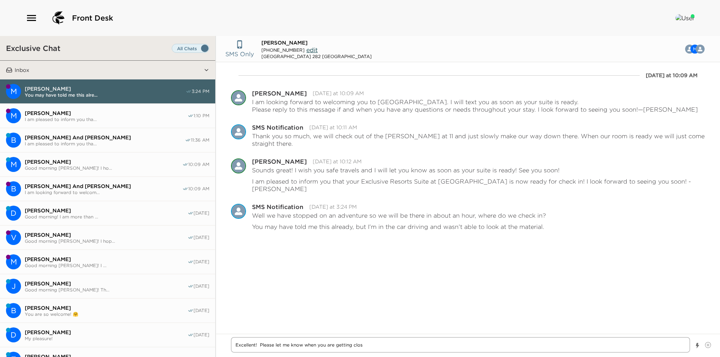
type textarea "Excellent! Please let me know when you are getting close"
type textarea "x"
type textarea "Excellent! Please let me know when you are getting close"
type textarea "x"
type textarea "Excellent! Please let me know when you are getting close a"
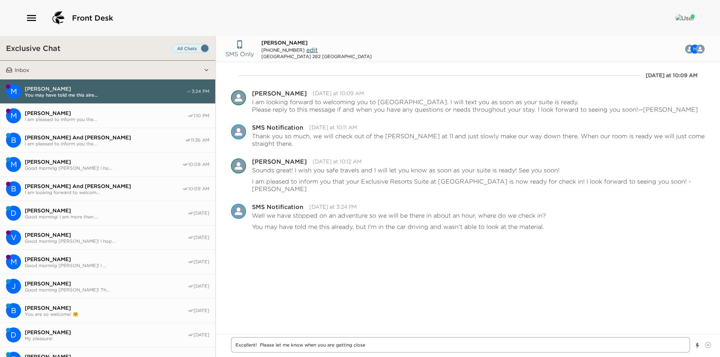
type textarea "x"
type textarea "Excellent! Please let me know when you are getting close an"
type textarea "x"
type textarea "Excellent! Please let me know when you are getting close and"
type textarea "x"
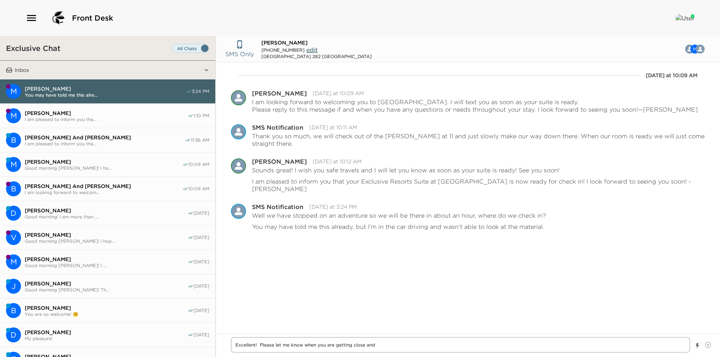
type textarea "Excellent! Please let me know when you are getting close and"
type textarea "x"
type textarea "Excellent! Please let me know when you are getting close and I"
type textarea "x"
type textarea "Excellent! Please let me know when you are getting close and I"
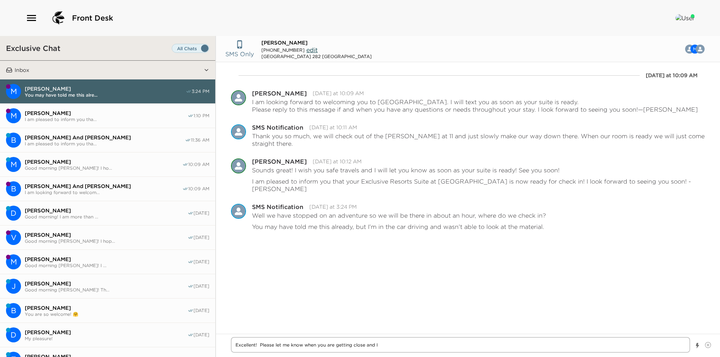
type textarea "x"
type textarea "Excellent! Please let me know when you are getting close and I a"
type textarea "x"
type textarea "Excellent! Please let me know when you are getting close and I am"
type textarea "x"
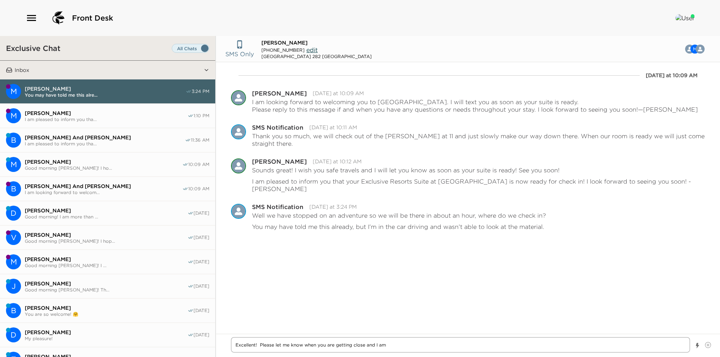
type textarea "Excellent! Please let me know when you are getting close and I am"
type textarea "x"
type textarea "Excellent! Please let me know when you are getting close and I am h"
type textarea "x"
type textarea "Excellent! Please let me know when you are getting close and I am hp"
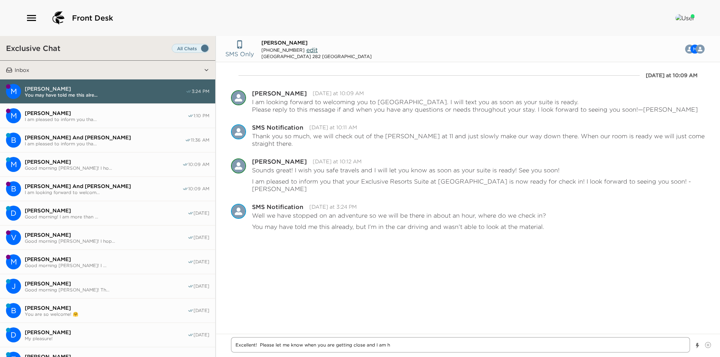
type textarea "x"
type textarea "Excellent! Please let me know when you are getting close and I am hpp"
type textarea "x"
type textarea "Excellent! Please let me know when you are getting close and I am hp"
type textarea "x"
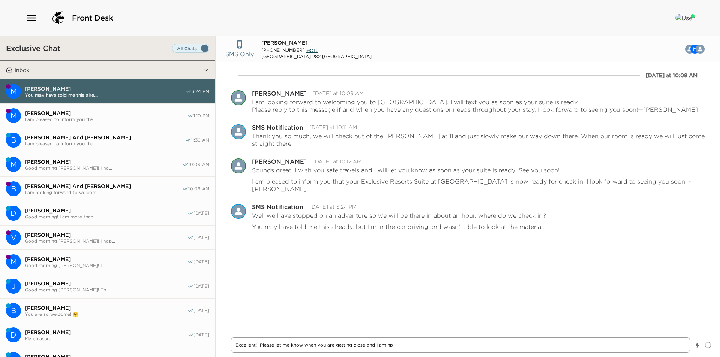
type textarea "Excellent! Please let me know when you are getting close and I am h"
type textarea "x"
type textarea "Excellent! Please let me know when you are getting close and I am ha"
type textarea "x"
type textarea "Excellent! Please let me know when you are getting close and I am h"
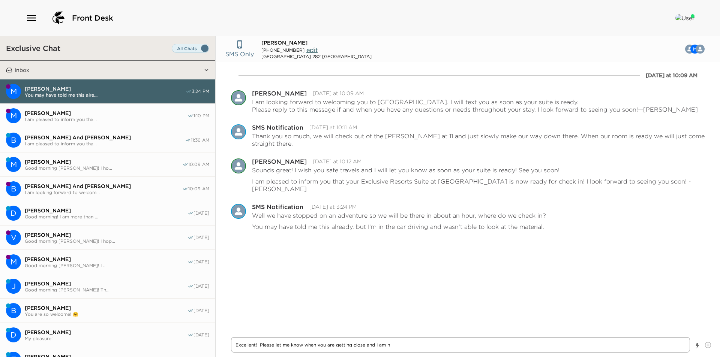
type textarea "x"
type textarea "Excellent! Please let me know when you are getting close and I am"
type textarea "x"
type textarea "Excellent! Please let me know when you are getting close and I am"
type textarea "x"
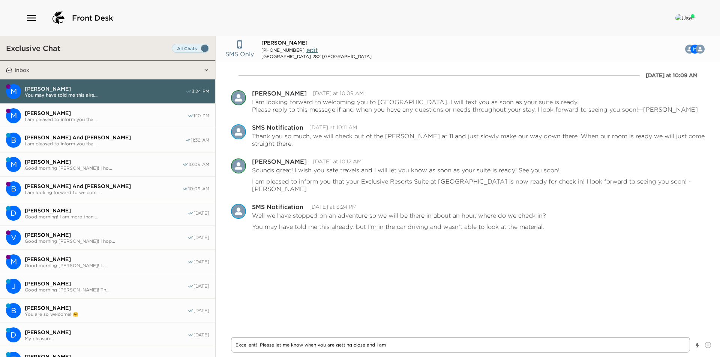
type textarea "Excellent! Please let me know when you are getting close and I a"
type textarea "x"
type textarea "Excellent! Please let me know when you are getting close and I"
type textarea "x"
type textarea "Excellent! Please let me know when you are getting close and I"
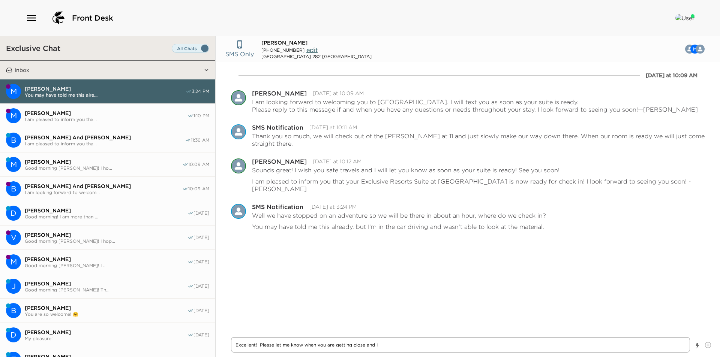
type textarea "x"
type textarea "Excellent! Please let me know when you are getting close and"
type textarea "x"
type textarea "Excellent! Please let me know when you are getting close and"
type textarea "x"
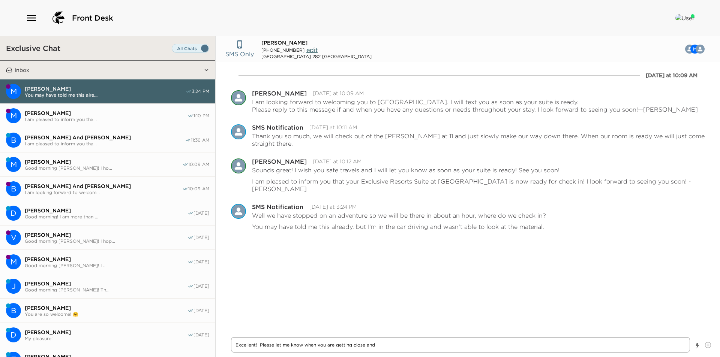
type textarea "Excellent! Please let me know when you are getting close an"
type textarea "x"
type textarea "Excellent! Please let me know when you are getting close a"
type textarea "x"
type textarea "Excellent! Please let me know when you are getting close"
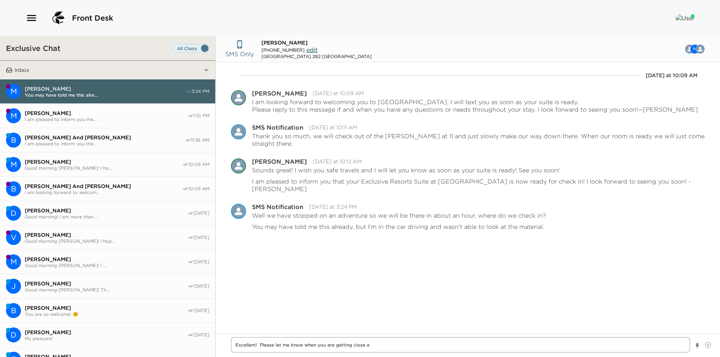
type textarea "x"
type textarea "Excellent! Please let me know when you are getting close"
type textarea "x"
type textarea "Excellent! Please let me know when you are getting clos"
type textarea "x"
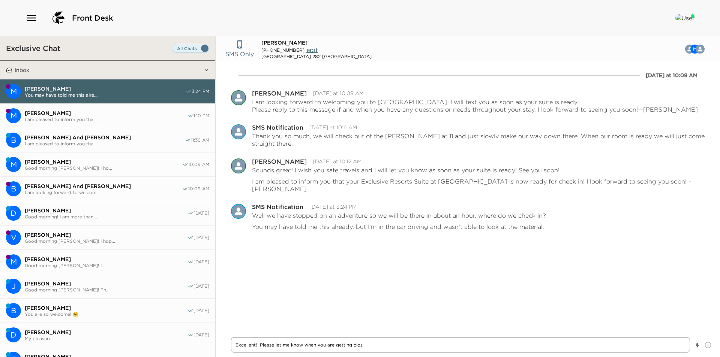
type textarea "Excellent! Please let me know when you are getting clo"
type textarea "x"
type textarea "Excellent! Please let me know when you are getting cl"
type textarea "x"
type textarea "Excellent! Please let me know when you are getting c"
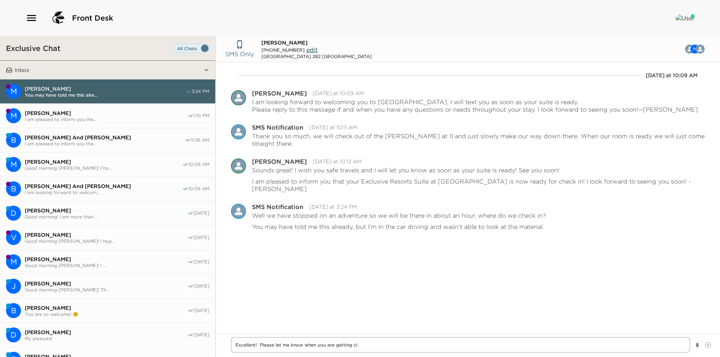
type textarea "x"
type textarea "Excellent! Please let me know when you are getting"
type textarea "x"
type textarea "Excellent! Please let me know when you are getting"
type textarea "x"
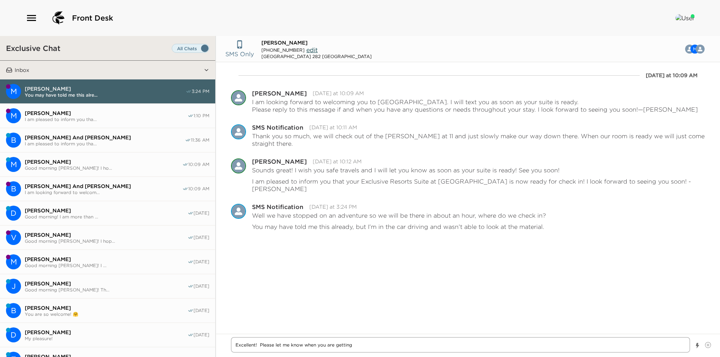
type textarea "Excellent! Please let me know when you are gettin"
type textarea "x"
type textarea "Excellent! Please let me know when you are getti"
type textarea "x"
type textarea "Excellent! Please let me know when you are gett"
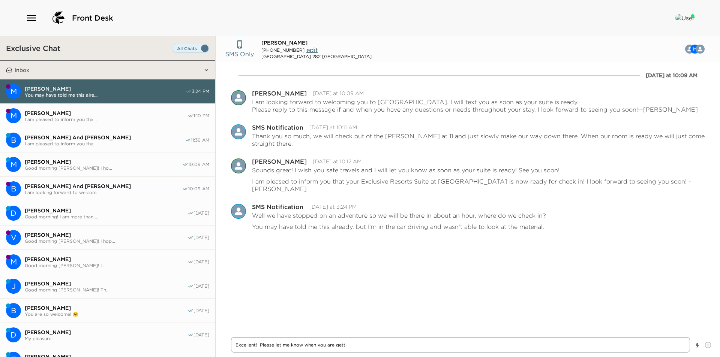
type textarea "x"
type textarea "Excellent! Please let me know when you are get"
type textarea "x"
type textarea "Excellent! Please let me know when you are ge"
type textarea "x"
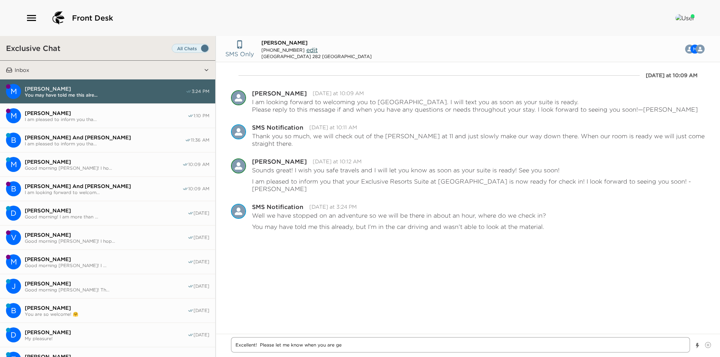
type textarea "Excellent! Please let me know when you are g"
type textarea "x"
type textarea "Excellent! Please let me know when you are"
type textarea "x"
type textarea "Excellent! Please let me know when you are"
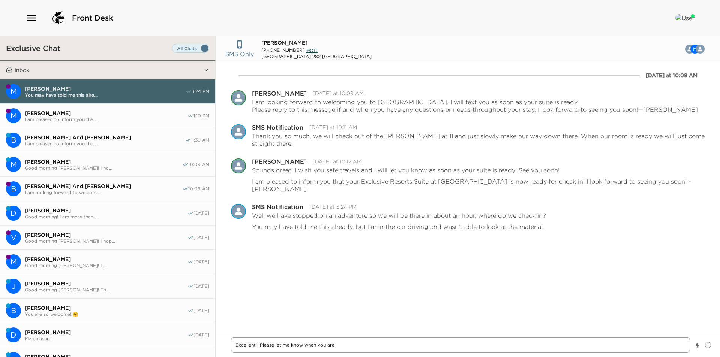
type textarea "x"
type textarea "Excellent! Please let me know when you ar"
type textarea "x"
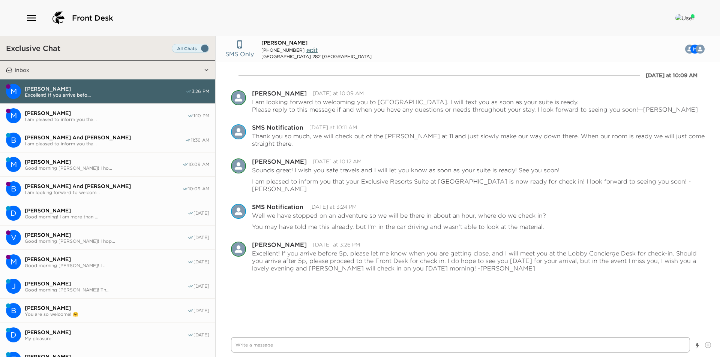
click at [365, 344] on textarea "Write a message" at bounding box center [460, 344] width 459 height 15
click at [311, 346] on textarea "Write a message" at bounding box center [460, 344] width 459 height 15
click at [477, 15] on div "Front Desk" at bounding box center [359, 18] width 669 height 18
click at [379, 16] on div "Front Desk" at bounding box center [359, 18] width 669 height 18
click at [324, 13] on div "Front Desk" at bounding box center [359, 18] width 669 height 18
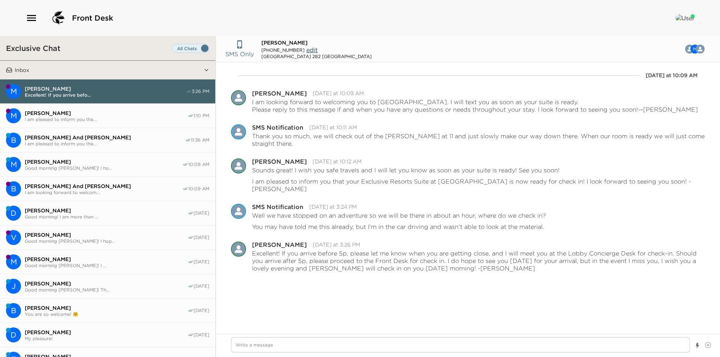
click at [324, 13] on div "Front Desk" at bounding box center [359, 18] width 669 height 18
click at [370, 345] on textarea "Write a message" at bounding box center [460, 344] width 459 height 15
click at [360, 346] on textarea "Write a message" at bounding box center [460, 344] width 459 height 15
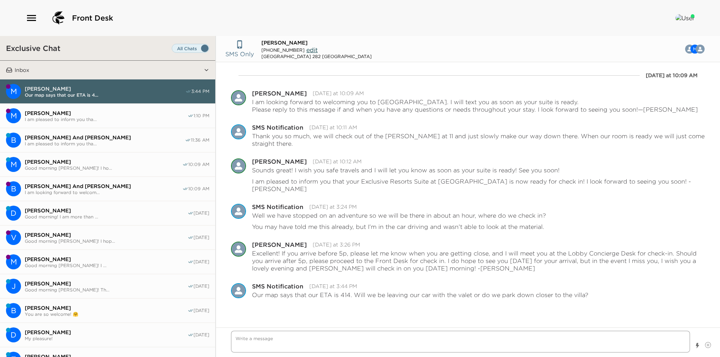
scroll to position [10, 0]
